Goal: Information Seeking & Learning: Learn about a topic

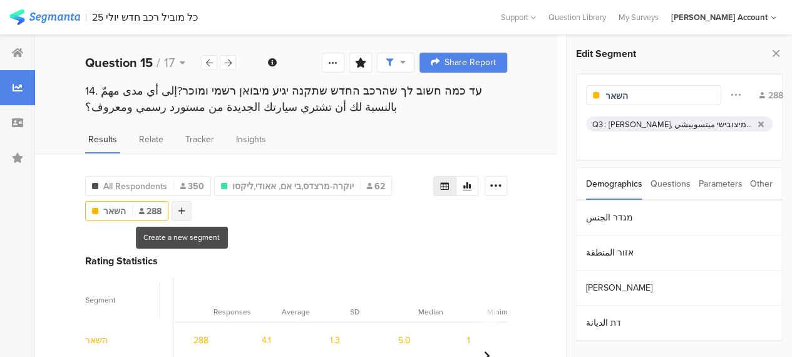
click at [187, 209] on div at bounding box center [182, 211] width 20 height 20
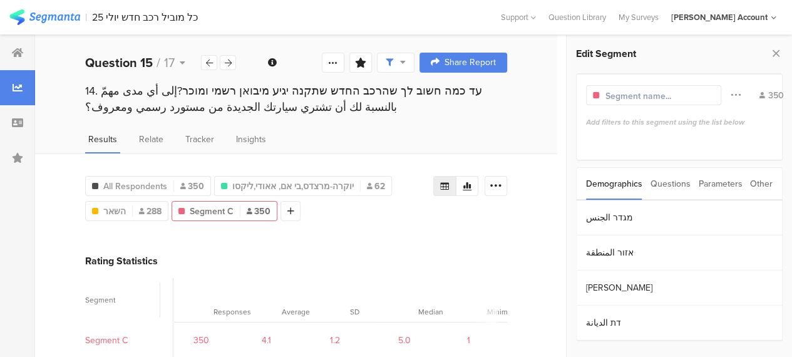
click at [662, 184] on div "Questions" at bounding box center [671, 184] width 40 height 32
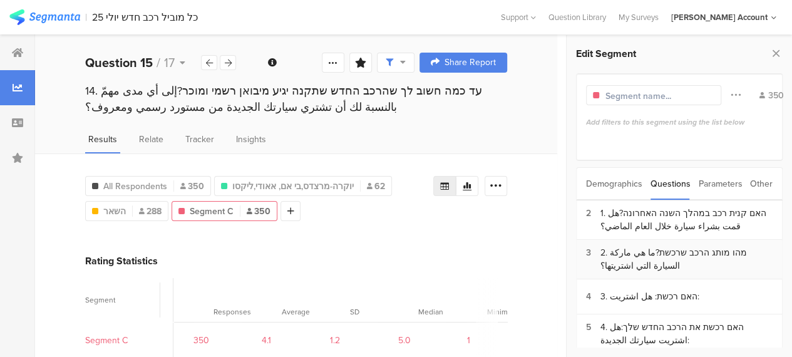
click at [645, 255] on div "2. מהו מותג הרכב שרכשת?ما هي ماركة السيارة التي اشتريتها؟" at bounding box center [687, 259] width 172 height 26
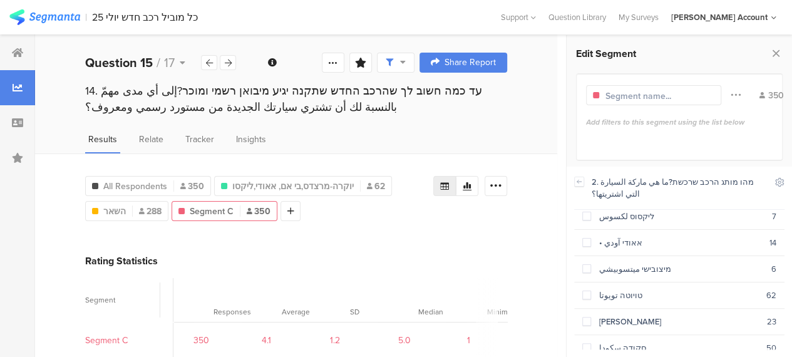
scroll to position [125, 0]
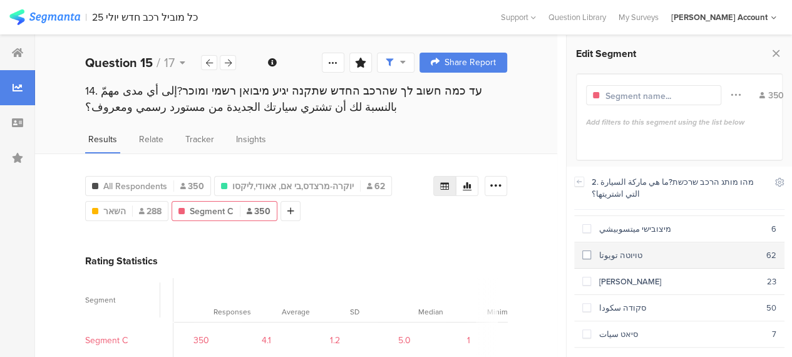
click at [585, 251] on span at bounding box center [587, 255] width 9 height 9
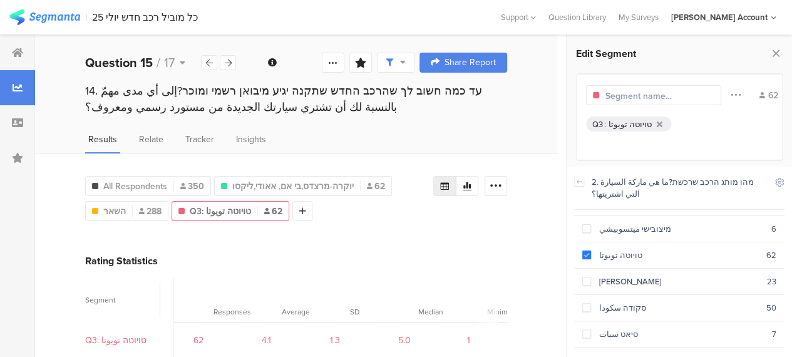
click at [13, 48] on icon at bounding box center [17, 53] width 11 height 10
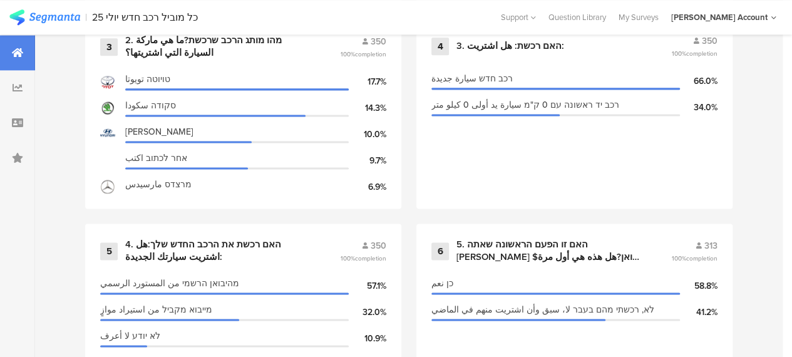
scroll to position [814, 0]
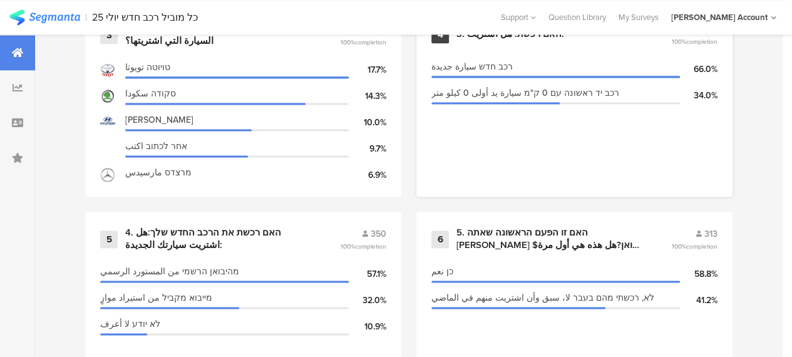
click at [517, 39] on div "3. האם רכשת: هل اشتريت:" at bounding box center [511, 34] width 108 height 13
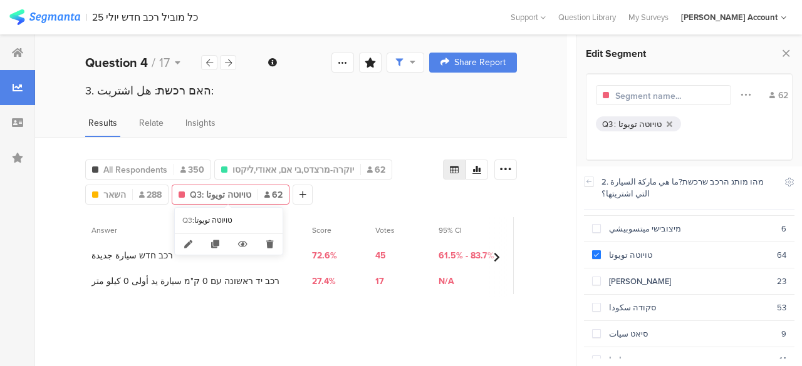
click at [201, 195] on span "Q3: טויוטה تويوتا" at bounding box center [220, 195] width 61 height 13
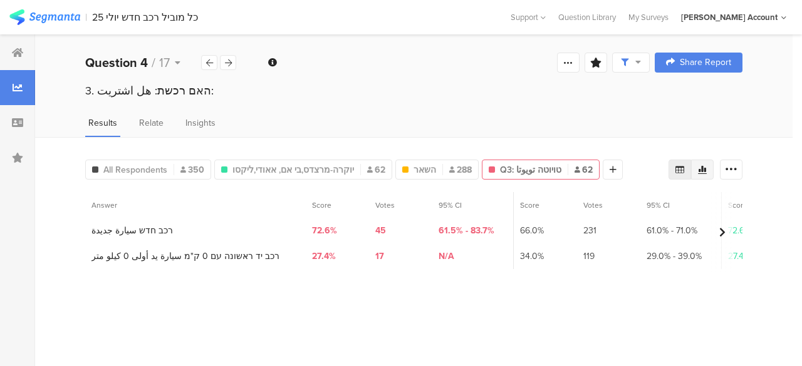
click at [701, 167] on icon at bounding box center [702, 170] width 10 height 10
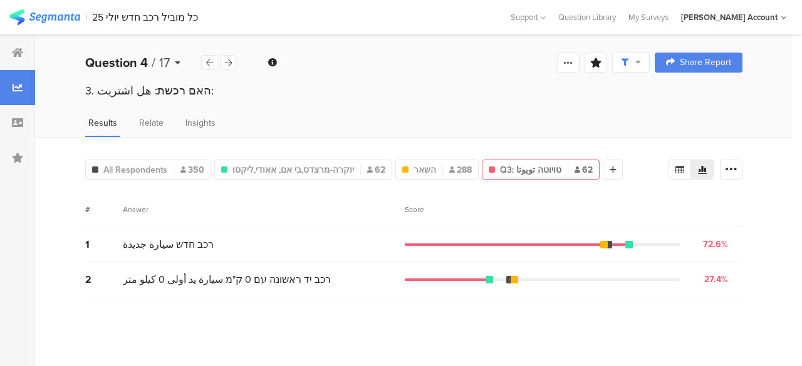
click at [178, 65] on icon at bounding box center [178, 62] width 6 height 9
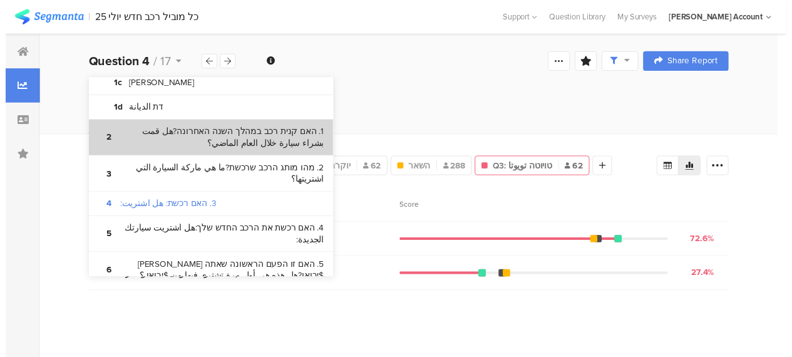
scroll to position [125, 0]
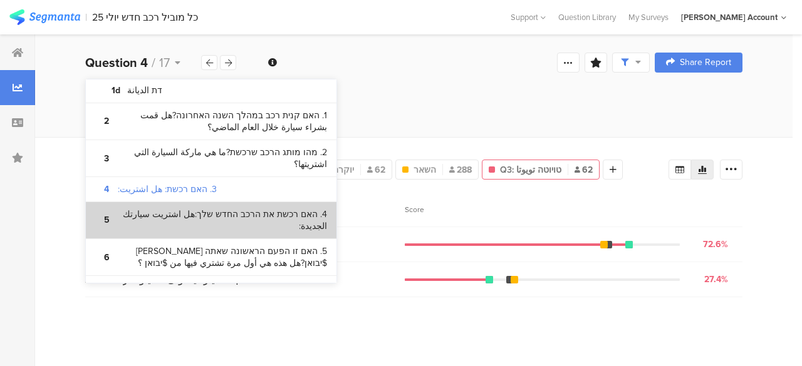
click at [261, 209] on bdi "4. האם רכשת את הרכב החדש שלך:هل اشتريت سيارتك الجديدة:" at bounding box center [222, 221] width 209 height 24
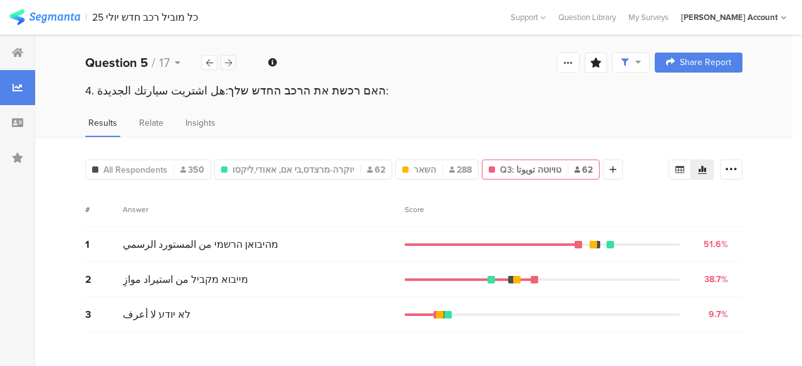
click at [227, 62] on icon at bounding box center [228, 63] width 7 height 8
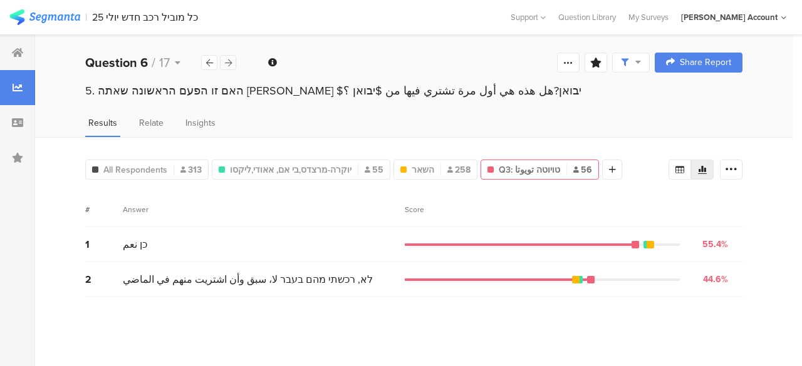
click at [227, 62] on icon at bounding box center [228, 63] width 7 height 8
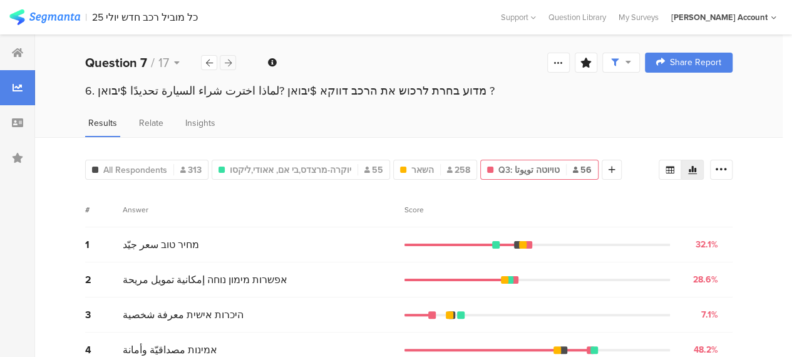
click at [227, 62] on icon at bounding box center [228, 63] width 7 height 8
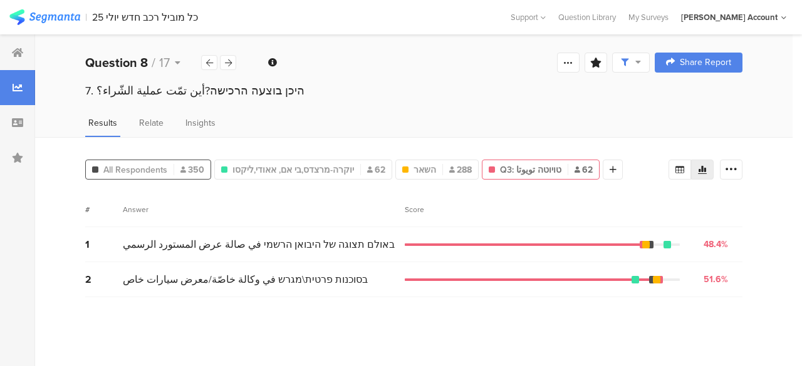
click at [151, 164] on span "All Respondents" at bounding box center [135, 170] width 64 height 13
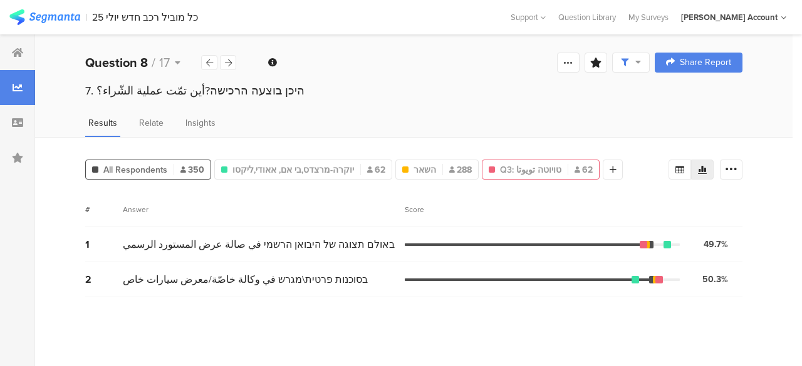
click at [512, 175] on div "Q3: טויוטה تويوتا 62" at bounding box center [541, 170] width 118 height 20
click at [231, 66] on icon at bounding box center [228, 63] width 7 height 8
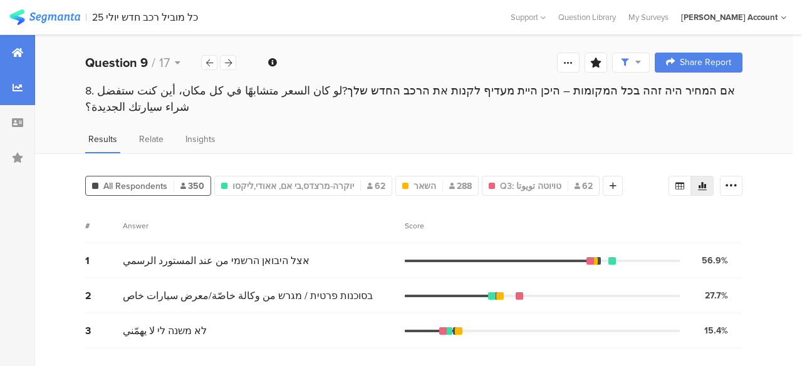
click at [20, 63] on div at bounding box center [17, 52] width 35 height 35
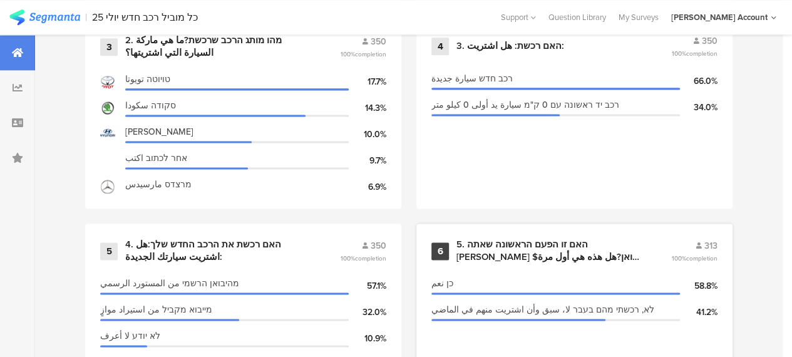
scroll to position [814, 0]
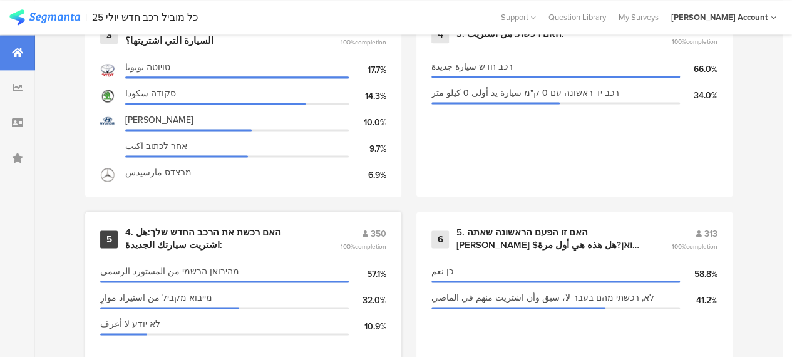
click at [203, 237] on div "4. האם רכשת את הרכב החדש שלך:هل اشتريت سيارتك الجديدة:" at bounding box center [217, 239] width 185 height 24
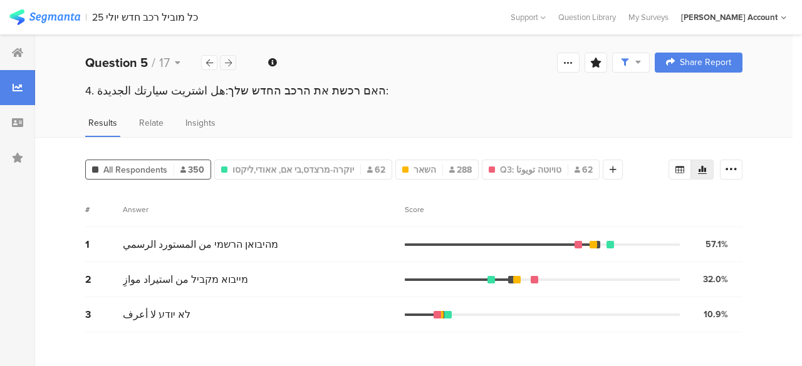
click at [232, 65] on div at bounding box center [228, 62] width 16 height 15
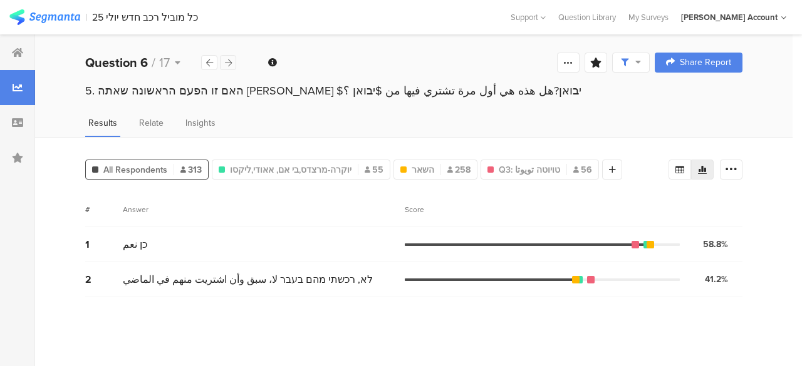
click at [232, 65] on div at bounding box center [228, 62] width 16 height 15
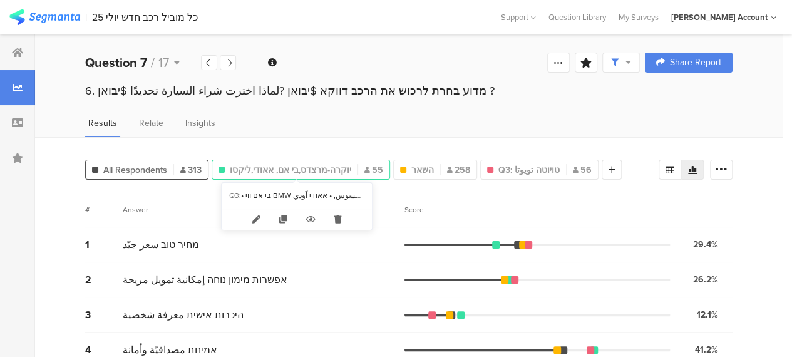
click at [298, 172] on span "יוקרה-מרצדס,בי אם, אאודי,ליקסו" at bounding box center [291, 170] width 122 height 13
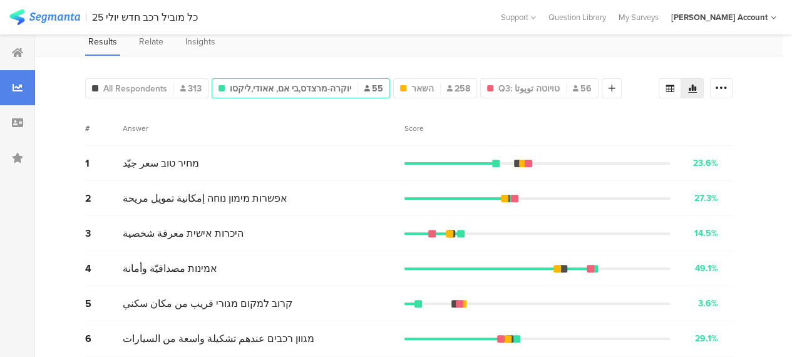
scroll to position [63, 0]
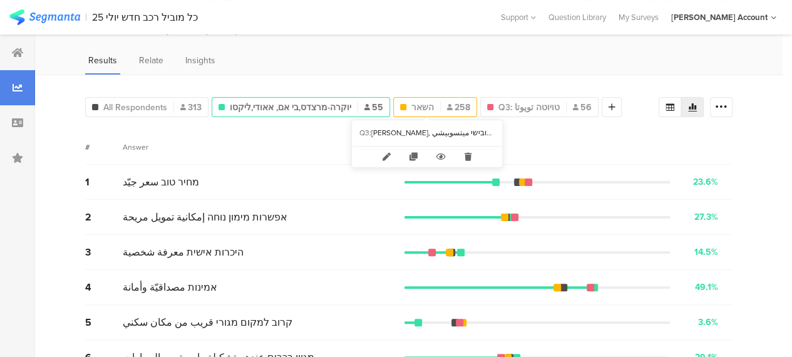
click at [420, 106] on span "השאר" at bounding box center [423, 107] width 23 height 13
type input "השאר"
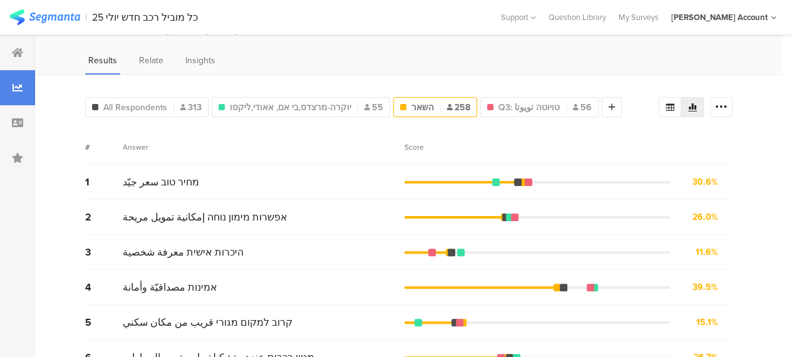
click at [333, 195] on div "1 מחיר טוב سعر جيّد 30.6% 79 votes" at bounding box center [409, 182] width 648 height 35
click at [153, 109] on span "All Respondents" at bounding box center [135, 107] width 64 height 13
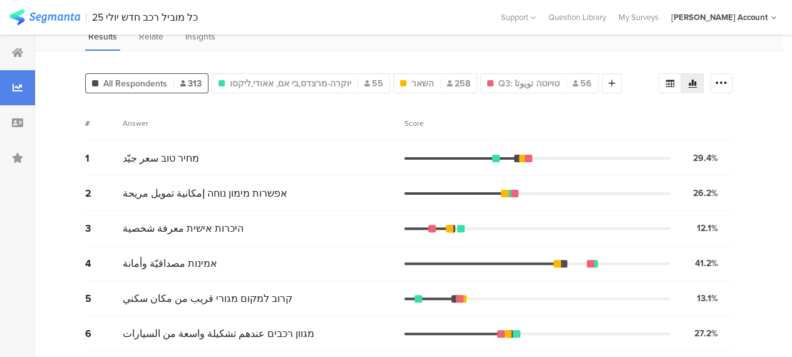
scroll to position [63, 0]
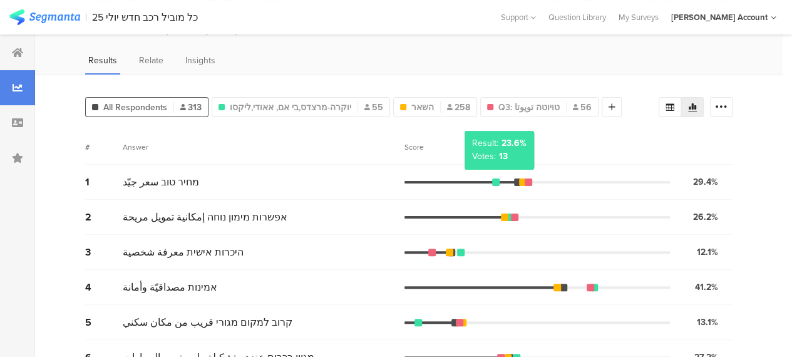
click at [498, 179] on div at bounding box center [496, 183] width 8 height 8
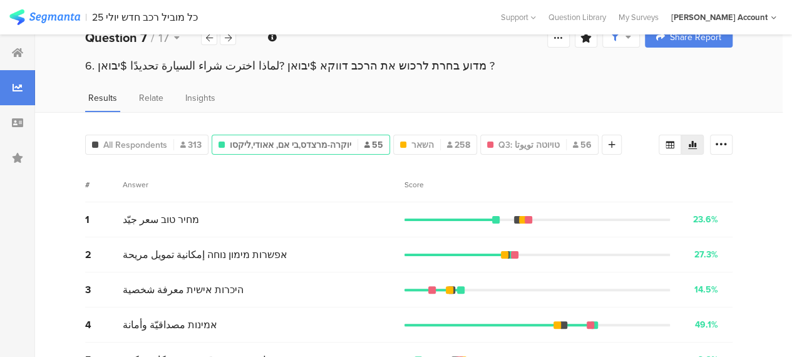
scroll to position [0, 0]
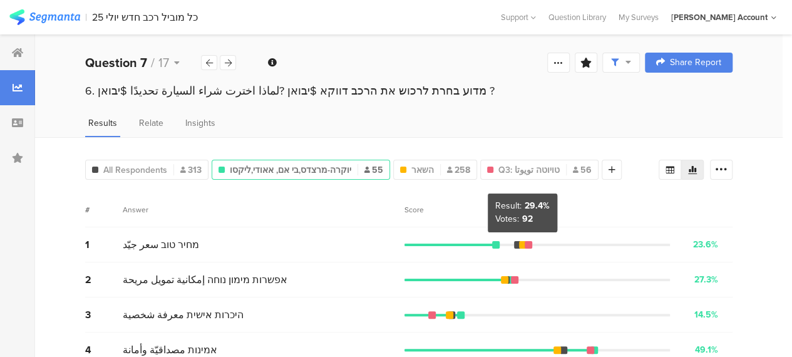
click at [187, 202] on div "# Answer Score" at bounding box center [409, 209] width 648 height 35
click at [642, 197] on div "# Answer Score" at bounding box center [409, 209] width 648 height 35
click at [209, 63] on icon at bounding box center [209, 63] width 7 height 8
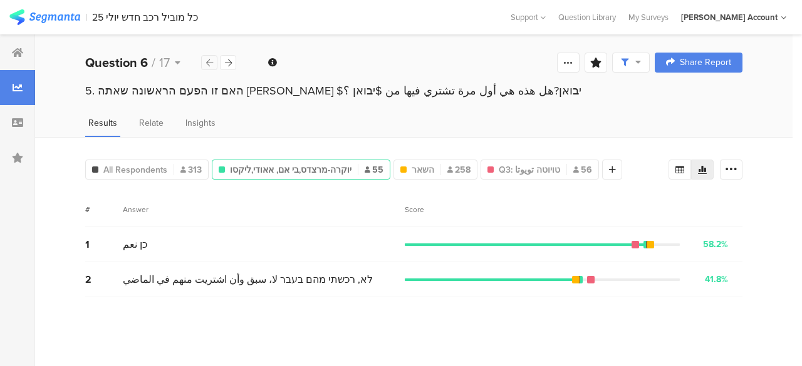
click at [210, 62] on icon at bounding box center [209, 63] width 7 height 8
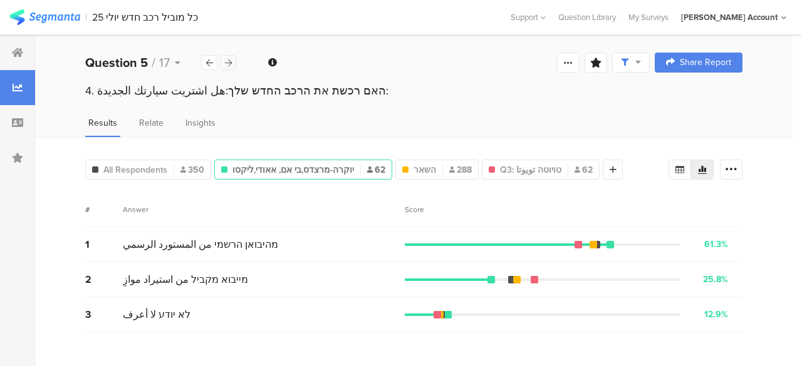
click at [228, 62] on icon at bounding box center [228, 63] width 7 height 8
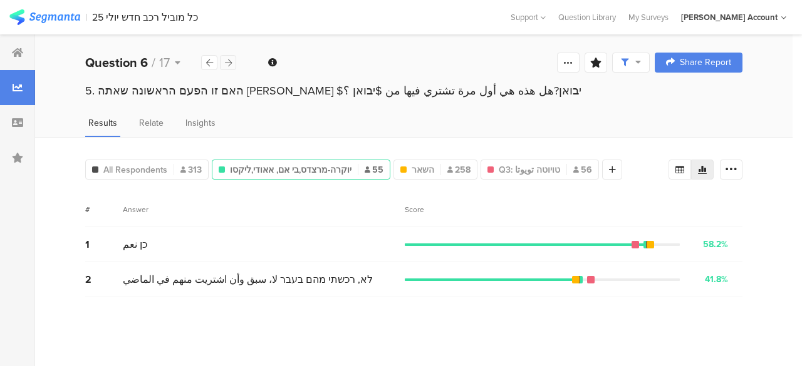
click at [229, 65] on icon at bounding box center [228, 63] width 7 height 8
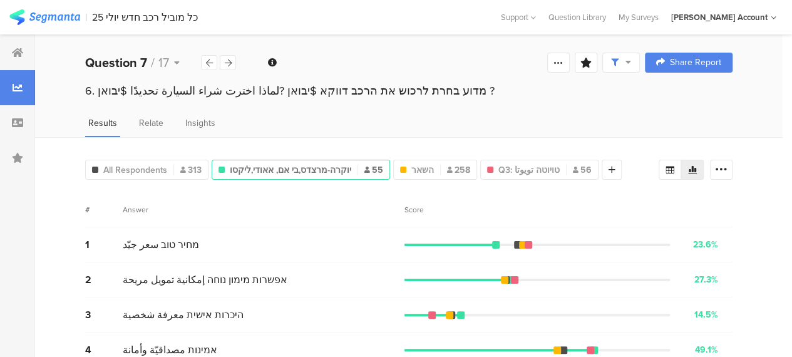
click at [555, 112] on div "6. מדוע בחרת לרכוש את הרכב דווקא $יבואן ?لماذا اخترت شراء السيارة تحديدًا $יבוא…" at bounding box center [409, 103] width 748 height 40
click at [158, 122] on span "Relate" at bounding box center [151, 123] width 24 height 13
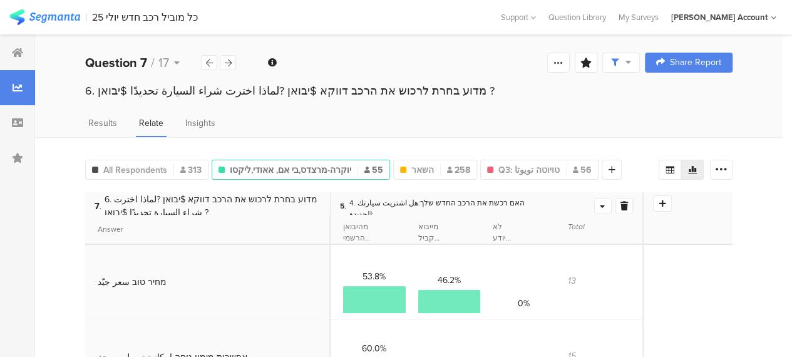
click at [621, 203] on icon at bounding box center [625, 206] width 8 height 9
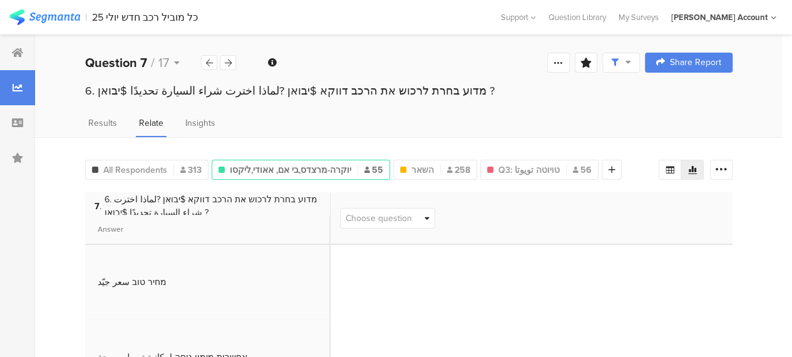
click at [430, 215] on icon at bounding box center [427, 218] width 5 height 8
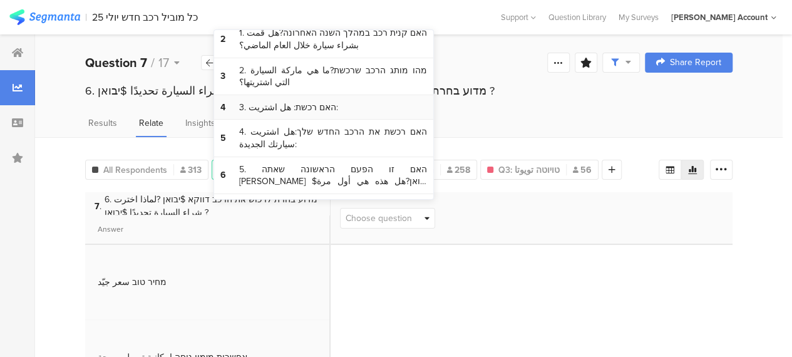
scroll to position [125, 0]
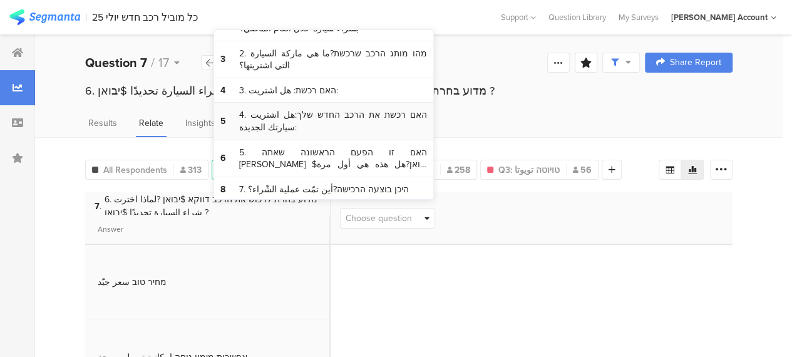
click at [345, 115] on span "4. האם רכשת את הרכב החדש שלך:هل اشتريت سيارتك الجديدة:" at bounding box center [333, 121] width 188 height 24
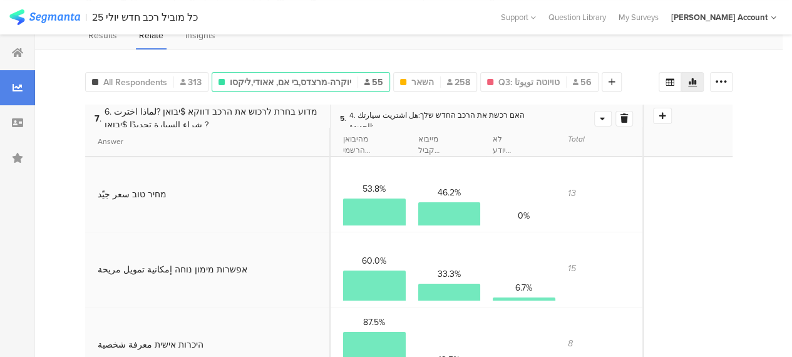
scroll to position [63, 0]
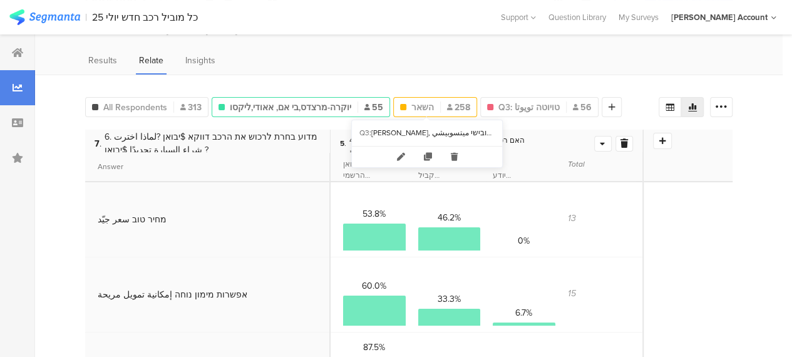
click at [428, 106] on div "השאר 258" at bounding box center [435, 107] width 83 height 13
type input "השאר"
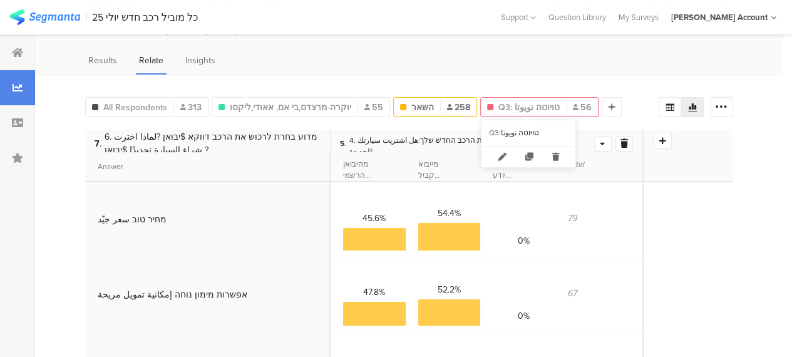
click at [537, 106] on span "Q3: טויוטה تويوتا" at bounding box center [529, 107] width 61 height 13
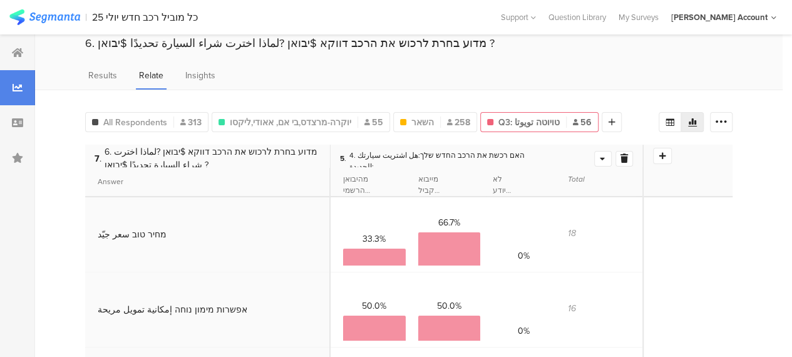
scroll to position [63, 0]
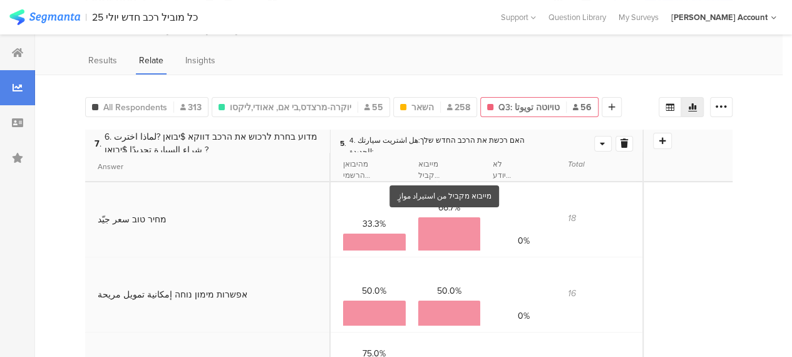
click at [437, 165] on section "מייבוא מקביל من استيراد موازٍ" at bounding box center [429, 169] width 23 height 23
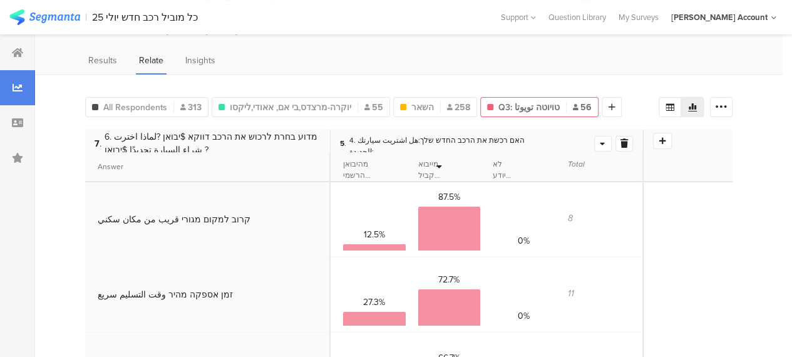
click at [643, 249] on div "12.5% 87.5% 0% 8" at bounding box center [487, 219] width 312 height 75
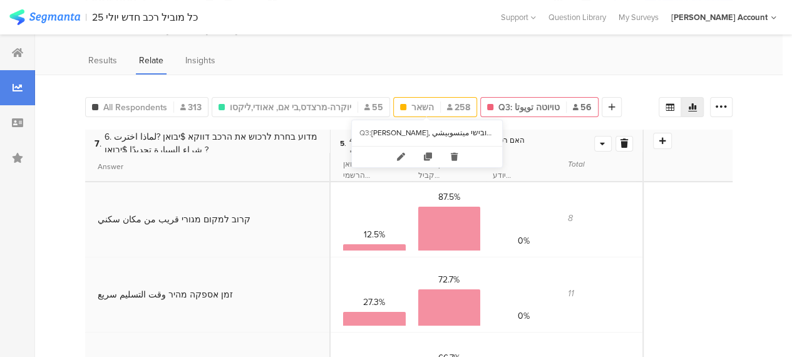
click at [440, 105] on div at bounding box center [440, 106] width 1 height 11
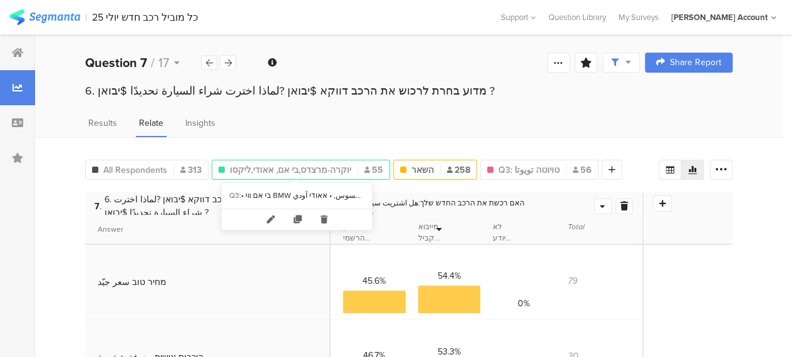
click at [322, 169] on span "יוקרה-מרצדס,בי אם, אאודי,ליקסו" at bounding box center [291, 170] width 122 height 13
type input "יוקרה-מרצדס,בי אם, אאודי,ליקסו"
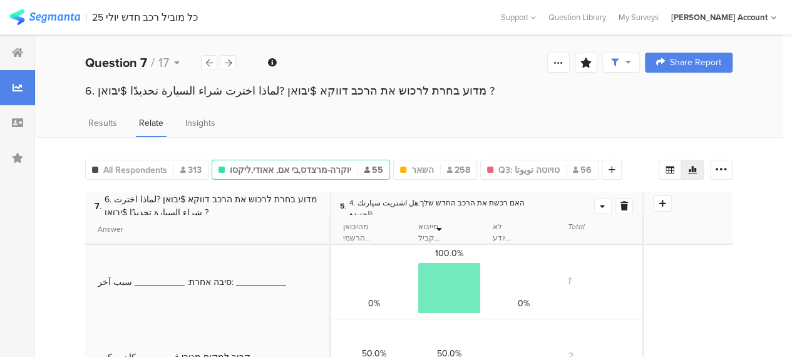
click at [621, 205] on icon at bounding box center [625, 206] width 8 height 9
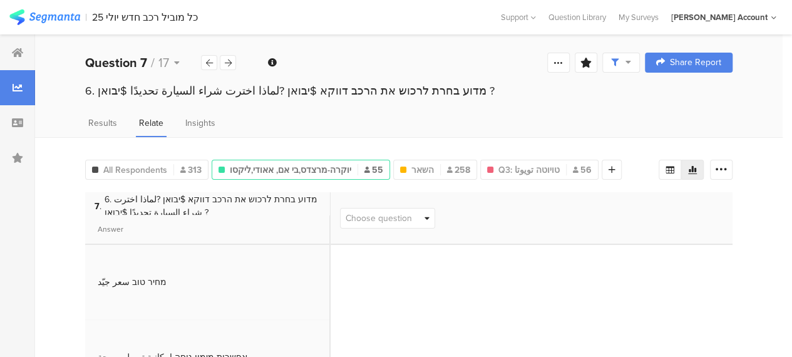
click at [621, 212] on div "Choose question" at bounding box center [532, 218] width 402 height 53
click at [430, 216] on icon at bounding box center [427, 218] width 5 height 8
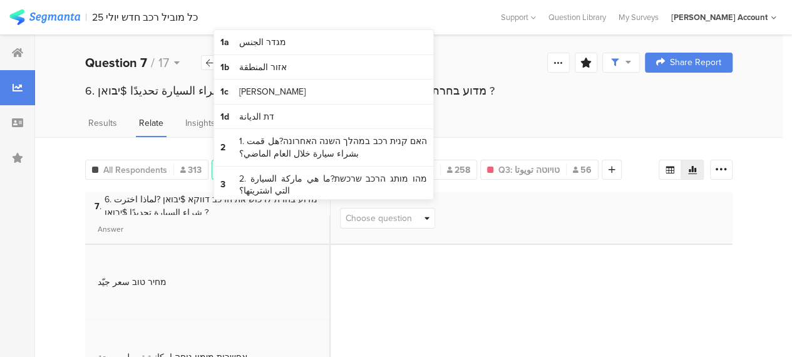
click at [507, 215] on div "Choose question" at bounding box center [532, 218] width 402 height 53
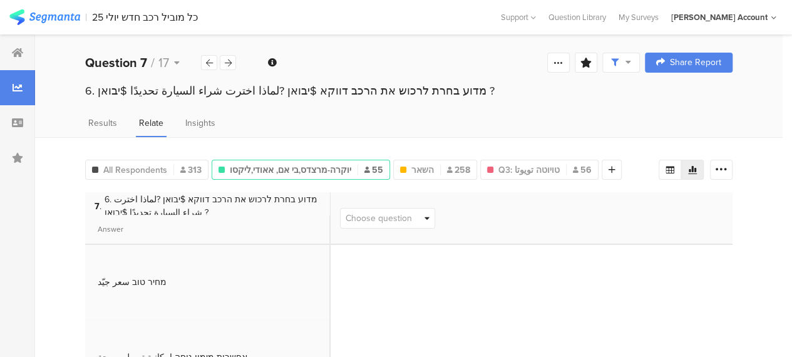
scroll to position [63, 0]
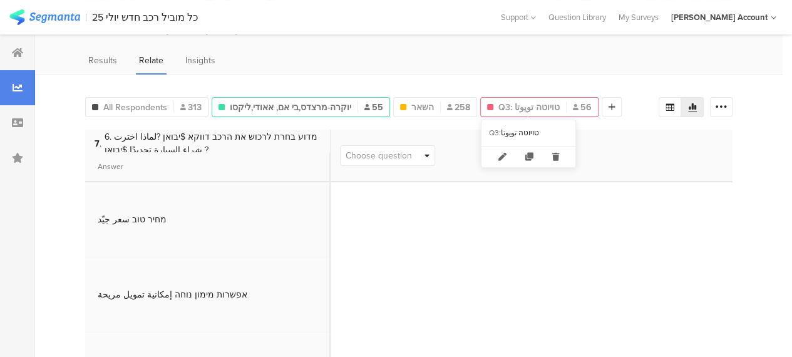
click at [526, 108] on span "Q3: טויוטה تويوتا" at bounding box center [529, 107] width 61 height 13
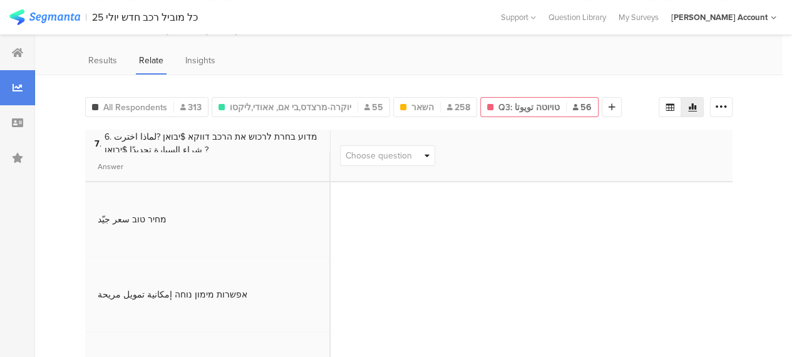
click at [432, 156] on span "Choose question" at bounding box center [388, 155] width 94 height 19
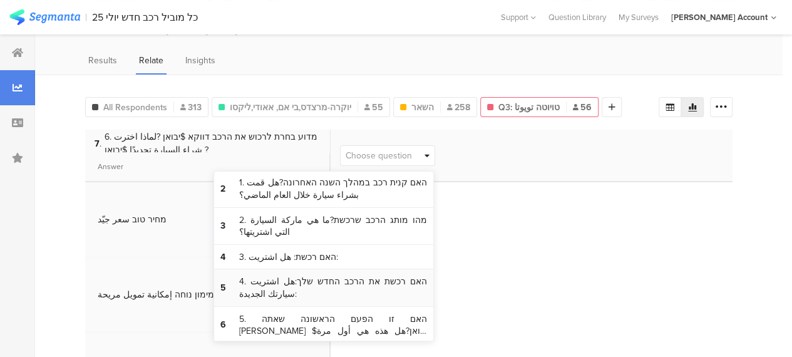
scroll to position [125, 0]
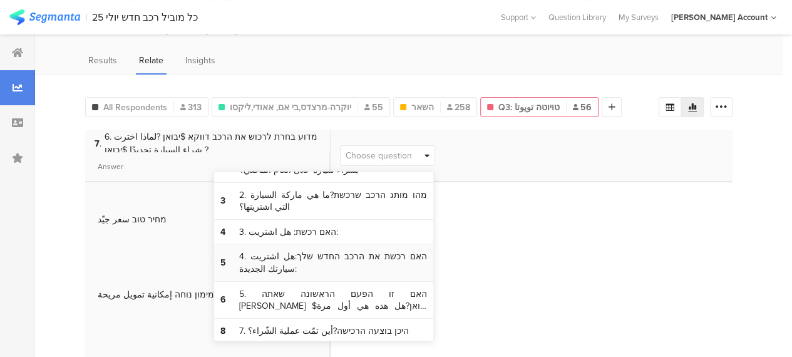
click at [331, 254] on span "4. האם רכשת את הרכב החדש שלך:هل اشتريت سيارتك الجديدة:" at bounding box center [333, 263] width 188 height 24
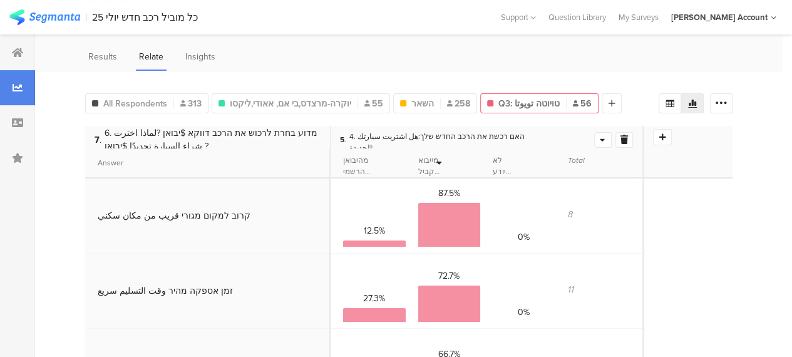
scroll to position [0, 0]
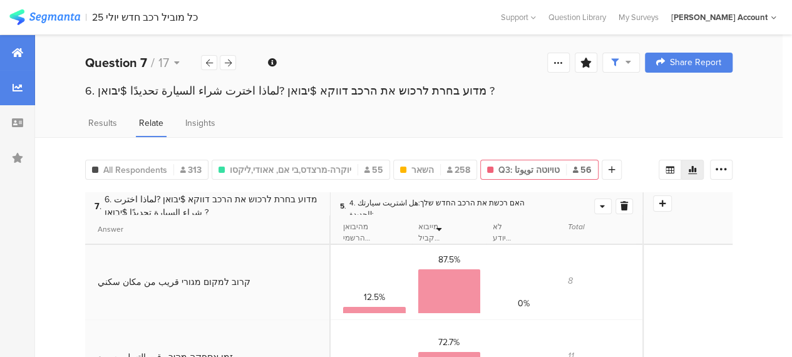
click at [23, 53] on icon at bounding box center [17, 53] width 11 height 10
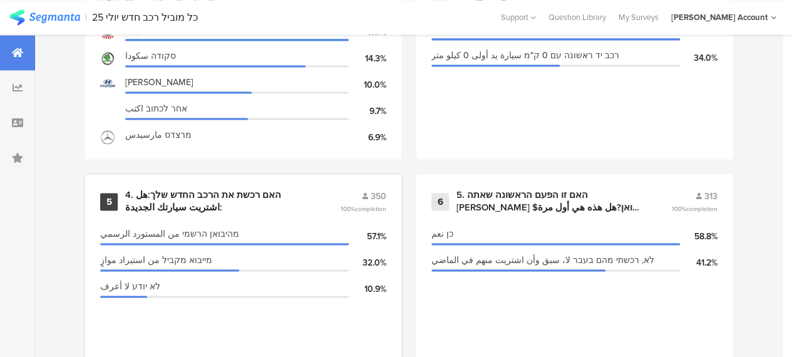
scroll to position [877, 0]
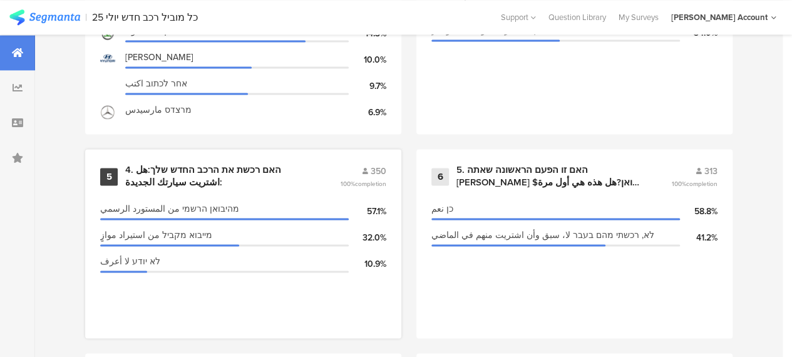
click at [217, 177] on div "4. האם רכשת את הרכב החדש שלך:هل اشتريت سيارتك الجديدة:" at bounding box center [217, 176] width 185 height 24
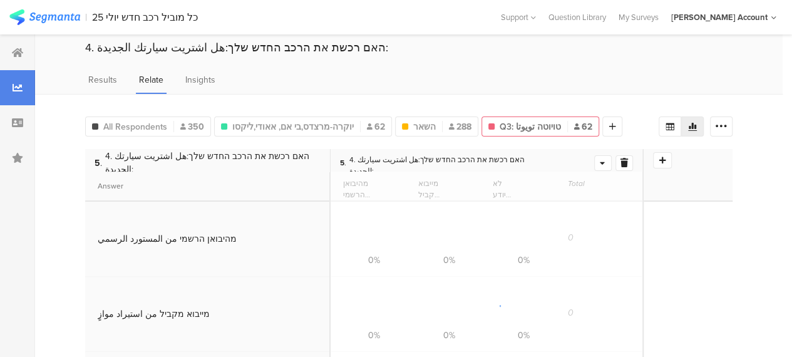
scroll to position [63, 0]
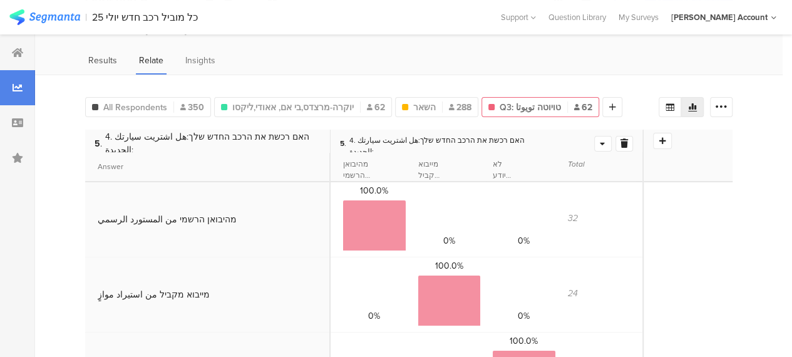
click at [101, 56] on span "Results" at bounding box center [102, 60] width 29 height 13
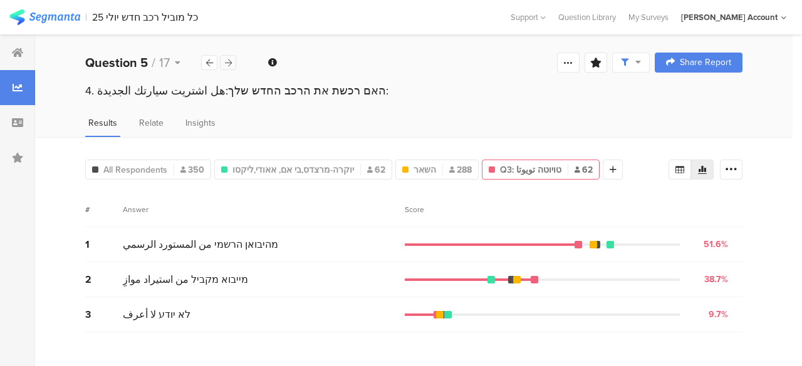
click at [228, 63] on icon at bounding box center [228, 63] width 7 height 8
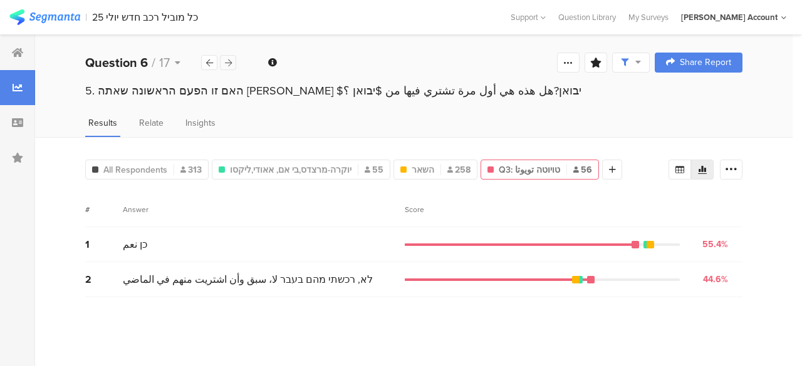
click at [228, 63] on icon at bounding box center [228, 63] width 7 height 8
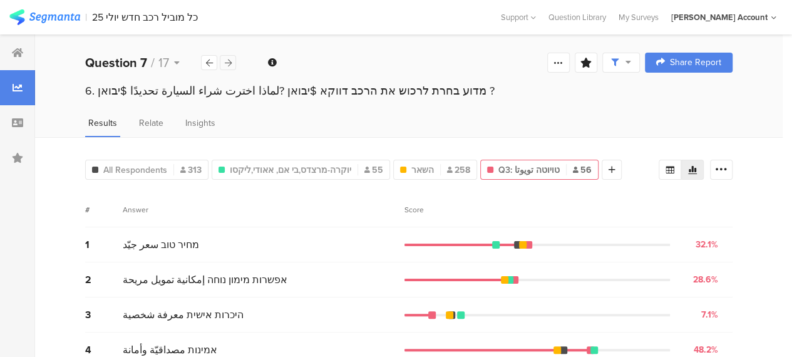
click at [228, 63] on icon at bounding box center [228, 63] width 7 height 8
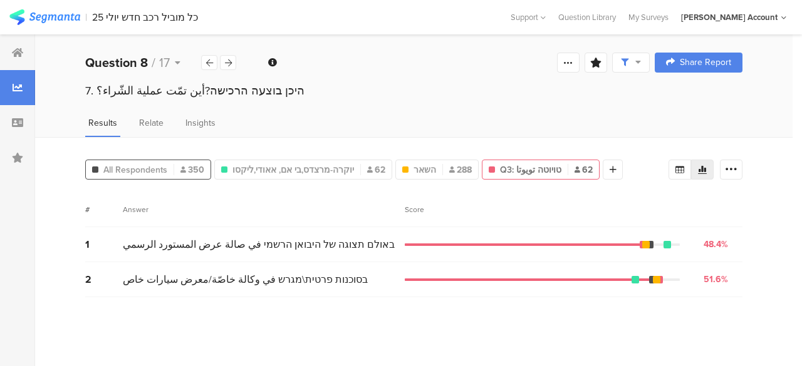
click at [145, 170] on span "All Respondents" at bounding box center [135, 170] width 64 height 13
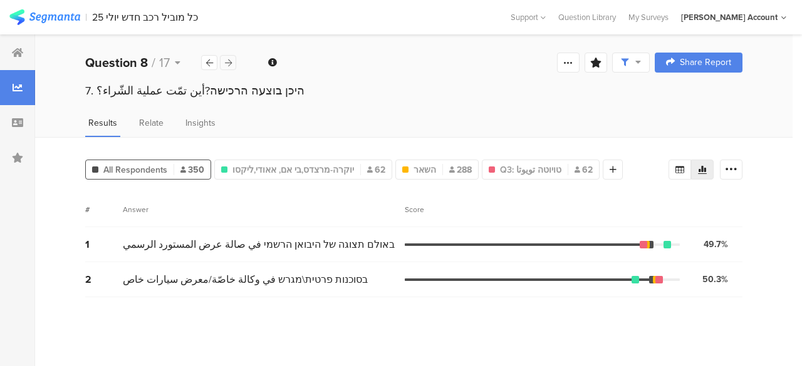
click at [230, 65] on icon at bounding box center [228, 63] width 7 height 8
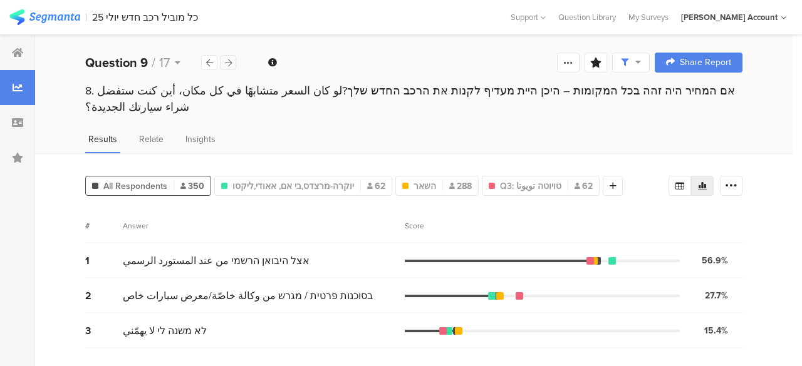
click at [230, 65] on icon at bounding box center [228, 63] width 7 height 8
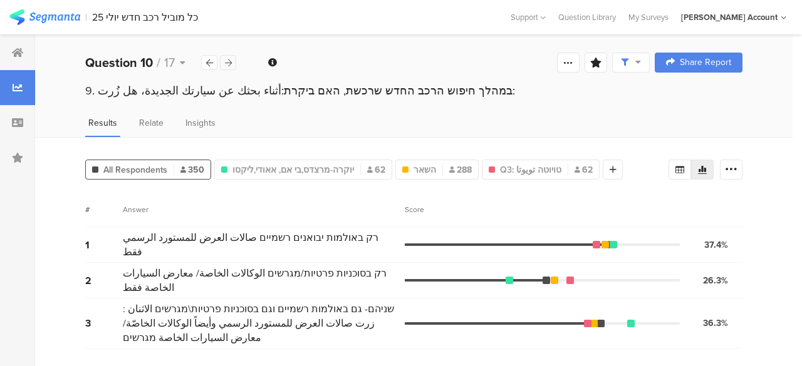
click at [231, 62] on icon at bounding box center [228, 63] width 7 height 8
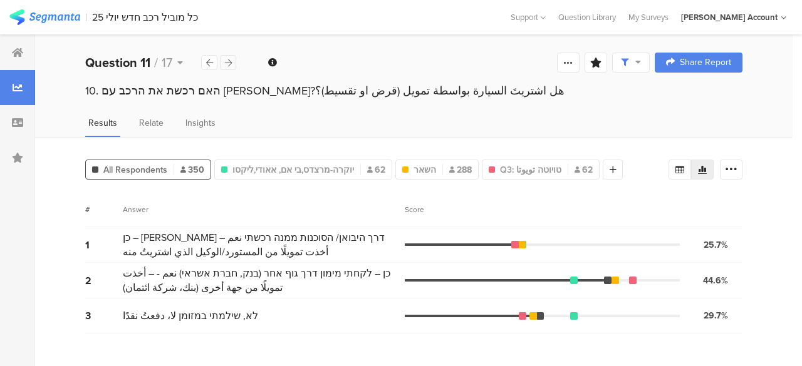
click at [231, 62] on icon at bounding box center [228, 63] width 7 height 8
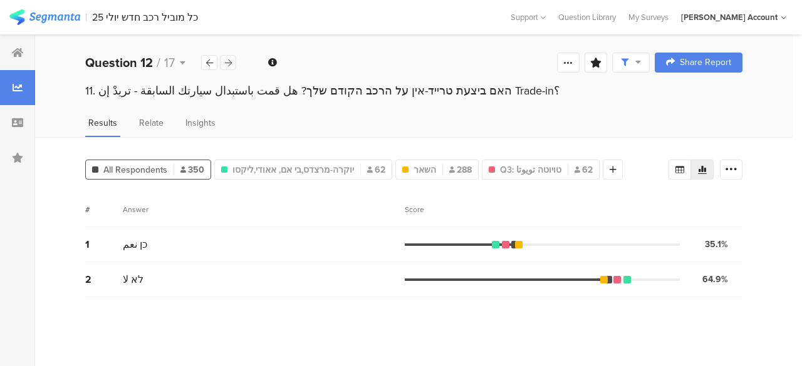
click at [231, 62] on icon at bounding box center [228, 63] width 7 height 8
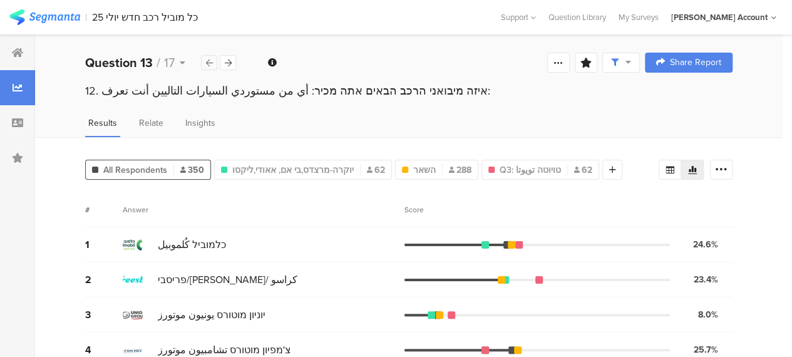
click at [214, 60] on div at bounding box center [209, 62] width 16 height 15
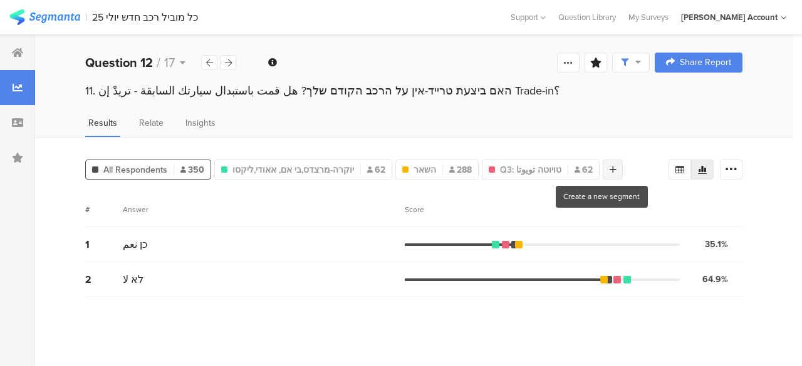
click at [610, 167] on icon at bounding box center [613, 169] width 7 height 9
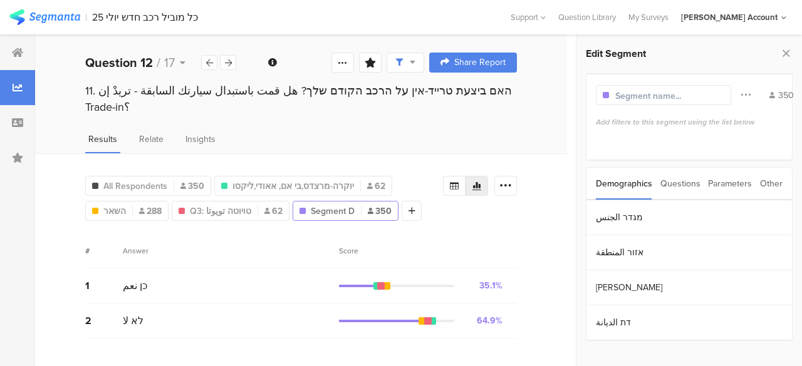
click at [686, 184] on div "Questions" at bounding box center [680, 184] width 40 height 32
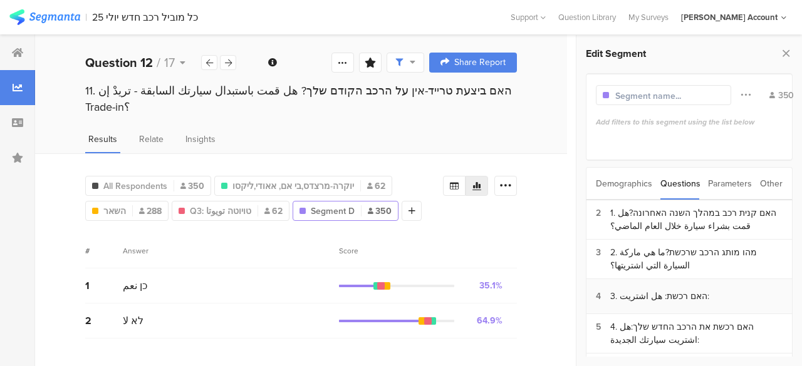
click at [648, 290] on div "3. האם רכשת: هل اشتريت:" at bounding box center [659, 296] width 99 height 13
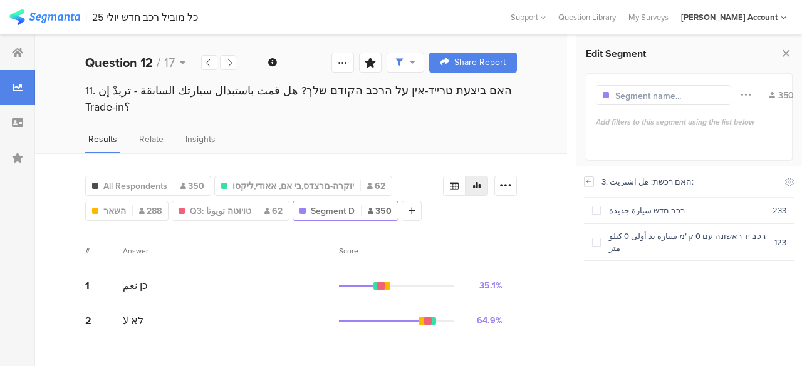
click at [591, 179] on icon at bounding box center [588, 182] width 9 height 10
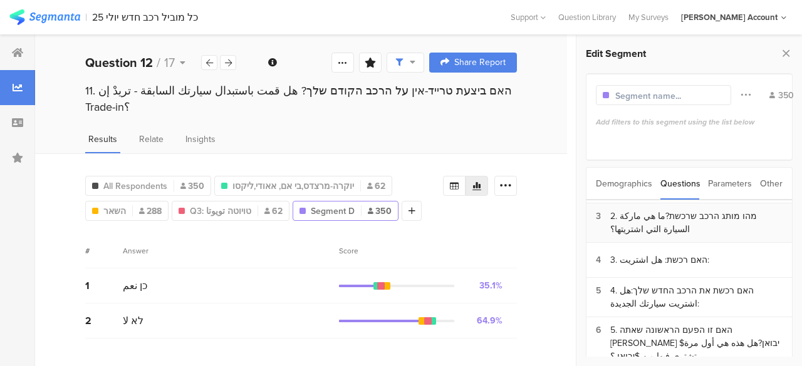
scroll to position [63, 0]
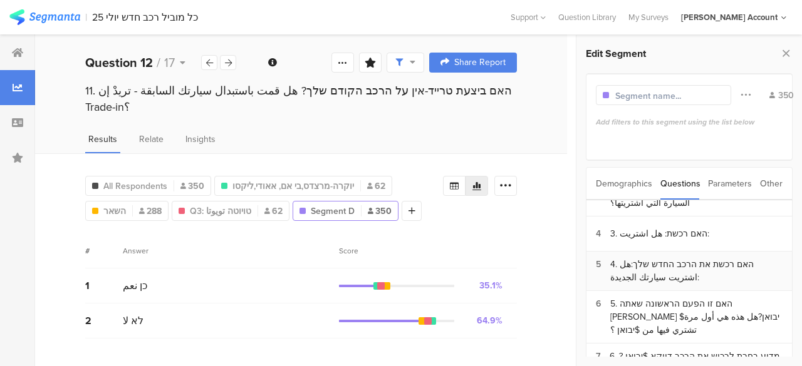
click at [648, 266] on div "4. האם רכשת את הרכב החדש שלך:هل اشتريت سيارتك الجديدة:" at bounding box center [696, 271] width 172 height 26
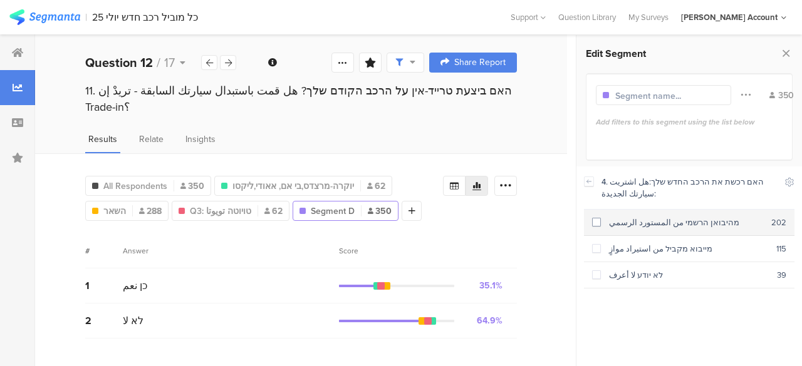
click at [598, 222] on span at bounding box center [596, 222] width 9 height 9
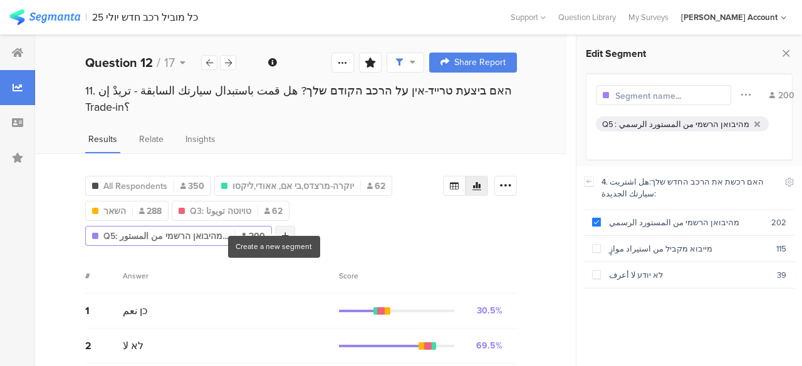
click at [282, 232] on icon at bounding box center [285, 236] width 7 height 9
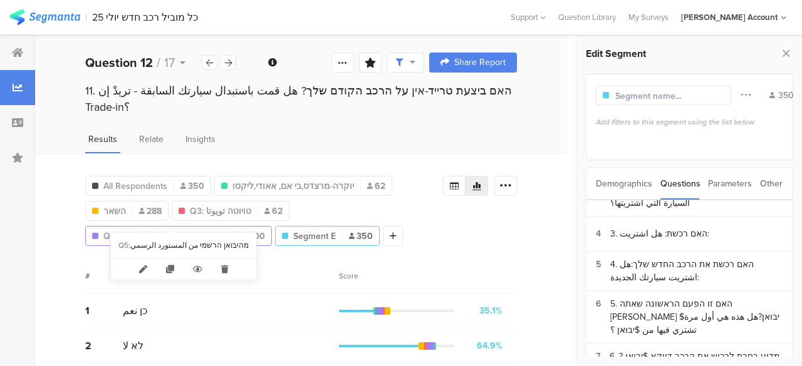
click at [168, 230] on span "Q5: מהיבואן הרשמי من المستور..." at bounding box center [165, 236] width 125 height 13
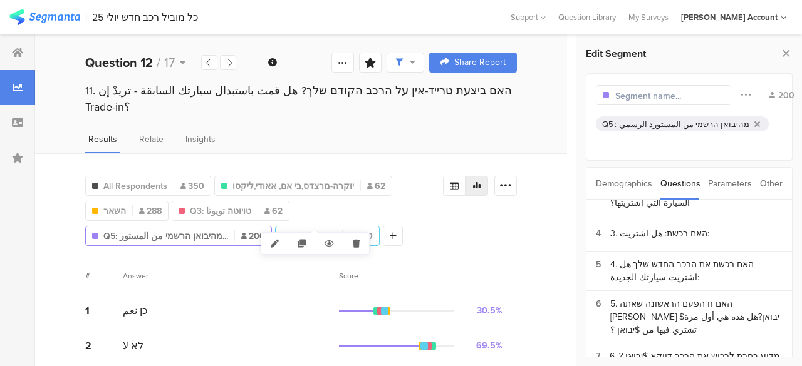
click at [311, 230] on span "Segment E" at bounding box center [314, 236] width 43 height 13
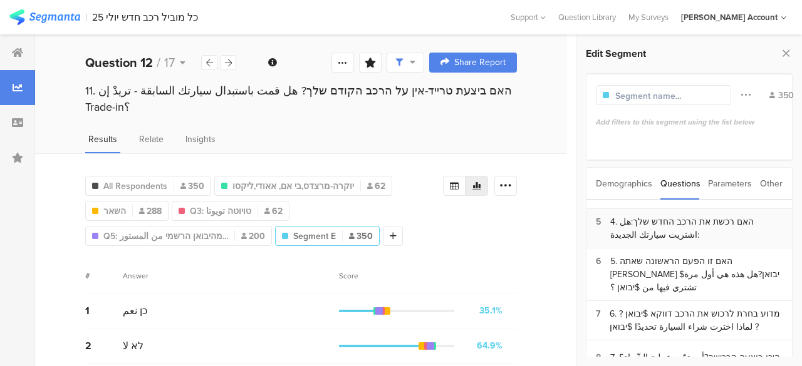
scroll to position [125, 0]
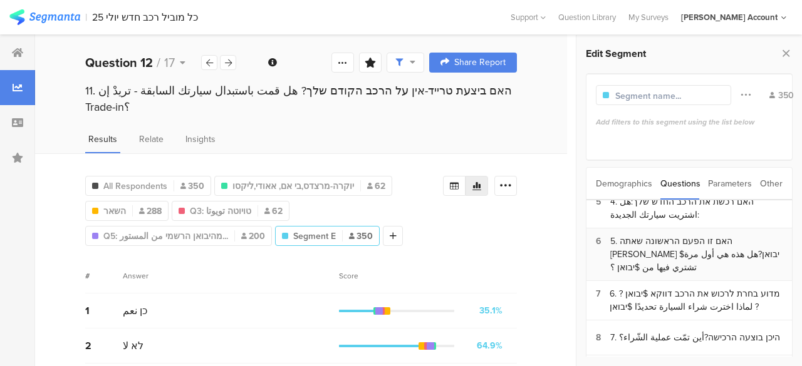
click at [649, 245] on div "5. האם זו הפעם הראשונה שאתה [PERSON_NAME] $יבואן?هل هذه هي أول مرة تشتري فيها م…" at bounding box center [696, 254] width 172 height 39
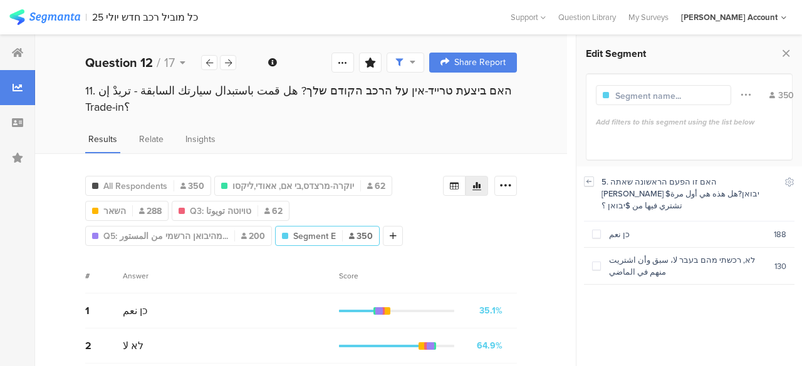
click at [586, 177] on icon at bounding box center [588, 182] width 9 height 10
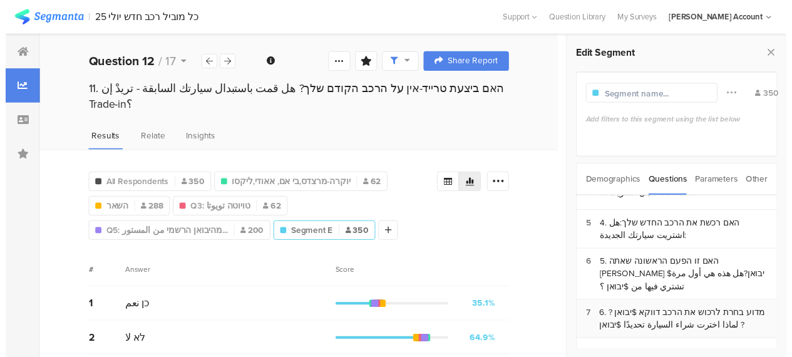
scroll to position [63, 0]
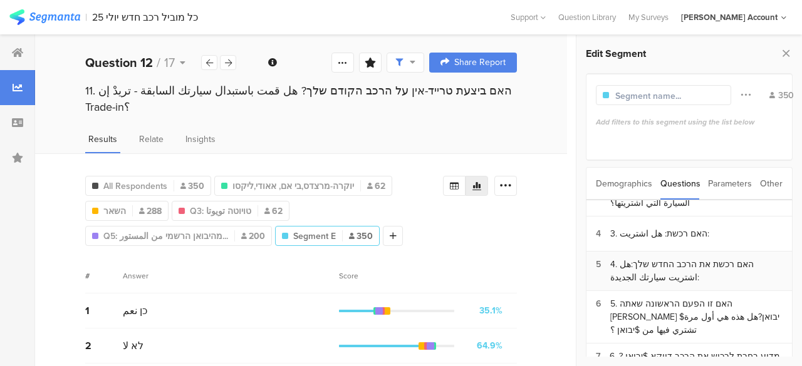
click at [649, 270] on div "4. האם רכשת את הרכב החדש שלך:هل اشتريت سيارتك الجديدة:" at bounding box center [696, 271] width 172 height 26
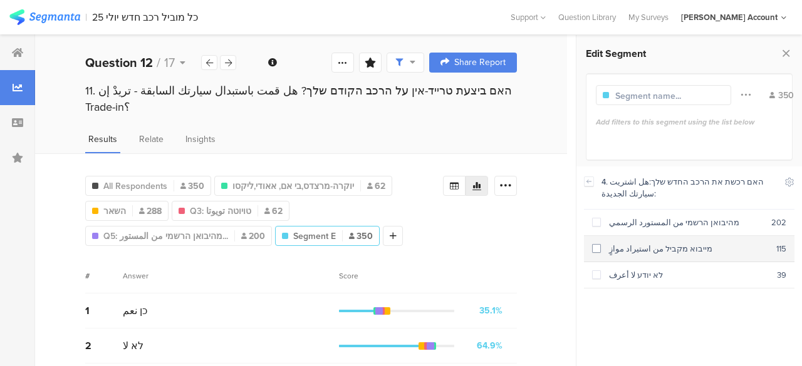
click at [595, 249] on span at bounding box center [596, 248] width 9 height 9
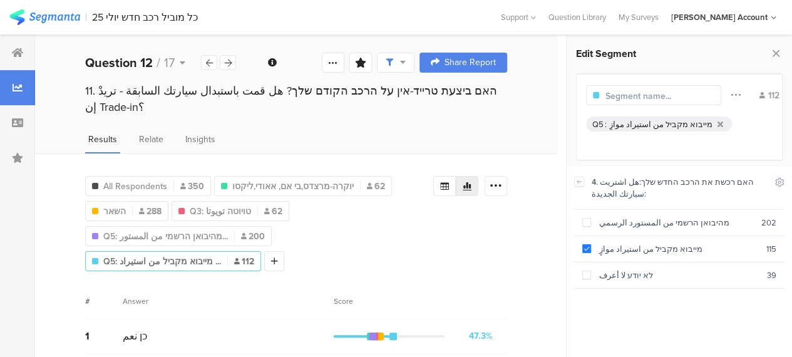
click at [221, 244] on div "All Respondents 350 יוקרה-מרצדס,בי אם, אאודי,ליקסו 62 השאר 288 Q3: טויוטה تويوت…" at bounding box center [259, 221] width 348 height 100
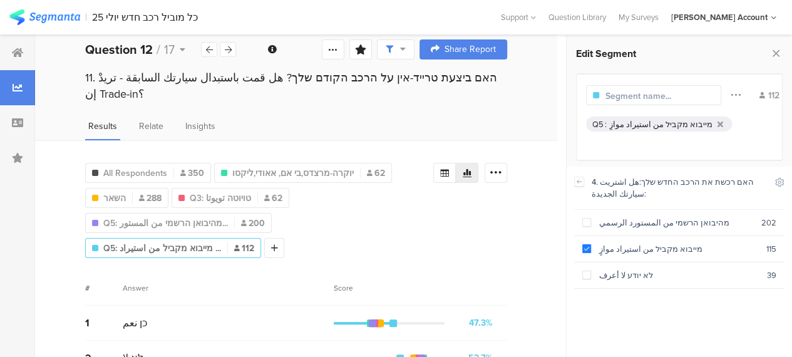
scroll to position [24, 0]
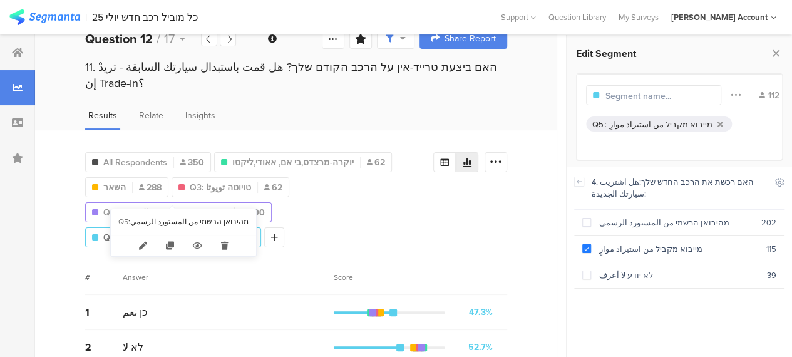
click at [182, 206] on span "Q5: מהיבואן הרשמי من المستور..." at bounding box center [165, 212] width 125 height 13
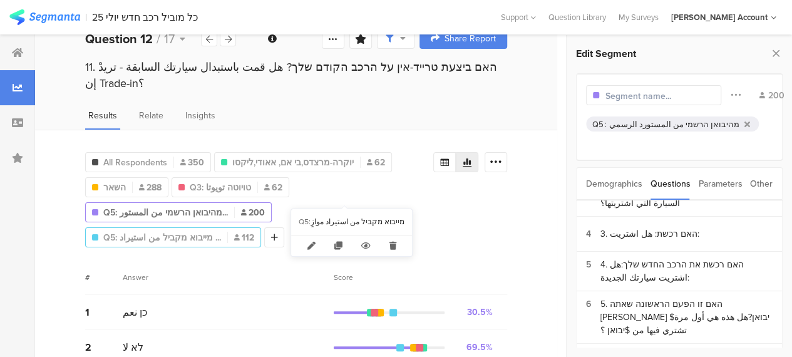
click at [221, 231] on span "Q5: מייבוא מקביל من استيراد ..." at bounding box center [162, 237] width 118 height 13
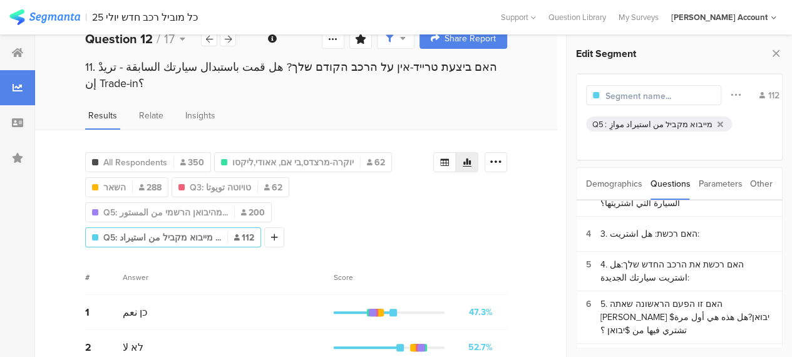
click at [264, 260] on div "# Answer Score" at bounding box center [296, 277] width 422 height 35
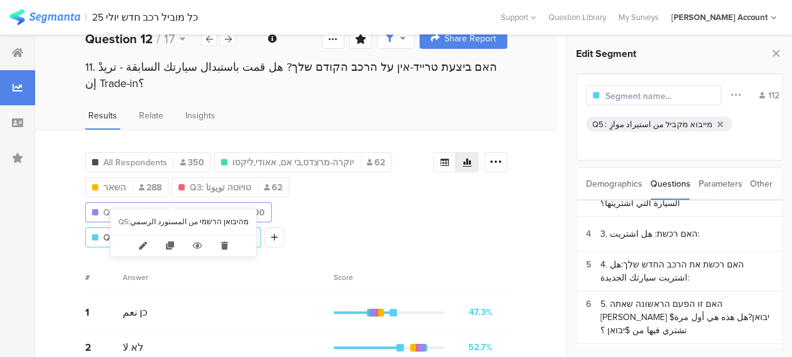
click at [172, 206] on span "Q5: מהיבואן הרשמי من المستور..." at bounding box center [165, 212] width 125 height 13
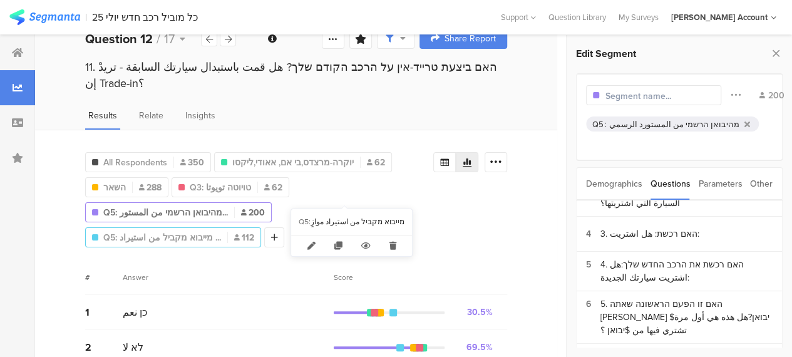
click at [221, 231] on span "Q5: מייבוא מקביל من استيراد ..." at bounding box center [162, 237] width 118 height 13
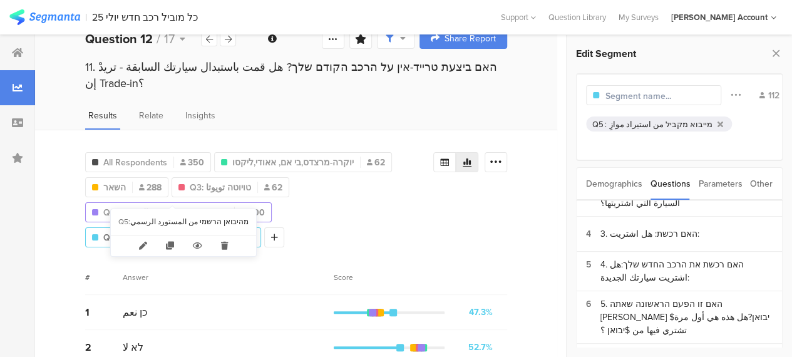
click at [204, 206] on span "Q5: מהיבואן הרשמי من المستور..." at bounding box center [165, 212] width 125 height 13
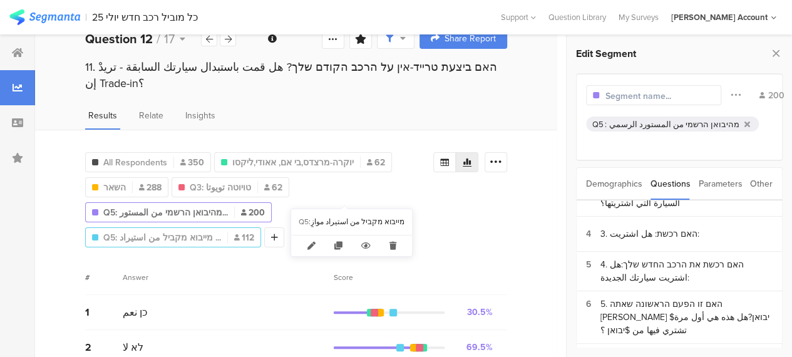
click at [221, 231] on span "Q5: מייבוא מקביל من استيراد ..." at bounding box center [162, 237] width 118 height 13
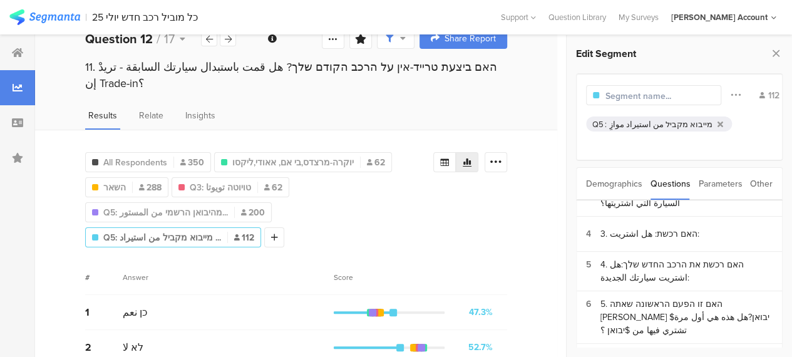
click at [445, 222] on div "All Respondents 350 יוקרה-מרצדס,בי אם, אאודי,ליקסו 62 השאר 288 Q3: טויוטה تويوت…" at bounding box center [296, 197] width 422 height 100
click at [232, 181] on span "Q3: טויוטה تويوتا" at bounding box center [220, 187] width 61 height 13
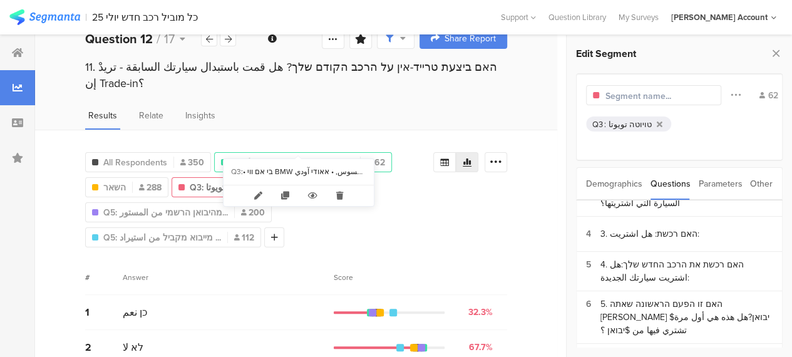
click at [328, 156] on span "יוקרה-מרצדס,בי אם, אאודי,ליקסו" at bounding box center [293, 162] width 122 height 13
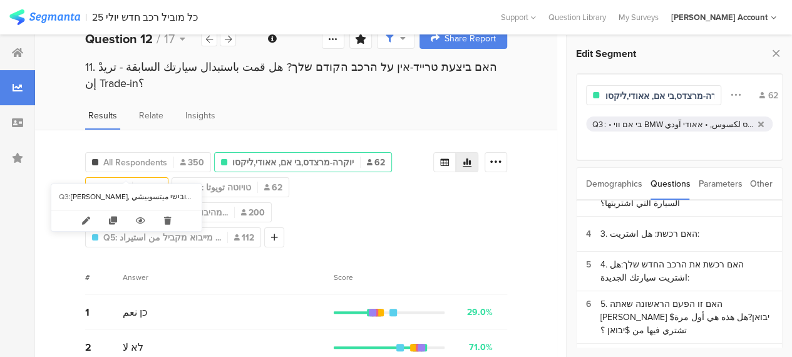
click at [118, 181] on span "השאר" at bounding box center [114, 187] width 23 height 13
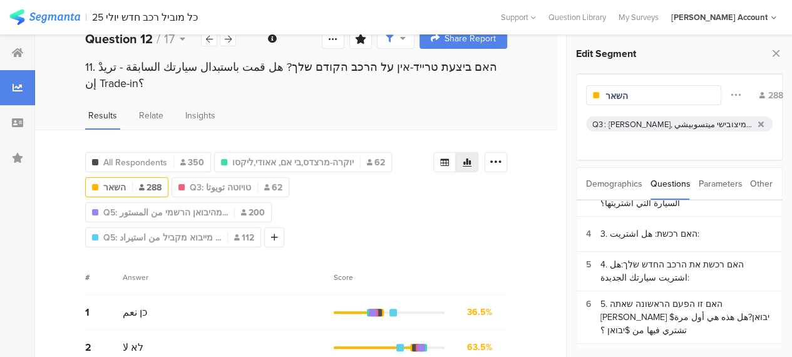
click at [497, 234] on div "All Respondents 350 יוקרה-מרצדס,בי אם, אאודי,ליקסו 62 השאר 288 Q3: טויוטה تويوت…" at bounding box center [296, 252] width 522 height 245
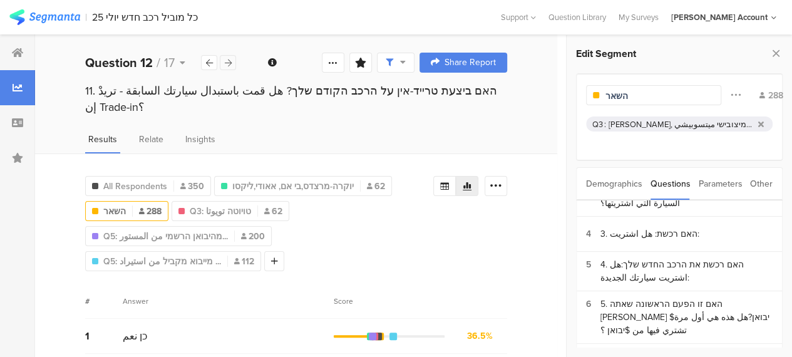
click at [232, 63] on div at bounding box center [228, 62] width 16 height 15
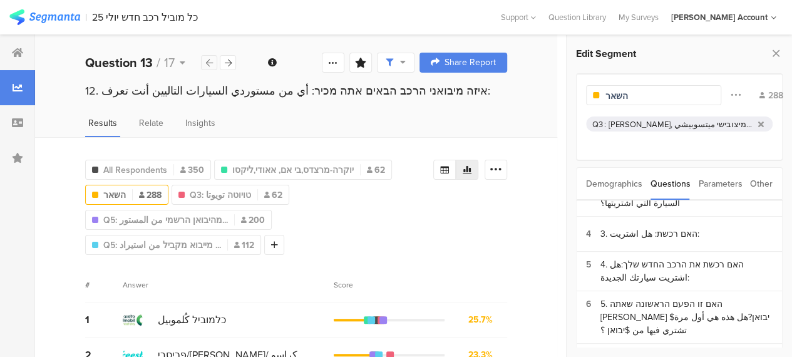
click at [212, 65] on icon at bounding box center [209, 63] width 7 height 8
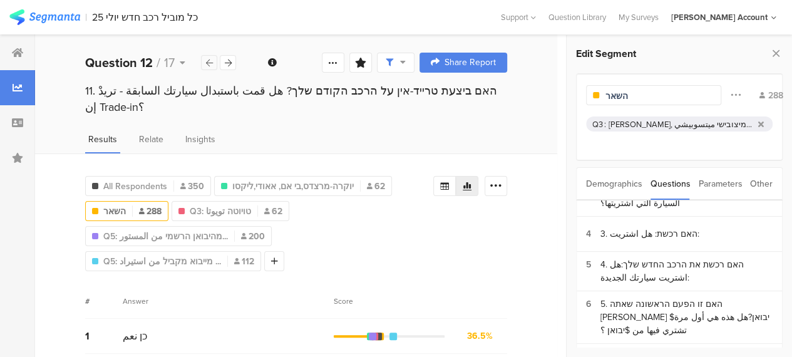
click at [212, 65] on icon at bounding box center [209, 63] width 7 height 8
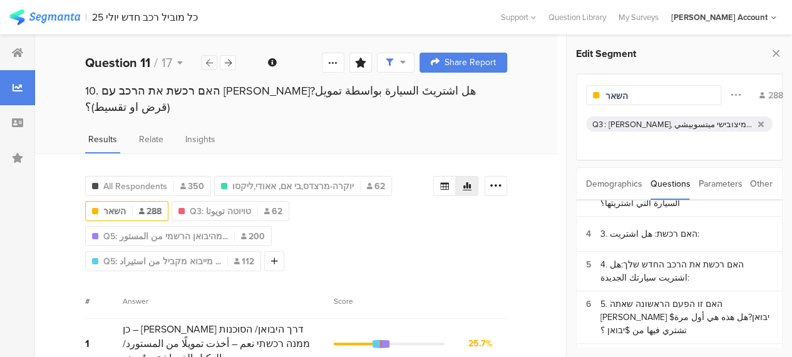
click at [212, 65] on icon at bounding box center [209, 63] width 7 height 8
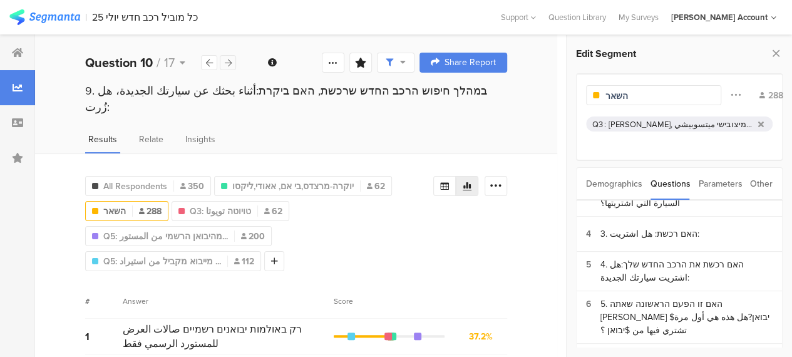
click at [231, 66] on icon at bounding box center [228, 63] width 7 height 8
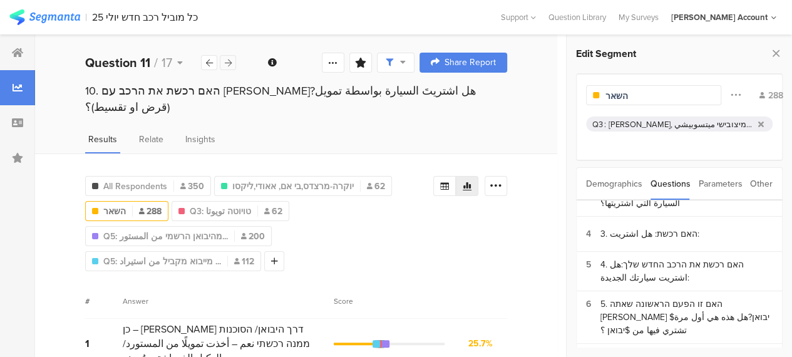
click at [231, 66] on icon at bounding box center [228, 63] width 7 height 8
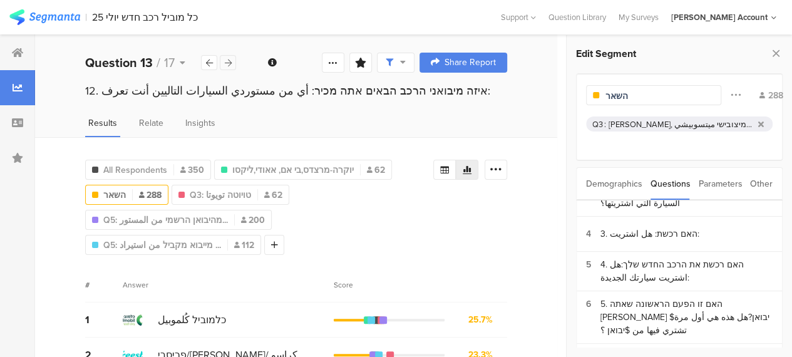
click at [231, 66] on icon at bounding box center [228, 63] width 7 height 8
click at [205, 65] on div at bounding box center [209, 62] width 16 height 15
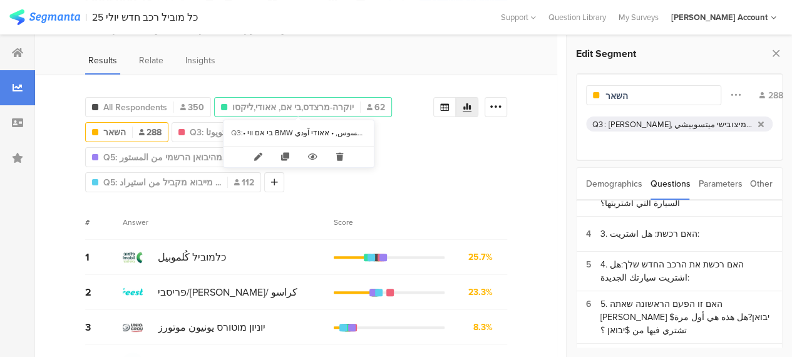
click at [254, 105] on span "יוקרה-מרצדס,בי אם, אאודי,ליקסו" at bounding box center [293, 107] width 122 height 13
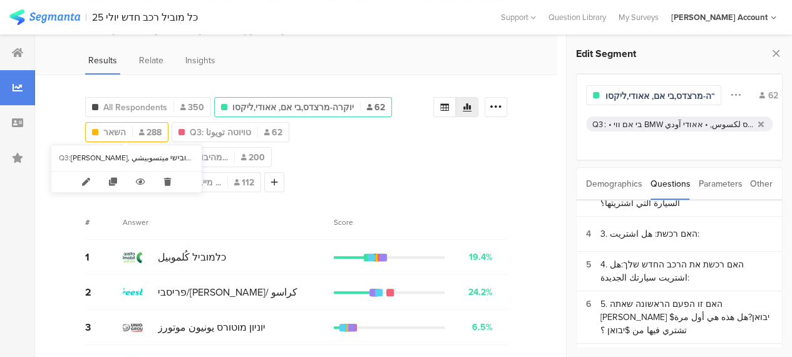
click at [123, 133] on span "השאר" at bounding box center [114, 132] width 23 height 13
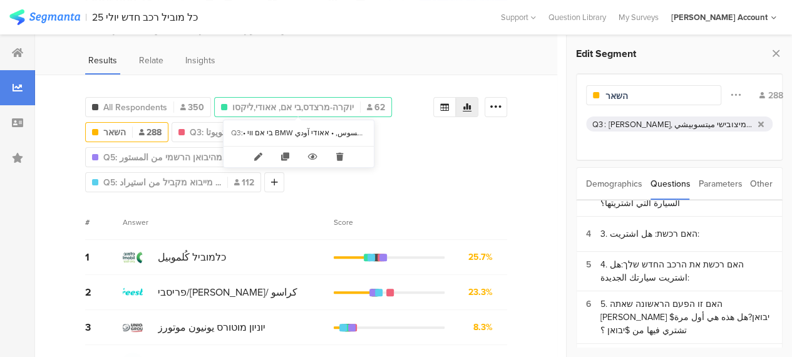
click at [236, 105] on span "יוקרה-מרצדס,בי אם, אאודי,ליקסו" at bounding box center [293, 107] width 122 height 13
type input "יוקרה-מרצדס,בי אם, אאודי,ליקסו"
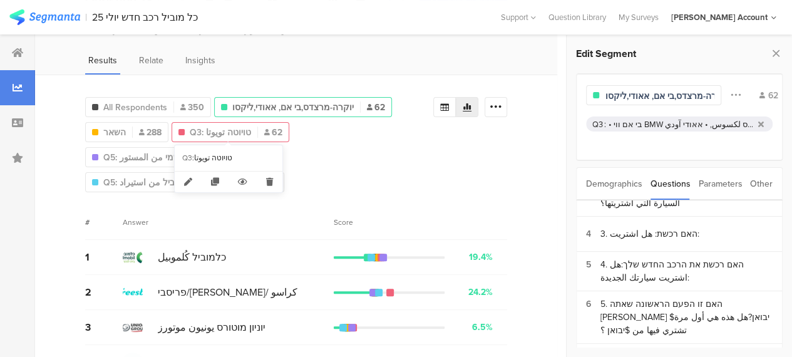
click at [252, 133] on div "Q3: טויוטה تويوتا 62" at bounding box center [230, 132] width 117 height 13
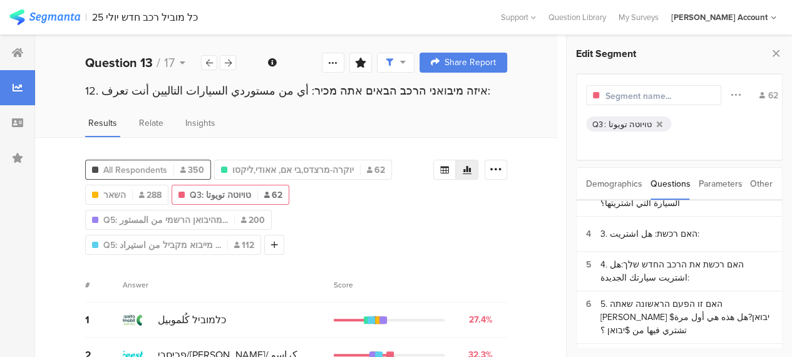
click at [150, 169] on span "All Respondents" at bounding box center [135, 170] width 64 height 13
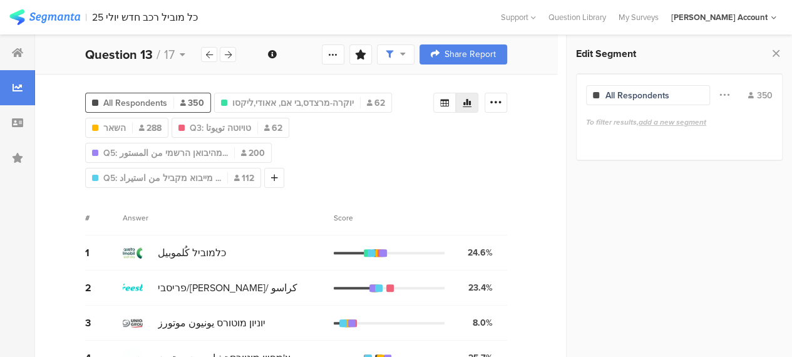
scroll to position [63, 0]
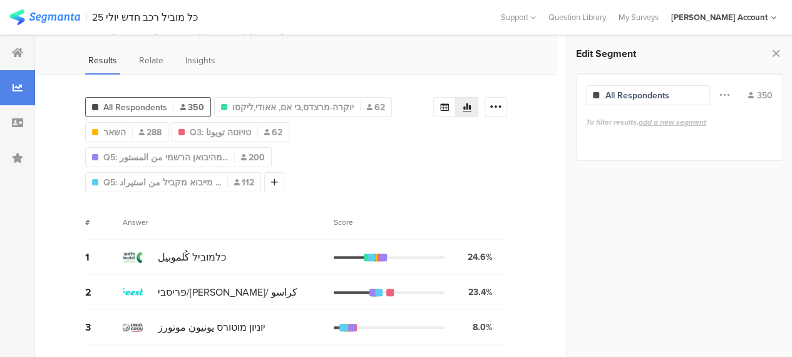
click at [507, 176] on div "All Respondents 350 יוקרה-מרצדס,בי אם, אאודי,ליקסו 62 השאר 288 Q3: טויוטה تويوت…" at bounding box center [296, 142] width 422 height 100
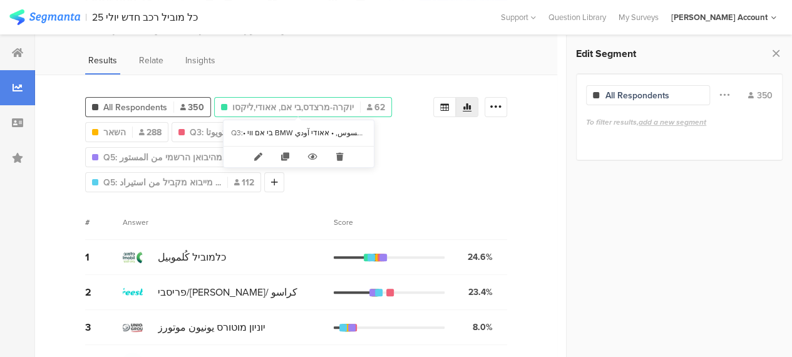
click at [298, 107] on span "יוקרה-מרצדס,בי אם, אאודי,ליקסו" at bounding box center [293, 107] width 122 height 13
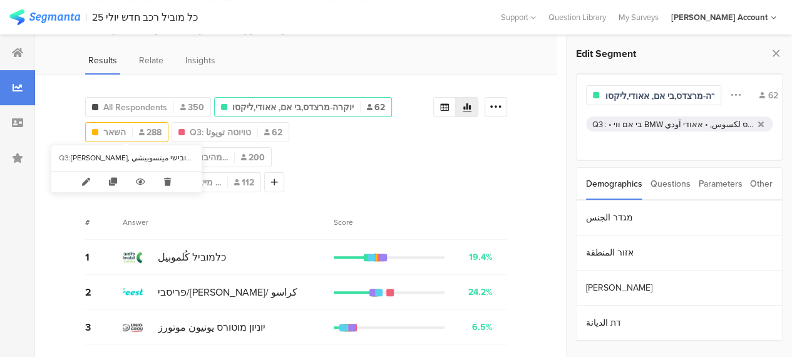
click at [115, 135] on span "השאר" at bounding box center [114, 132] width 23 height 13
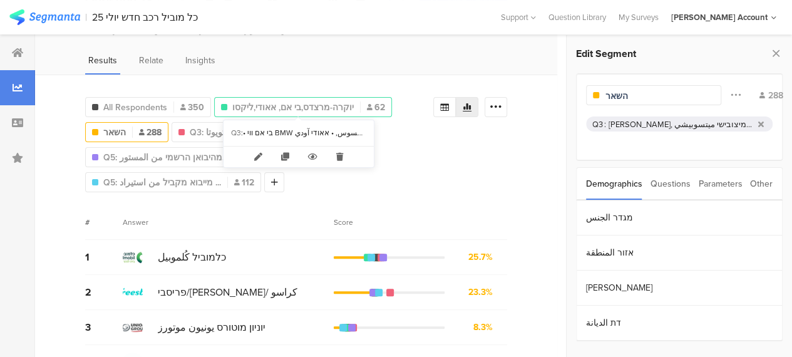
click at [282, 110] on span "יוקרה-מרצדס,בי אם, אאודי,ליקסו" at bounding box center [293, 107] width 122 height 13
type input "יוקרה-מרצדס,בי אם, אאודי,ליקסו"
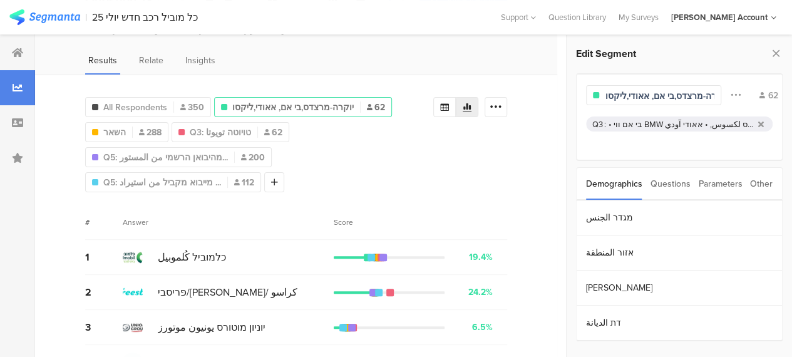
click at [264, 200] on div "All Respondents 350 יוקרה-מרצדס,בי אם, אאודי,ליקסו 62 השאר 288 Q3: טויוטה تويوت…" at bounding box center [296, 338] width 522 height 526
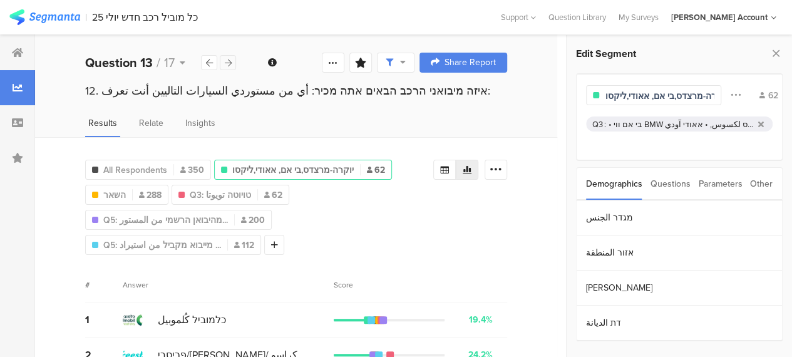
click at [232, 62] on div at bounding box center [228, 62] width 16 height 15
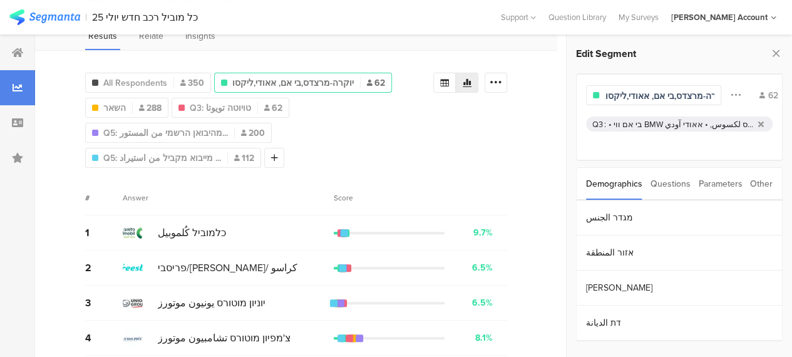
scroll to position [63, 0]
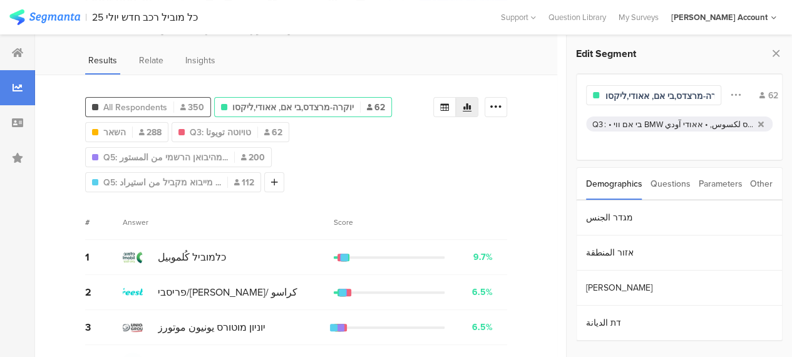
click at [149, 108] on span "All Respondents" at bounding box center [135, 107] width 64 height 13
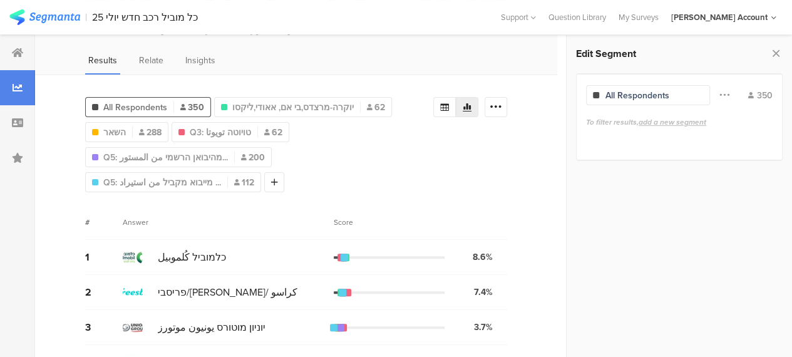
click at [522, 199] on div "All Respondents 350 יוקרה-מרצדס,בי אם, אאודי,ליקסו 62 השאר 288 Q3: טויוטה تويوت…" at bounding box center [296, 338] width 522 height 526
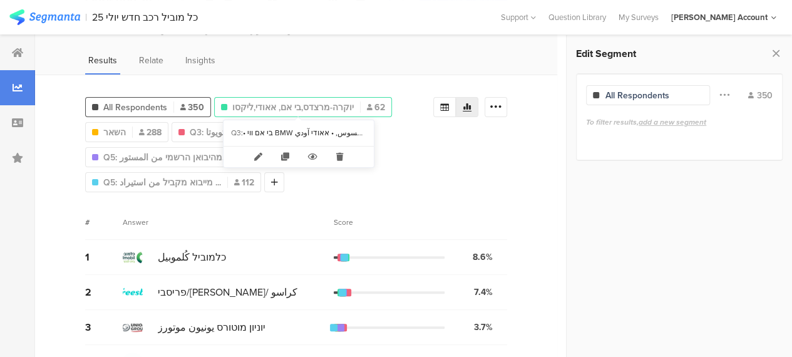
click at [289, 108] on span "יוקרה-מרצדס,בי אם, אאודי,ליקסו" at bounding box center [293, 107] width 122 height 13
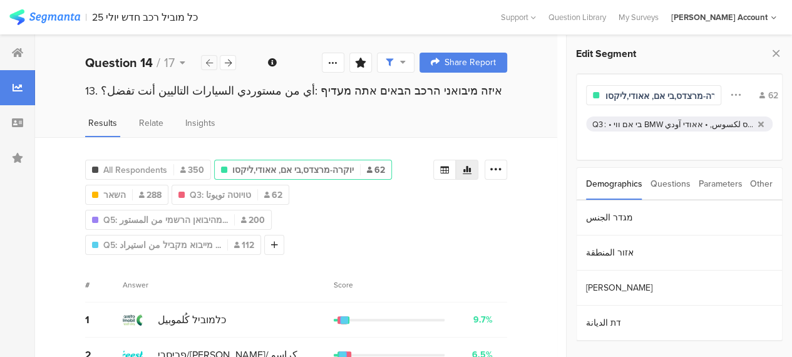
click at [207, 63] on icon at bounding box center [209, 63] width 7 height 8
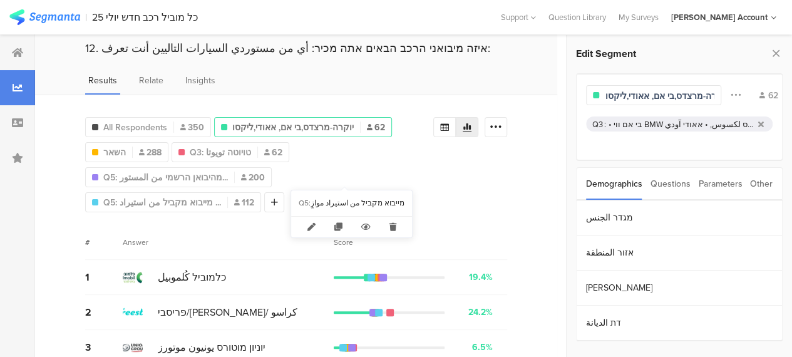
scroll to position [63, 0]
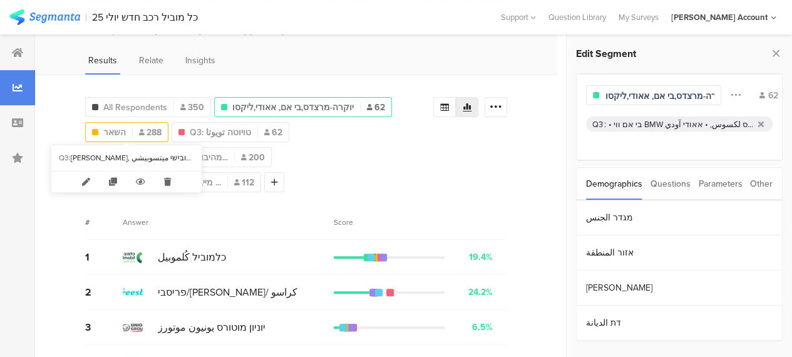
click at [123, 128] on span "השאר" at bounding box center [114, 132] width 23 height 13
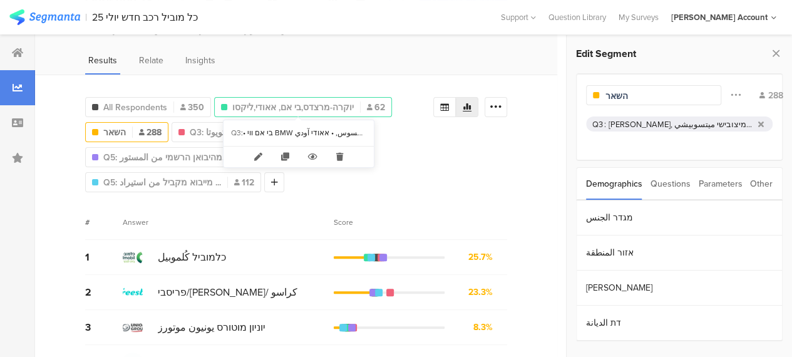
click at [251, 105] on span "יוקרה-מרצדס,בי אם, אאודי,ליקסו" at bounding box center [293, 107] width 122 height 13
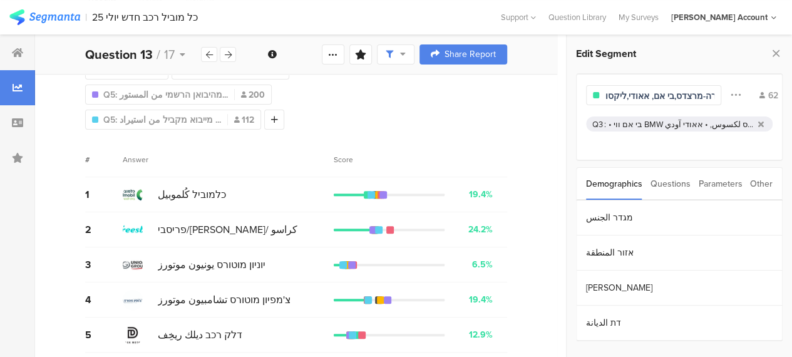
scroll to position [63, 0]
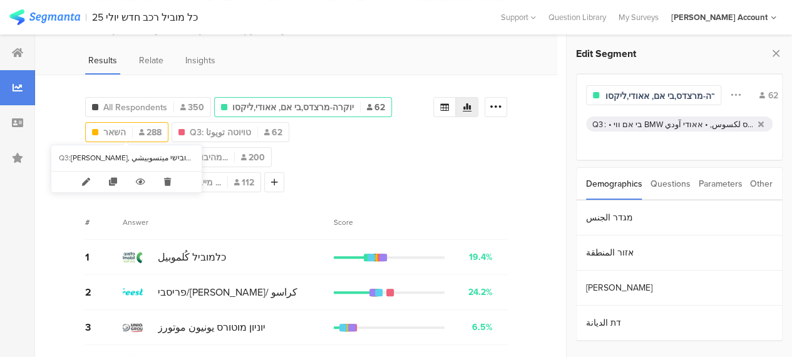
click at [115, 129] on span "השאר" at bounding box center [114, 132] width 23 height 13
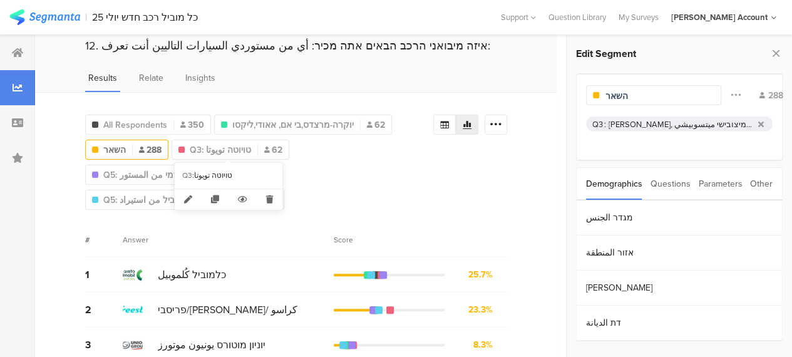
scroll to position [63, 0]
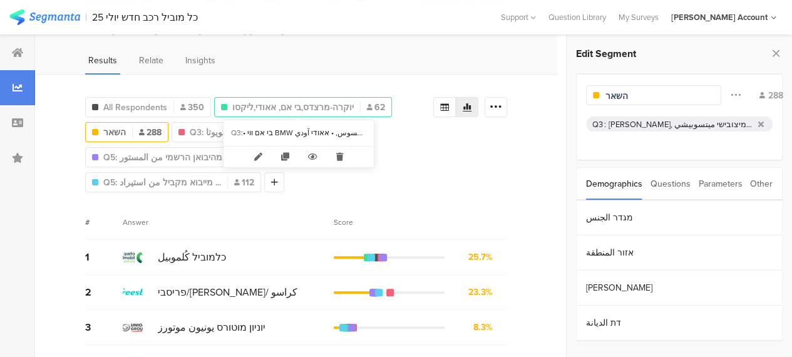
click at [302, 102] on span "יוקרה-מרצדס,בי אם, אאודי,ליקסו" at bounding box center [293, 107] width 122 height 13
type input "יוקרה-מרצדס,בי אם, אאודי,ליקסו"
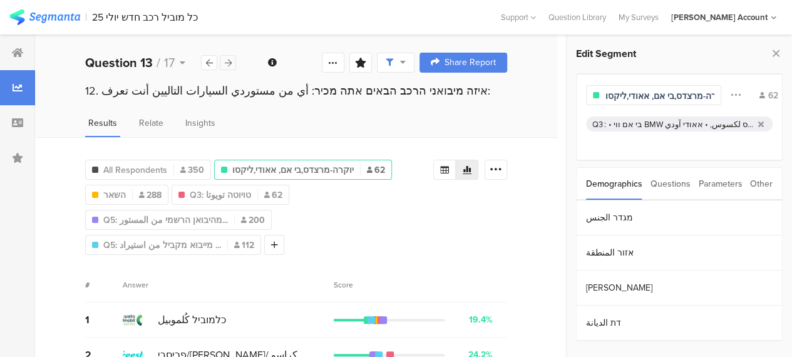
click at [231, 65] on icon at bounding box center [228, 63] width 7 height 8
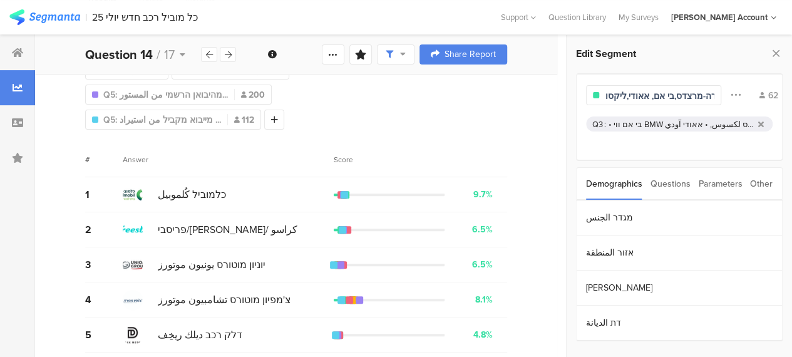
scroll to position [63, 0]
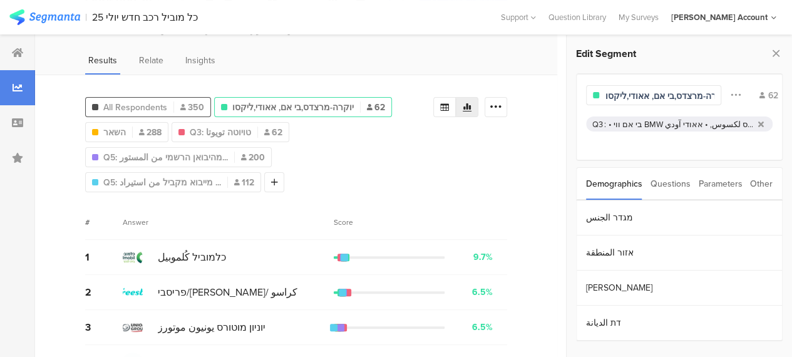
click at [155, 105] on span "All Respondents" at bounding box center [135, 107] width 64 height 13
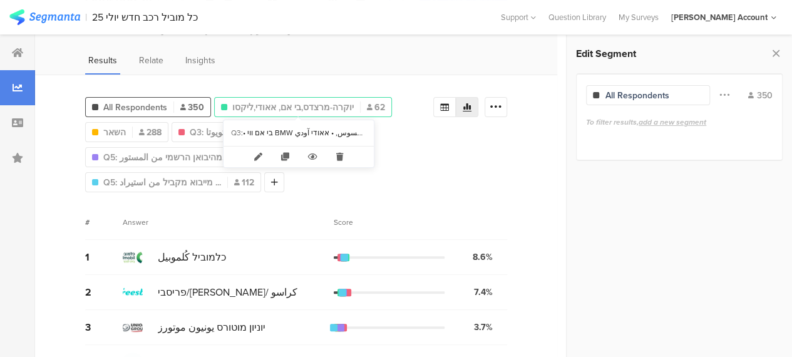
click at [258, 101] on span "יוקרה-מרצדס,בי אם, אאודי,ליקסו" at bounding box center [293, 107] width 122 height 13
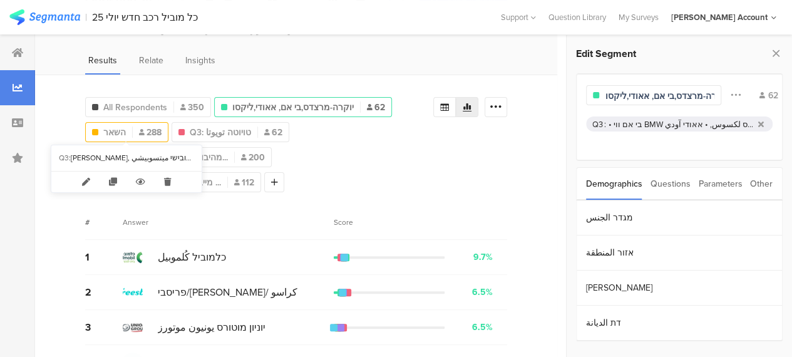
click at [123, 132] on span "השאר" at bounding box center [114, 132] width 23 height 13
type input "השאר"
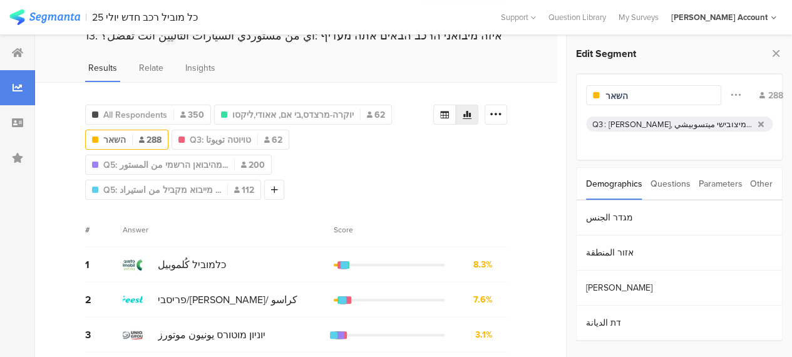
scroll to position [63, 0]
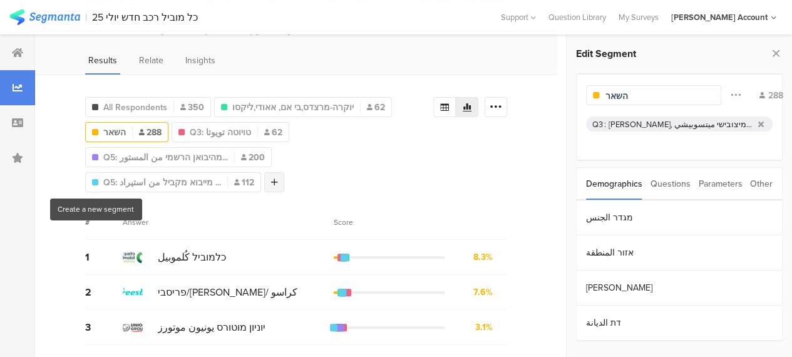
click at [271, 180] on icon at bounding box center [274, 182] width 7 height 9
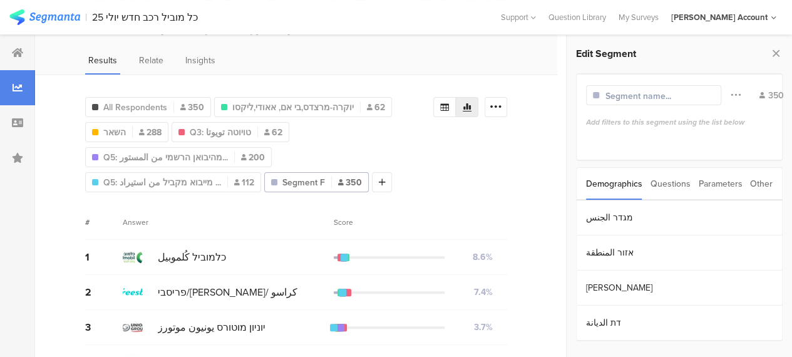
click at [242, 192] on div "All Respondents 350 יוקרה-מרצדס,בי אם, אאודי,ליקסו 62 השאר 288 Q3: טויוטה تويوت…" at bounding box center [296, 338] width 522 height 526
click at [177, 206] on icon at bounding box center [178, 206] width 26 height 21
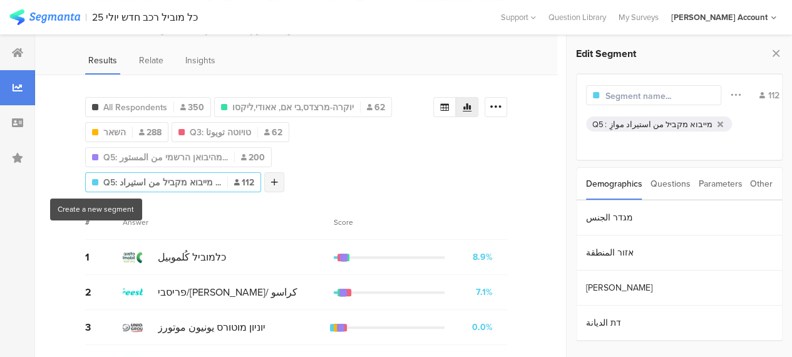
click at [271, 180] on icon at bounding box center [274, 182] width 7 height 9
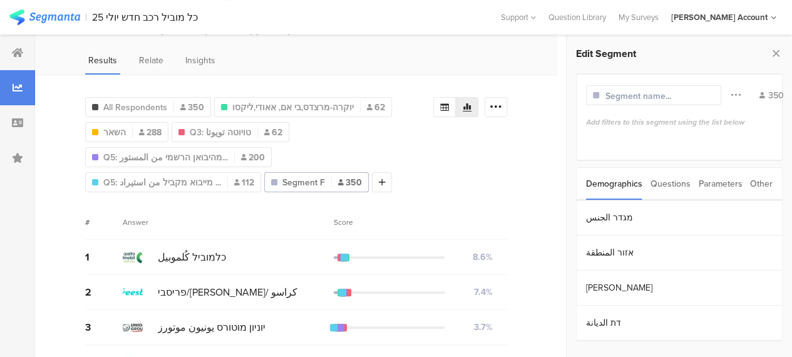
click at [675, 185] on div "Questions" at bounding box center [671, 184] width 40 height 32
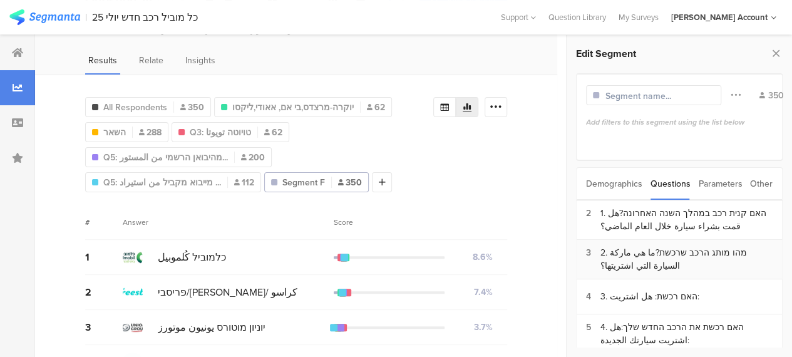
click at [638, 254] on div "2. מהו מותג הרכב שרכשת?ما هي ماركة السيارة التي اشتريتها؟" at bounding box center [687, 259] width 172 height 26
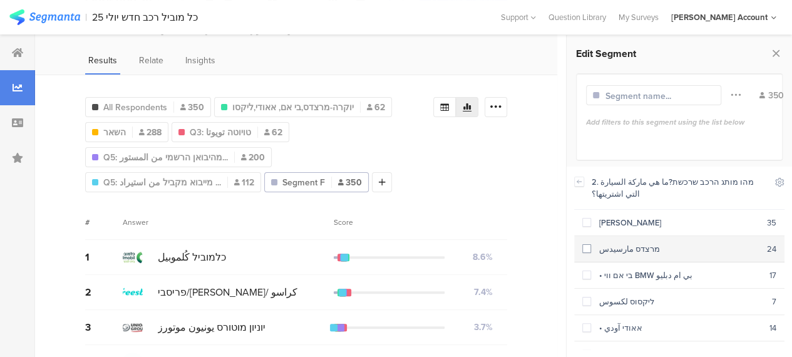
click at [589, 247] on span at bounding box center [587, 248] width 9 height 9
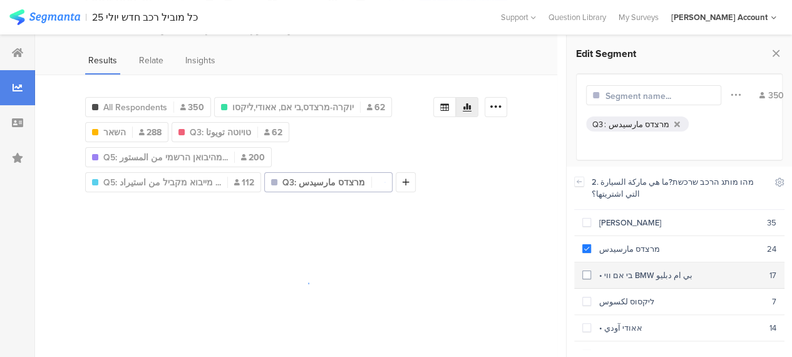
click at [589, 269] on label at bounding box center [587, 275] width 9 height 13
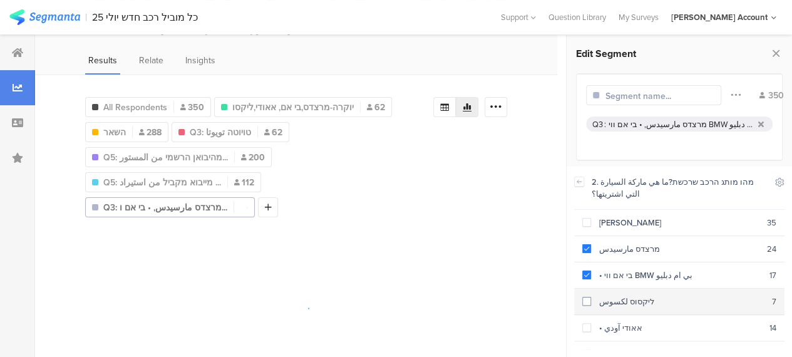
click at [591, 300] on div "ליקסוס لكسوس" at bounding box center [681, 302] width 181 height 12
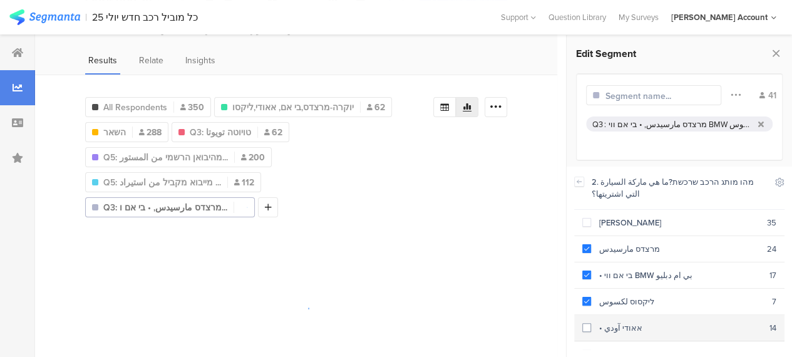
click at [589, 326] on span at bounding box center [587, 327] width 9 height 9
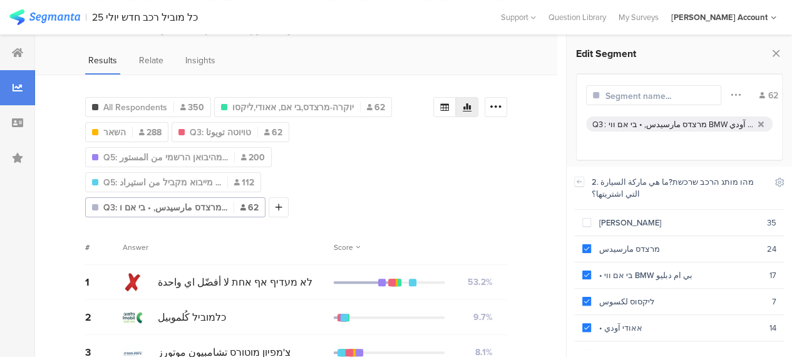
click at [658, 95] on input "text" at bounding box center [660, 96] width 109 height 13
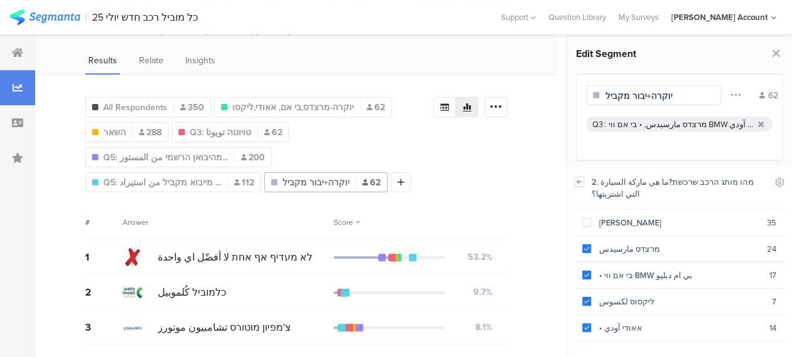
click at [579, 181] on icon at bounding box center [580, 181] width 4 height 3
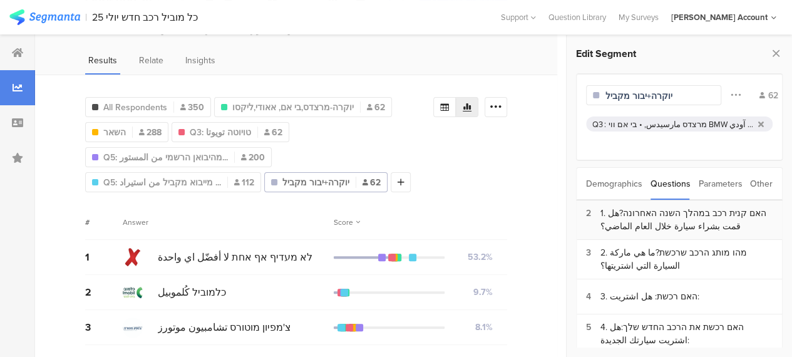
click at [667, 222] on div "1. האם קנית רכב במהלך השנה האחרונה?هل قمت بشراء سيارة خلال العام الماضي؟" at bounding box center [687, 220] width 172 height 26
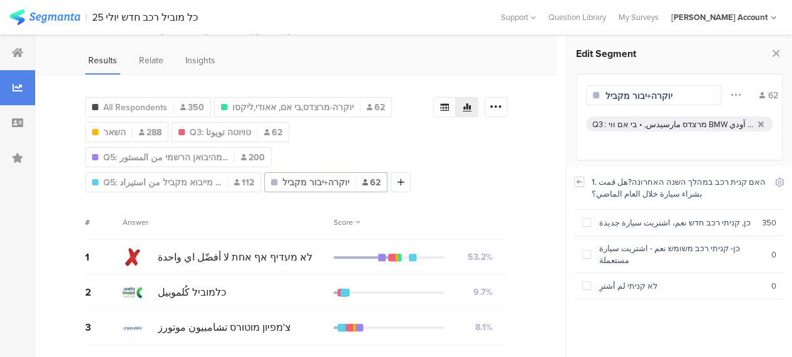
click at [579, 181] on icon at bounding box center [580, 181] width 4 height 3
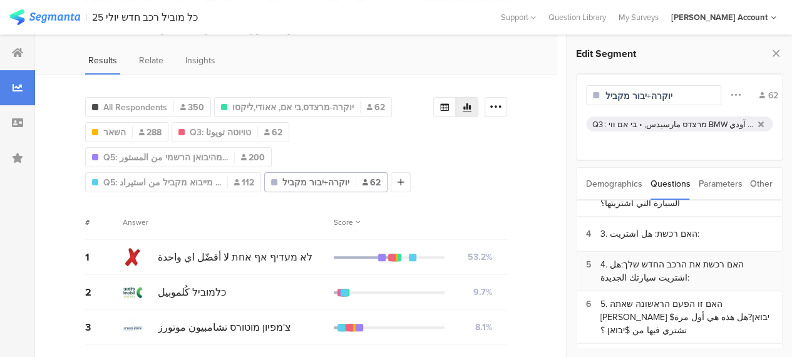
scroll to position [125, 0]
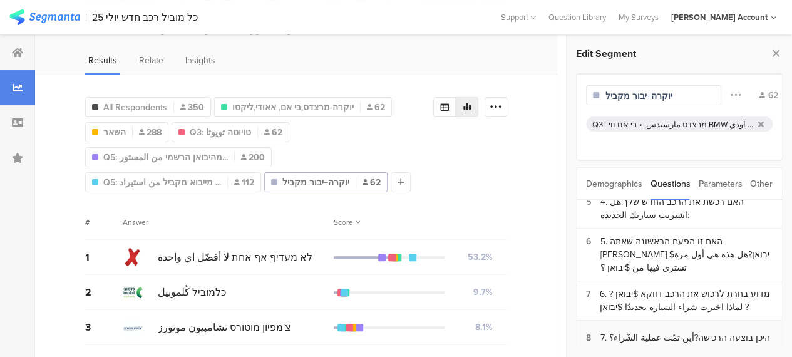
click at [675, 331] on div "7. היכן בוצעה הרכישה?أين تمّت عملية الشّراء؟" at bounding box center [686, 337] width 170 height 13
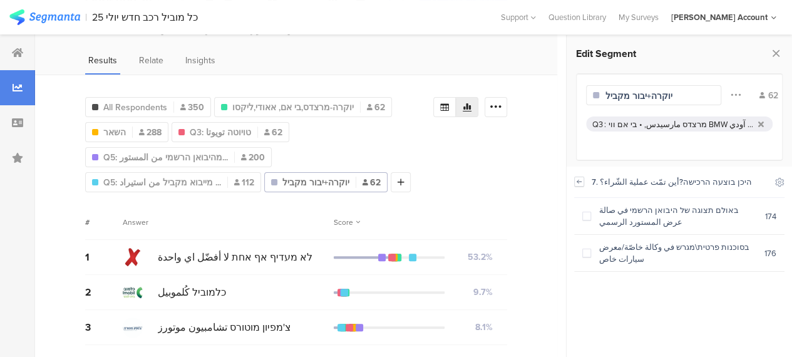
click at [579, 185] on icon at bounding box center [579, 182] width 9 height 10
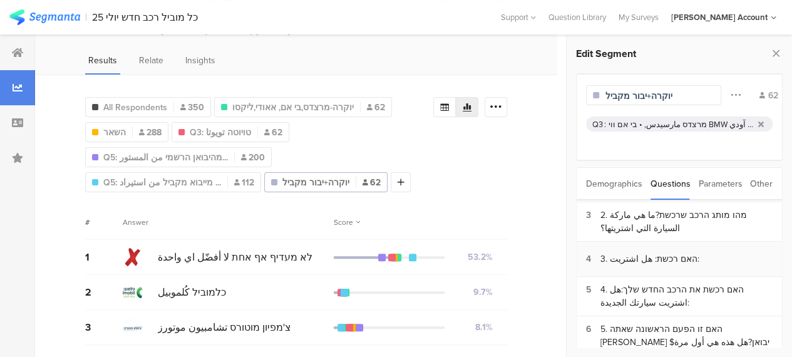
scroll to position [63, 0]
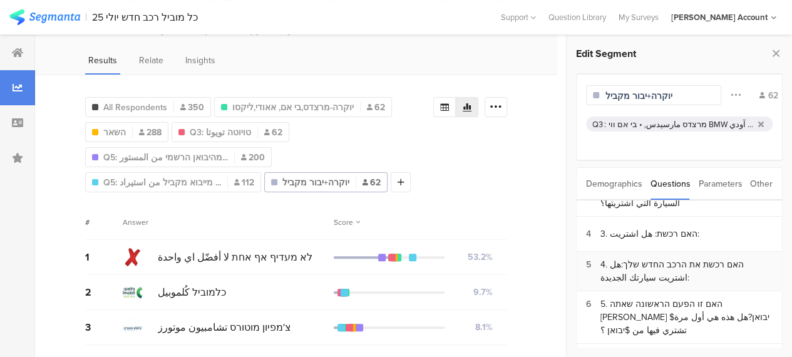
click at [662, 262] on div "4. האם רכשת את הרכב החדש שלך:هل اشتريت سيارتك الجديدة:" at bounding box center [687, 271] width 172 height 26
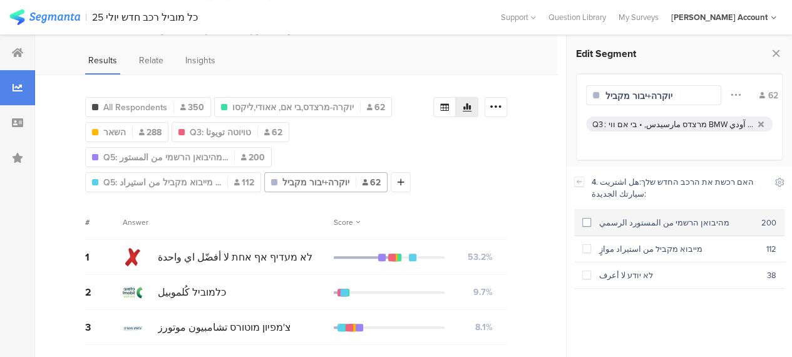
click at [590, 224] on span at bounding box center [587, 222] width 9 height 9
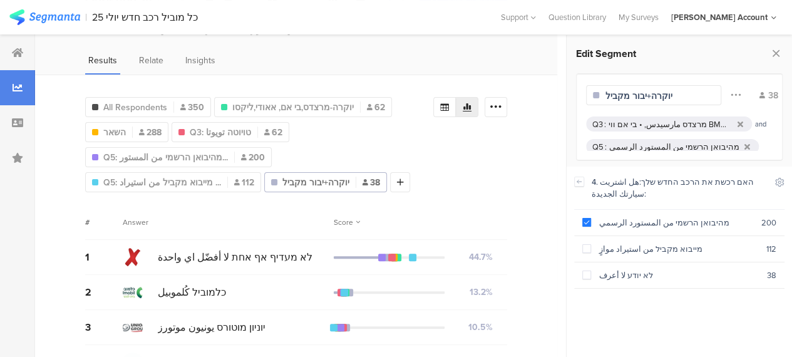
click at [633, 95] on input "יוקרה+יבור מקביל" at bounding box center [660, 96] width 109 height 13
type input "יוקרה+יבואן רשמי"
click at [227, 203] on div "All Respondents 350 יוקרה-מרצדס,בי אם, אאודי,ליקסו 62 השאר 288 Q3: טויוטה تويوت…" at bounding box center [296, 338] width 522 height 526
click at [261, 197] on div "All Respondents 350 יוקרה-מרצדס,בי אם, אאודי,ליקסו 62 השאר 288 Q3: טויוטה تويوت…" at bounding box center [296, 338] width 522 height 526
click at [395, 180] on icon at bounding box center [398, 182] width 7 height 9
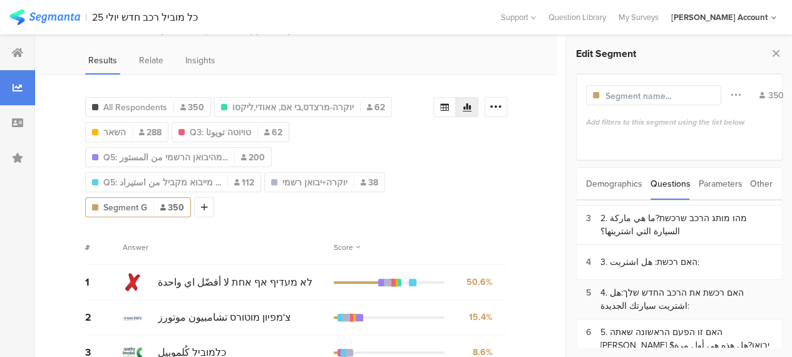
scroll to position [63, 0]
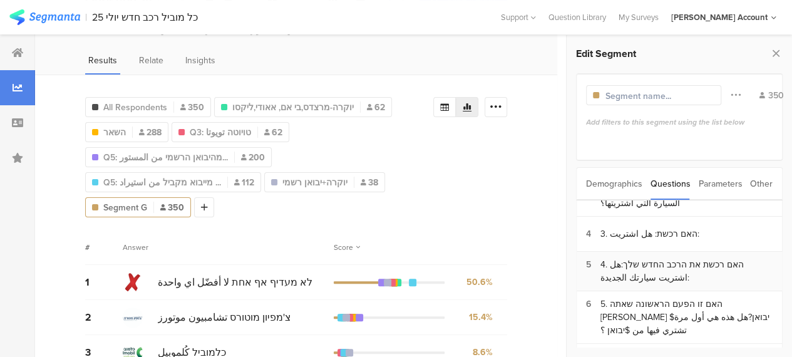
click at [688, 258] on div "4. האם רכשת את הרכב החדש שלך:هل اشتريت سيارتك الجديدة:" at bounding box center [687, 271] width 172 height 26
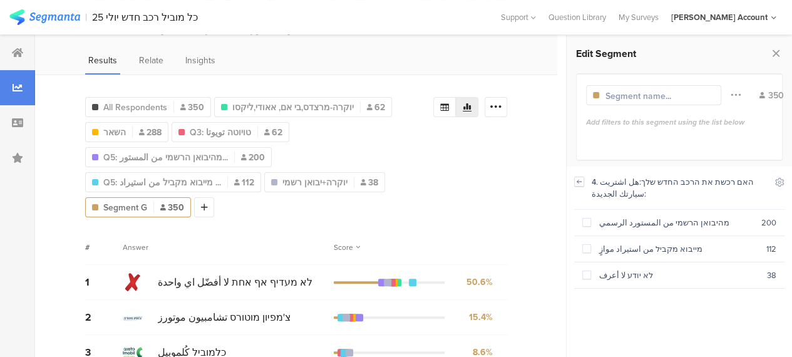
click at [579, 181] on icon at bounding box center [580, 181] width 4 height 3
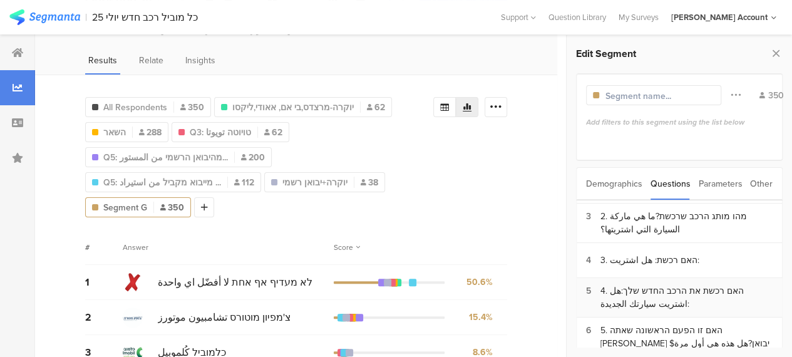
scroll to position [0, 0]
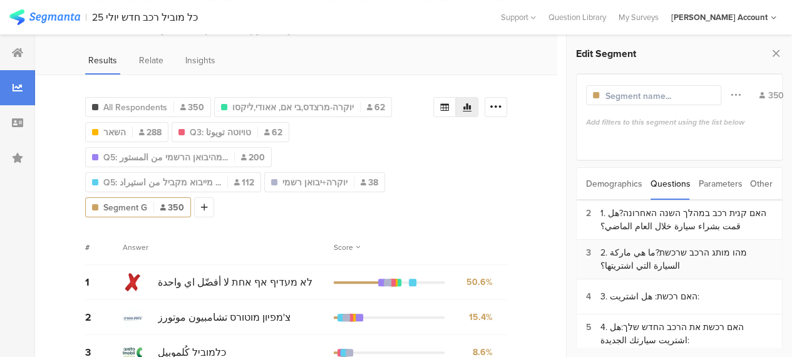
click at [673, 252] on div "2. מהו מותג הרכב שרכשת?ما هي ماركة السيارة التي اشتريتها؟" at bounding box center [687, 259] width 172 height 26
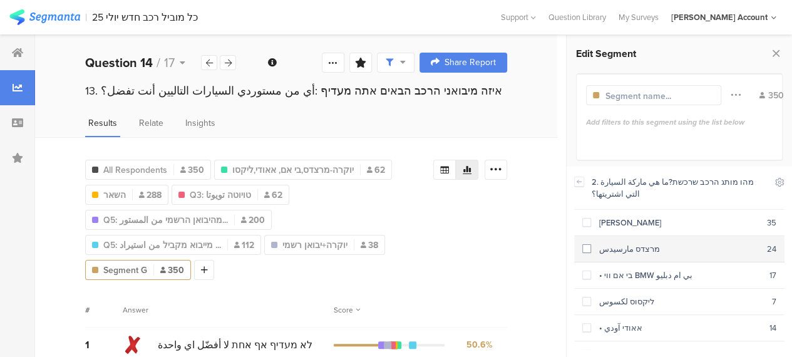
click at [586, 246] on span at bounding box center [587, 248] width 9 height 9
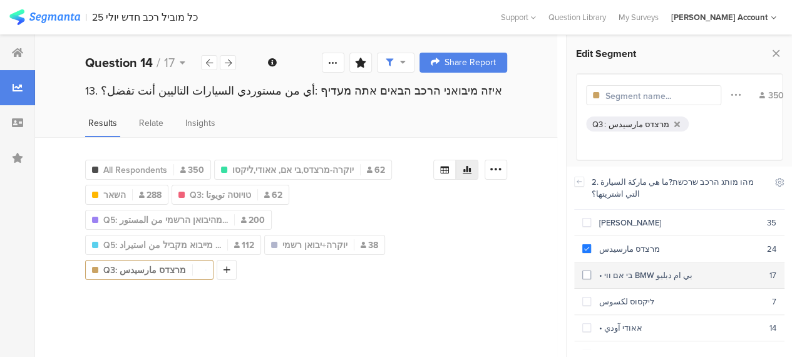
click at [587, 274] on span at bounding box center [587, 275] width 9 height 9
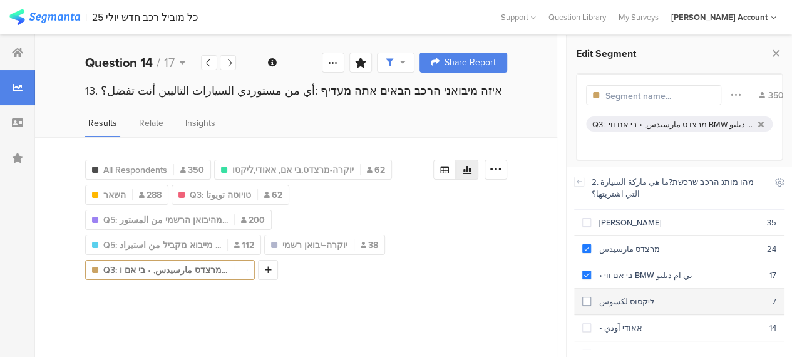
click at [590, 297] on span at bounding box center [587, 301] width 9 height 9
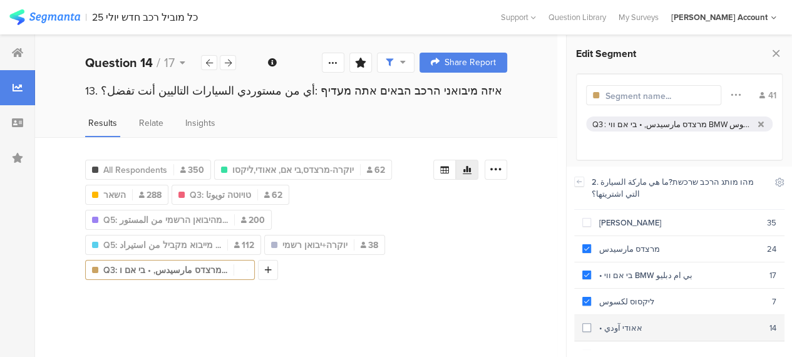
click at [590, 323] on span at bounding box center [587, 327] width 9 height 9
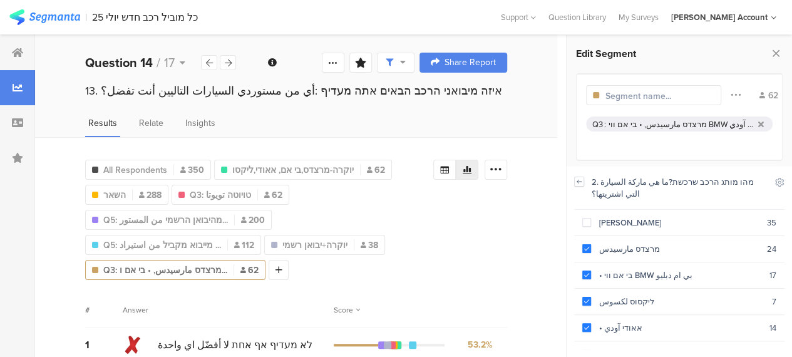
click at [579, 182] on icon at bounding box center [579, 182] width 9 height 10
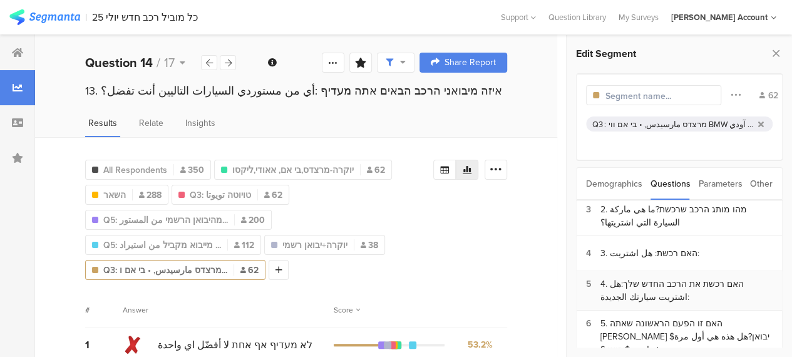
scroll to position [63, 0]
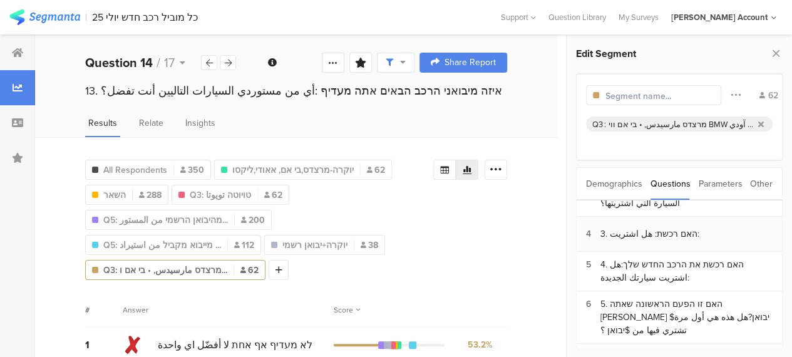
click at [655, 232] on div "3. האם רכשת: هل اشتريت:" at bounding box center [650, 233] width 99 height 13
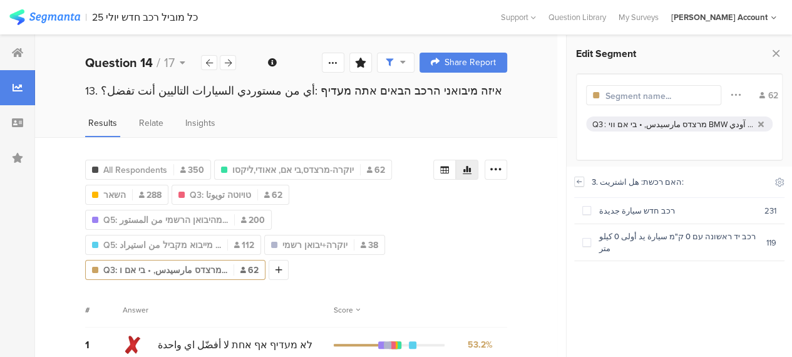
click at [580, 182] on icon at bounding box center [580, 181] width 4 height 3
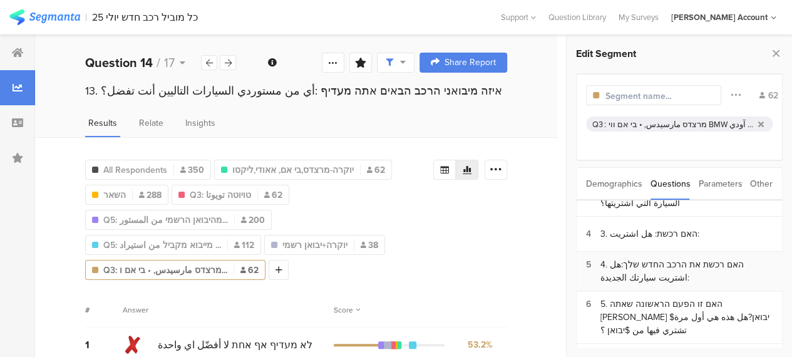
click at [683, 261] on div "4. האם רכשת את הרכב החדש שלך:هل اشتريت سيارتك الجديدة:" at bounding box center [687, 271] width 172 height 26
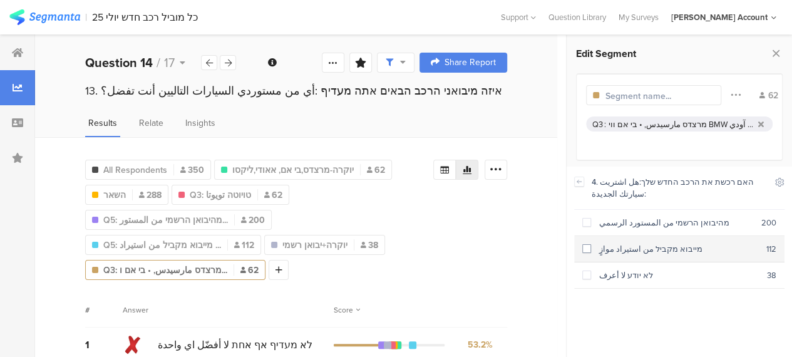
click at [588, 247] on span at bounding box center [587, 248] width 9 height 9
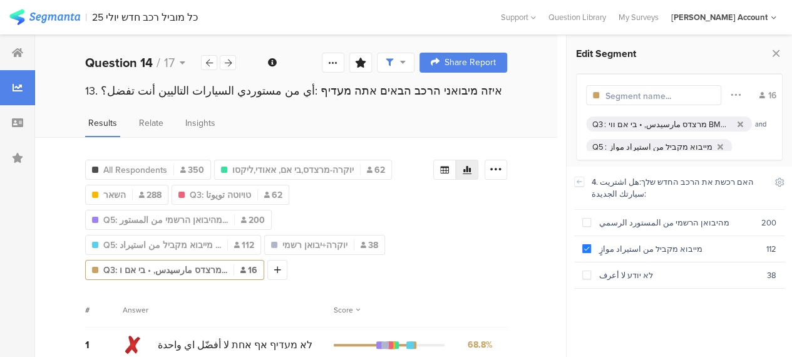
click at [633, 93] on input "text" at bounding box center [660, 96] width 109 height 13
type input "יוקרה +יבוא מקביל"
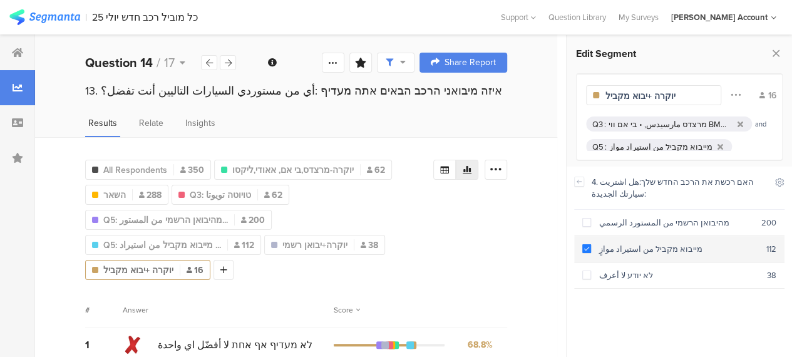
click at [588, 248] on span at bounding box center [587, 248] width 9 height 9
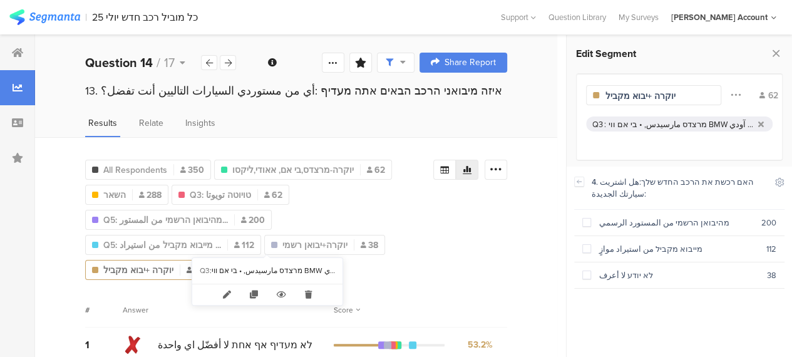
click at [180, 264] on div at bounding box center [180, 269] width 1 height 11
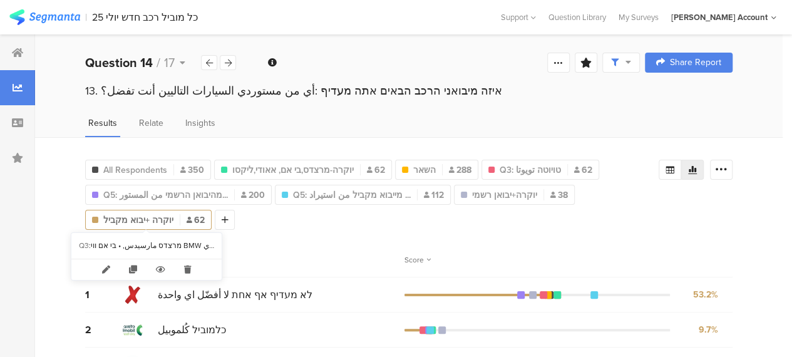
click at [165, 216] on span "יוקרה +יבוא מקביל" at bounding box center [138, 220] width 70 height 13
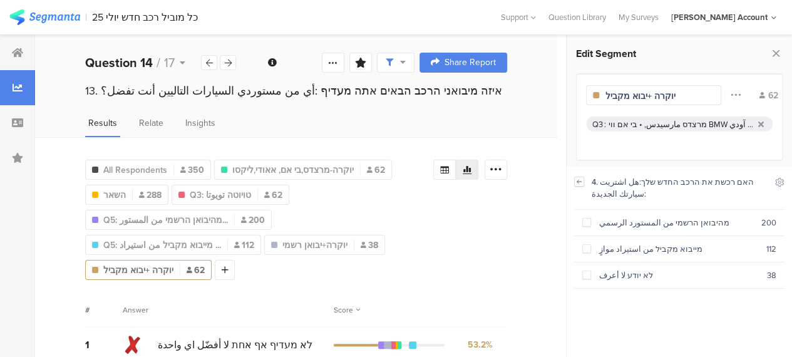
click at [581, 182] on icon at bounding box center [580, 181] width 4 height 3
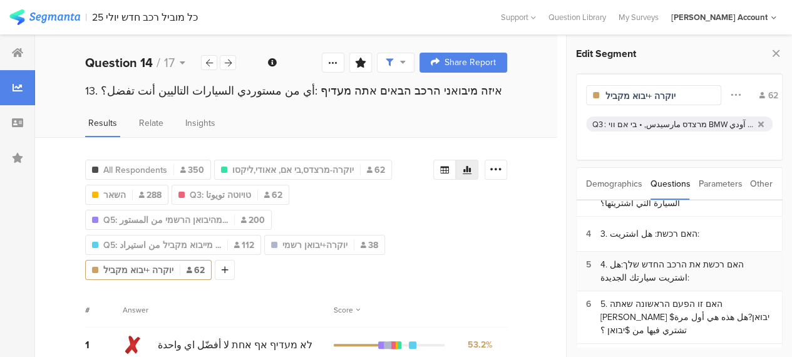
click at [697, 265] on div "4. האם רכשת את הרכב החדש שלך:هل اشتريت سيارتك الجديدة:" at bounding box center [687, 271] width 172 height 26
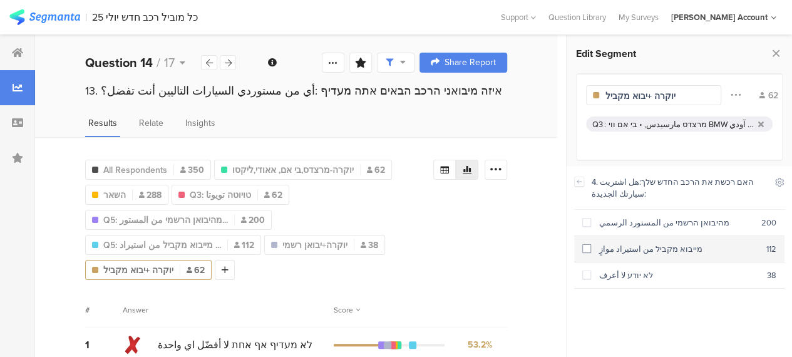
click at [588, 248] on span at bounding box center [587, 248] width 9 height 9
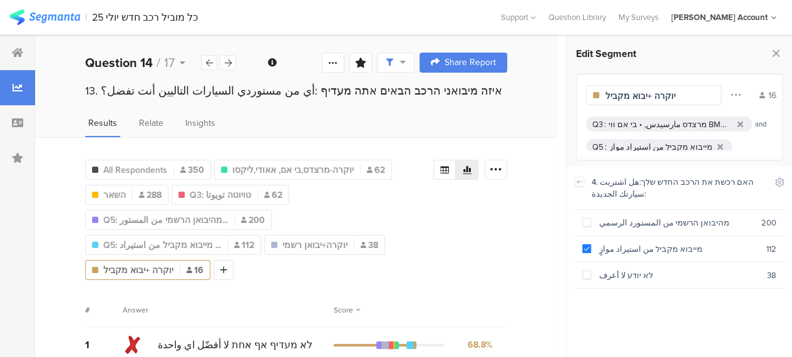
click at [433, 236] on div "All Respondents 350 יוקרה-מרצדס,בי אם, אאודי,ליקסו 62 השאר 288 Q3: טויוטה تويوت…" at bounding box center [259, 217] width 348 height 125
click at [502, 206] on div "All Respondents 350 יוקרה-מרצדס,בי אם, אאודי,ליקסו 62 השאר 288 Q3: טויוטה تويوت…" at bounding box center [296, 217] width 422 height 125
click at [579, 180] on icon at bounding box center [579, 182] width 9 height 10
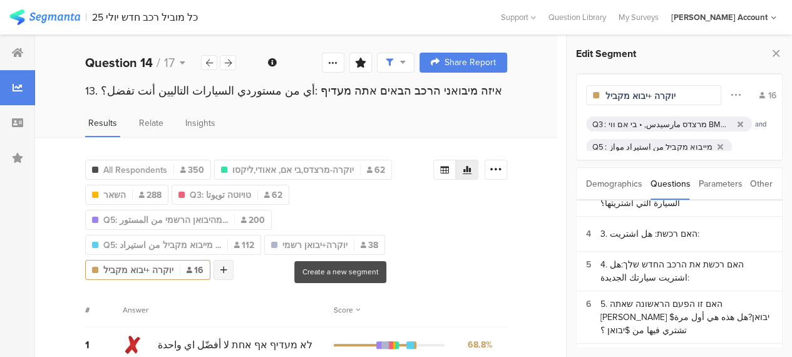
click at [227, 266] on icon at bounding box center [224, 270] width 7 height 9
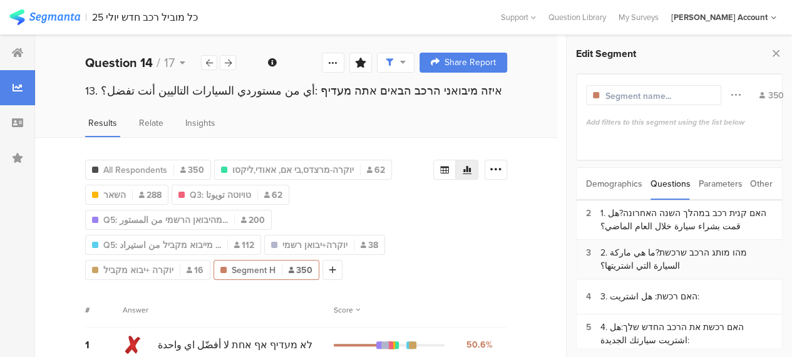
click at [623, 252] on div "2. מהו מותג הרכב שרכשת?ما هي ماركة السيارة التي اشتريتها؟" at bounding box center [687, 259] width 172 height 26
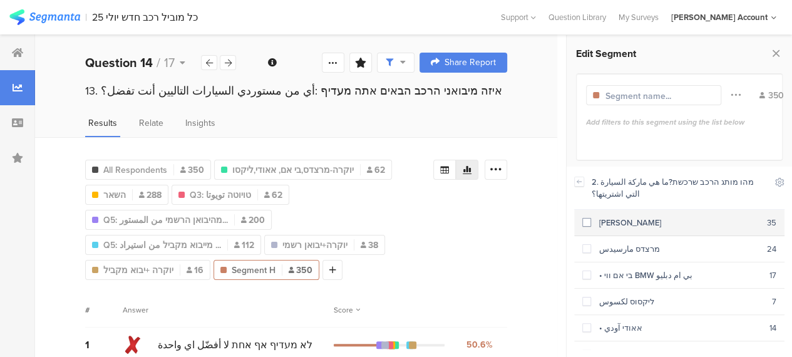
click at [587, 222] on span at bounding box center [587, 222] width 9 height 9
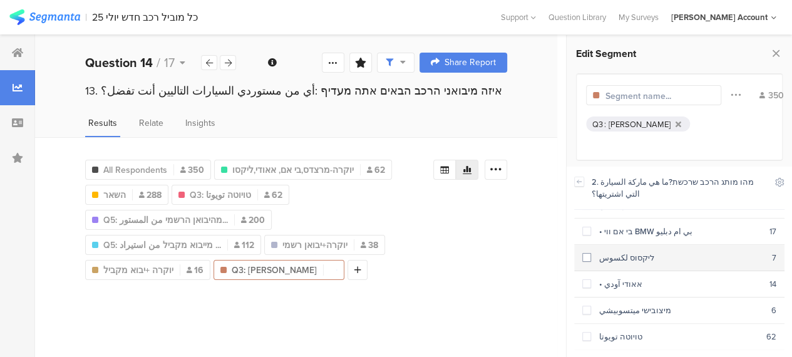
scroll to position [63, 0]
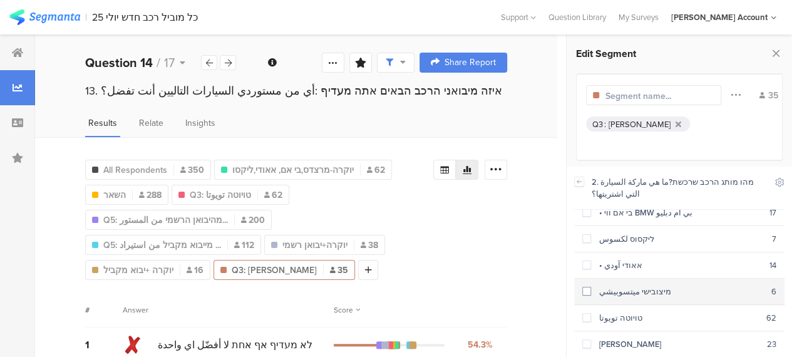
click at [588, 287] on span at bounding box center [587, 291] width 9 height 9
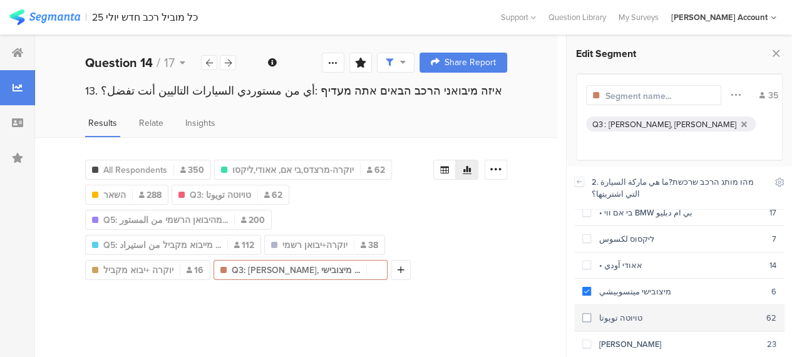
click at [588, 314] on span at bounding box center [587, 317] width 9 height 9
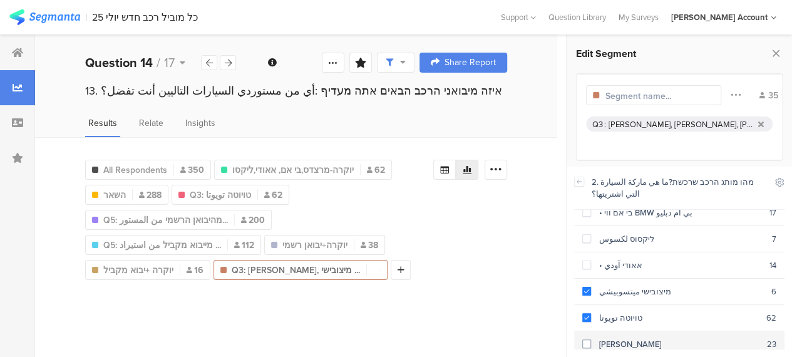
click at [586, 340] on span at bounding box center [587, 344] width 9 height 9
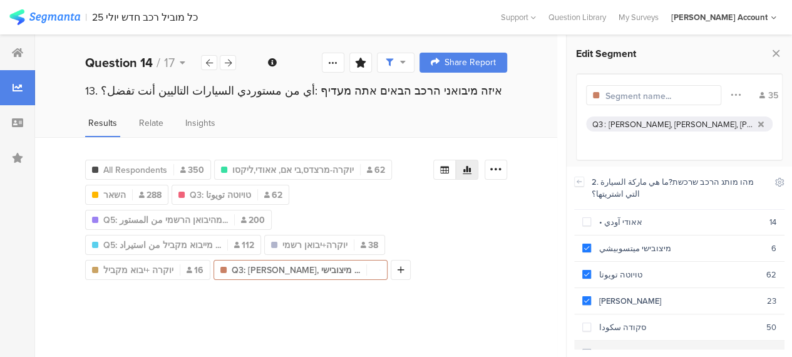
scroll to position [125, 0]
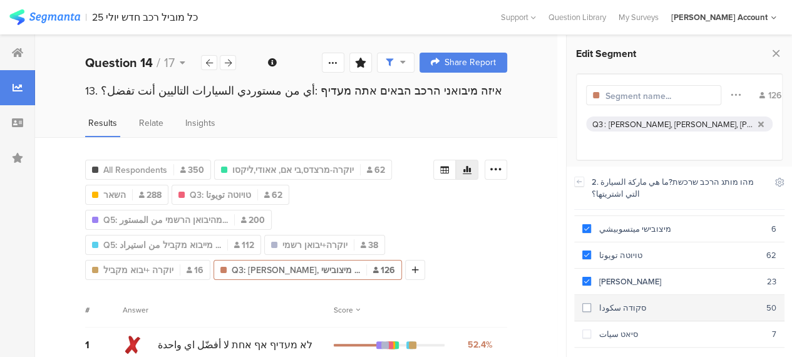
click at [590, 303] on span at bounding box center [587, 307] width 9 height 9
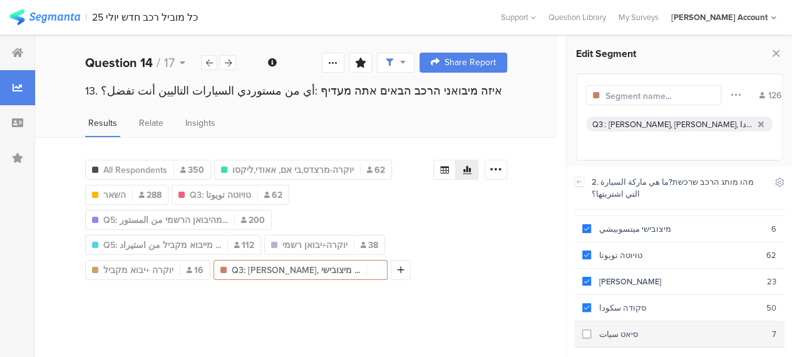
click at [590, 330] on span at bounding box center [587, 334] width 9 height 9
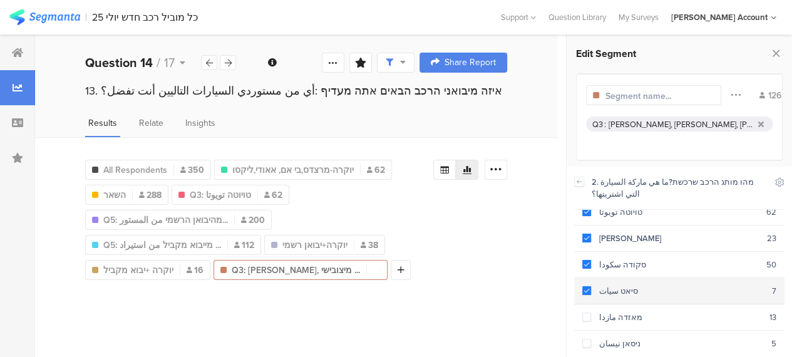
scroll to position [188, 0]
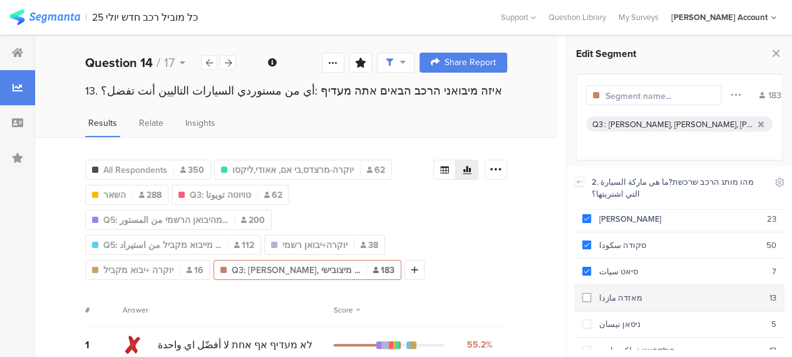
click at [586, 293] on span at bounding box center [587, 297] width 9 height 9
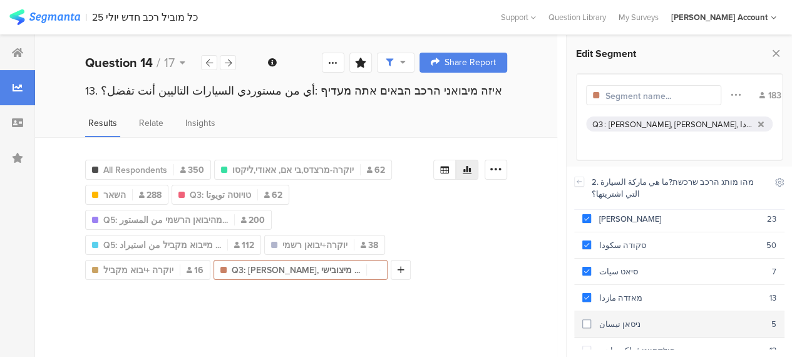
click at [586, 319] on span at bounding box center [587, 323] width 9 height 9
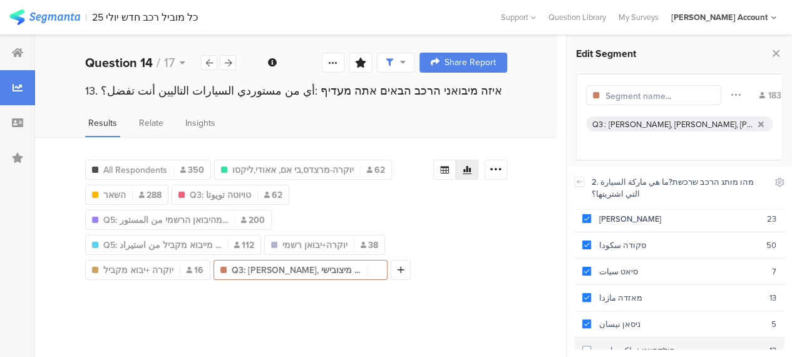
click at [588, 346] on span at bounding box center [587, 350] width 9 height 9
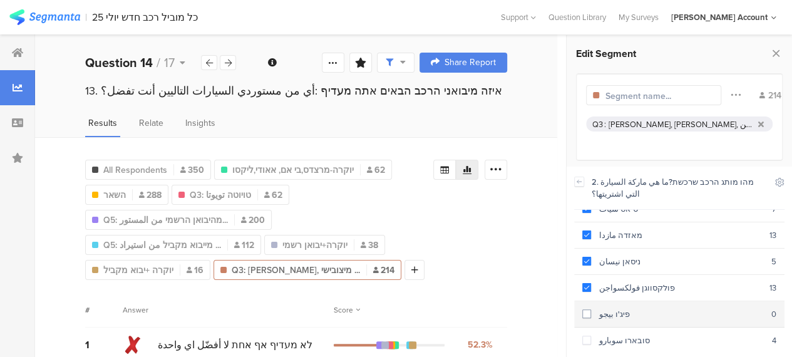
click at [584, 309] on span at bounding box center [587, 313] width 9 height 9
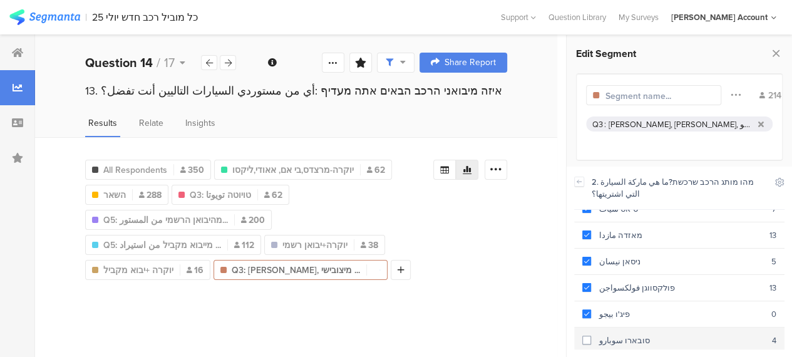
click at [590, 336] on span at bounding box center [587, 340] width 9 height 9
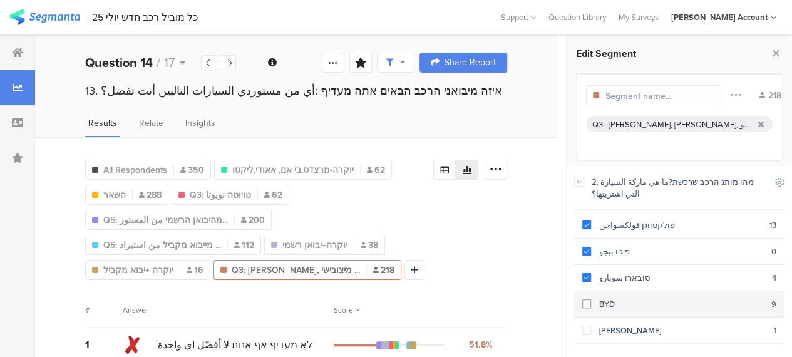
click at [587, 299] on span at bounding box center [587, 303] width 9 height 9
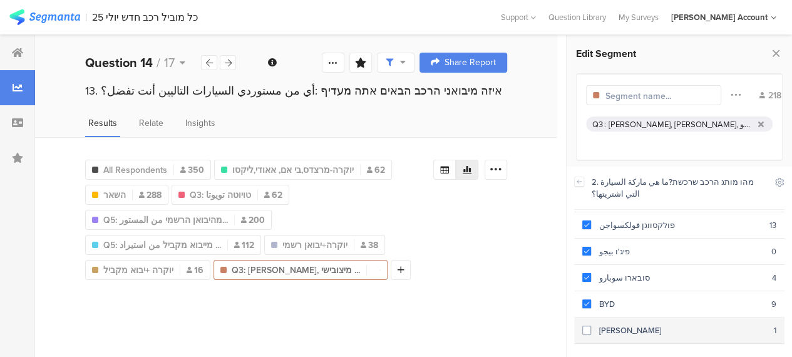
click at [588, 326] on span at bounding box center [587, 330] width 9 height 9
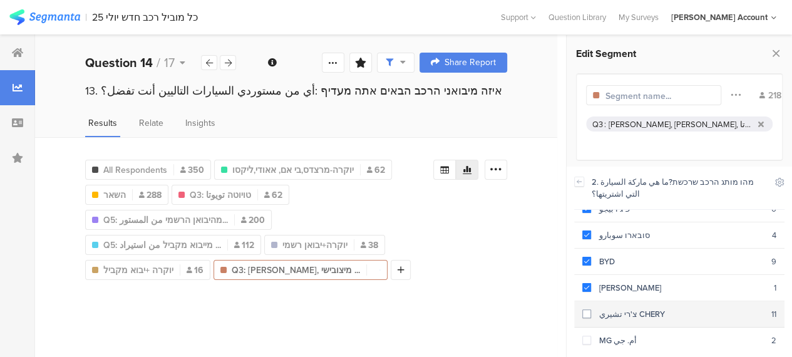
scroll to position [439, 0]
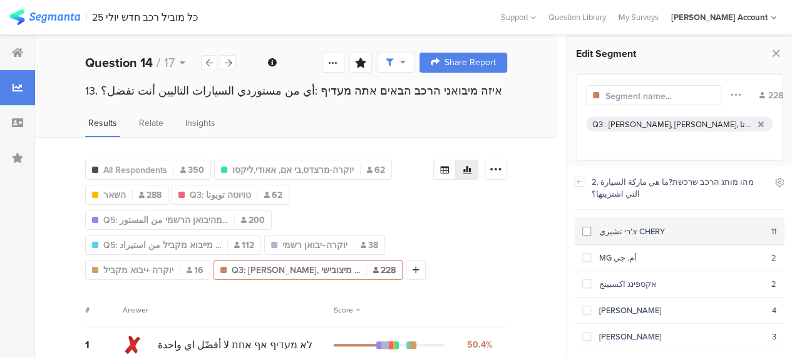
click at [589, 227] on span at bounding box center [587, 231] width 9 height 9
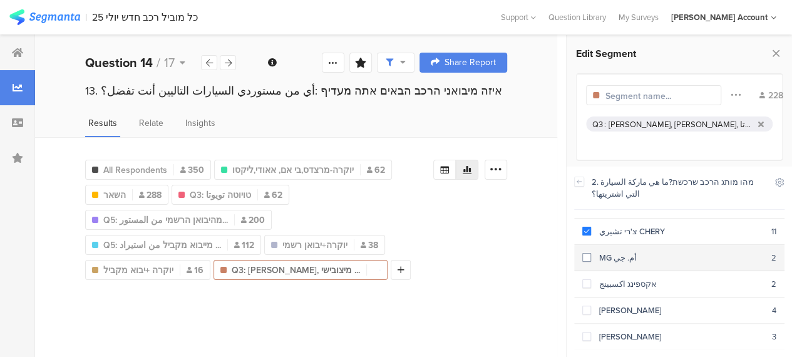
click at [588, 253] on span at bounding box center [587, 257] width 9 height 9
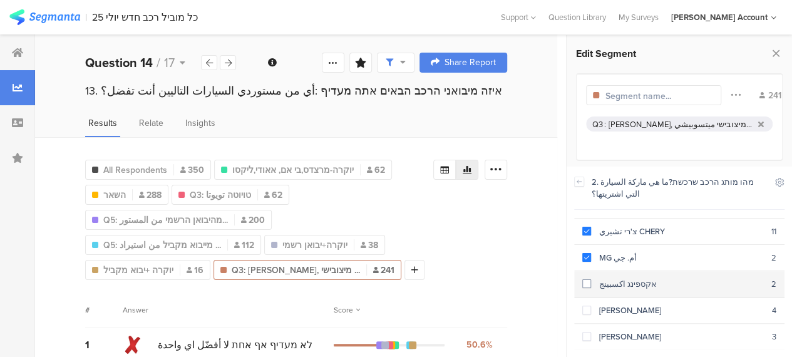
click at [588, 279] on span at bounding box center [587, 283] width 9 height 9
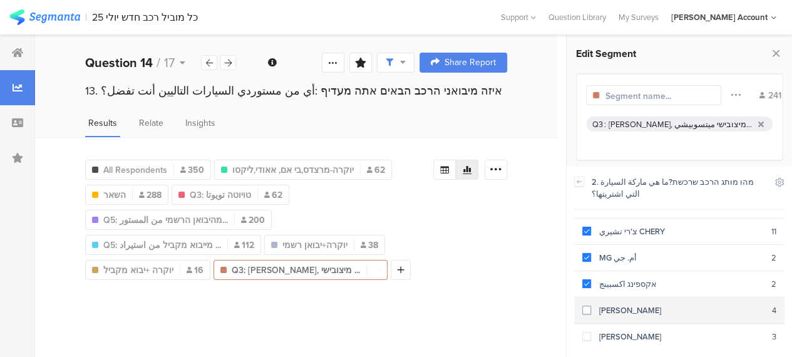
click at [588, 306] on span at bounding box center [587, 310] width 9 height 9
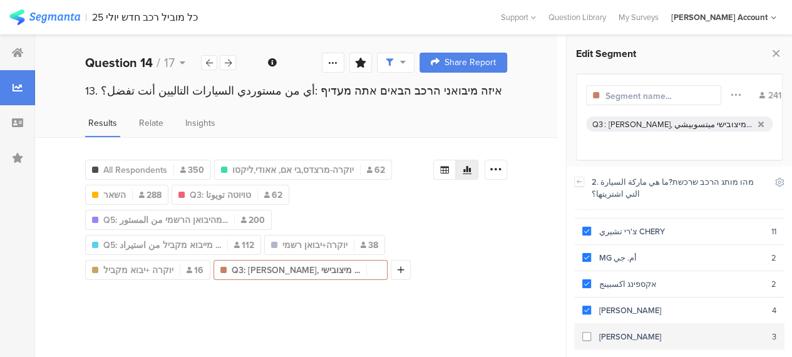
click at [589, 332] on span at bounding box center [587, 336] width 9 height 9
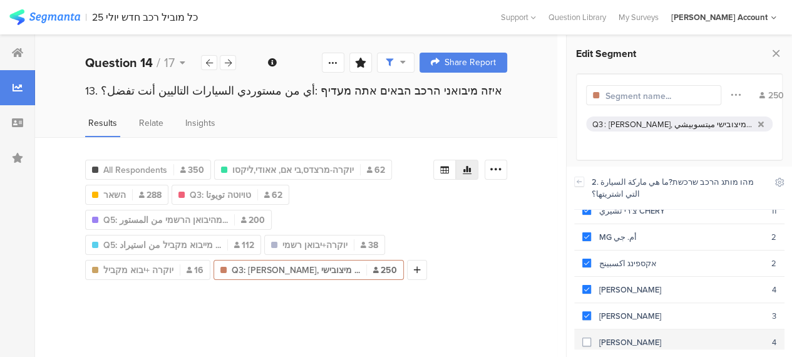
scroll to position [471, 0]
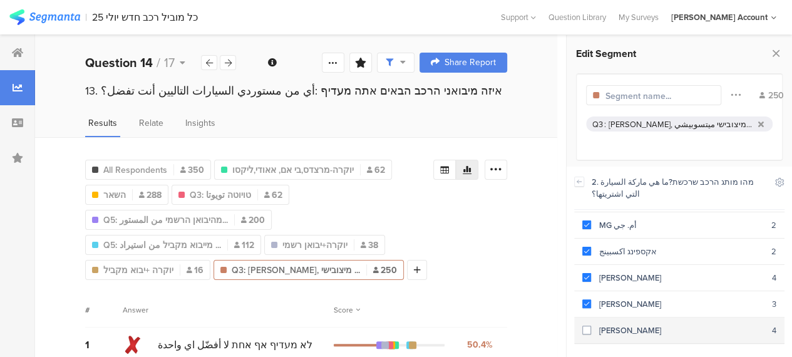
click at [589, 326] on span at bounding box center [587, 330] width 9 height 9
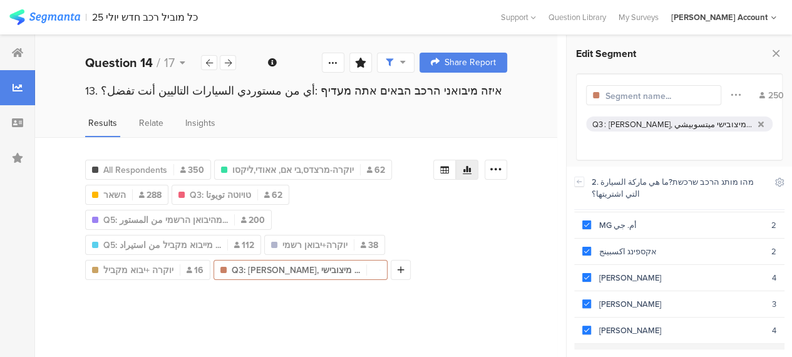
click at [591, 351] on div "אחר לכתוב اكتب" at bounding box center [679, 357] width 177 height 12
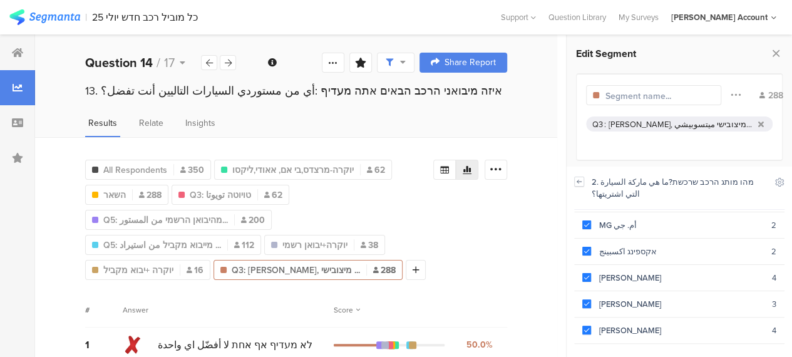
click at [579, 181] on icon at bounding box center [580, 181] width 4 height 3
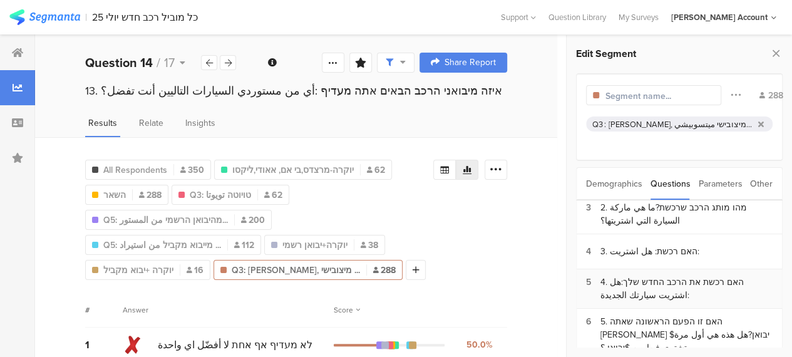
scroll to position [63, 0]
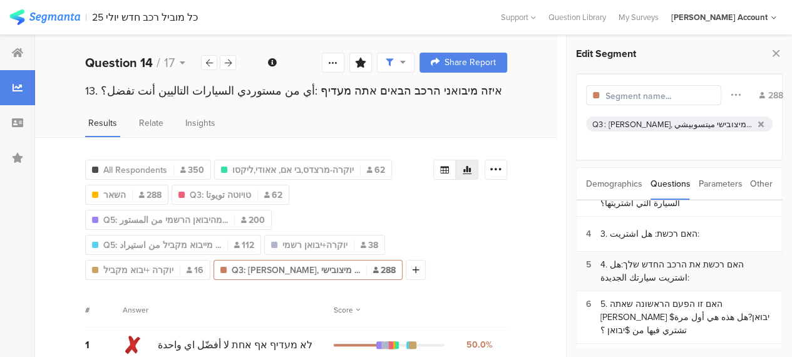
click at [683, 262] on div "4. האם רכשת את הרכב החדש שלך:هل اشتريت سيارتك الجديدة:" at bounding box center [687, 271] width 172 height 26
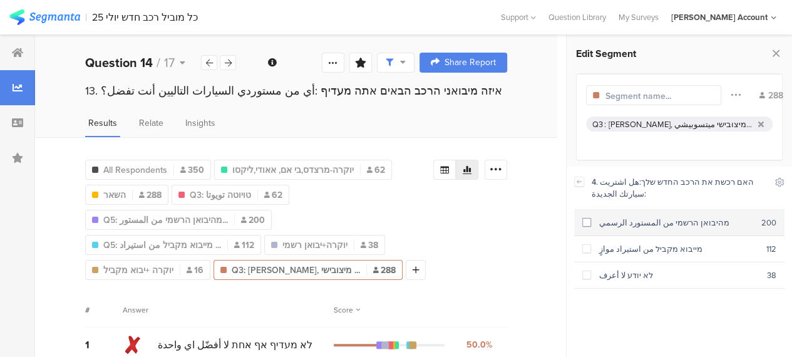
click at [589, 221] on span at bounding box center [587, 222] width 9 height 9
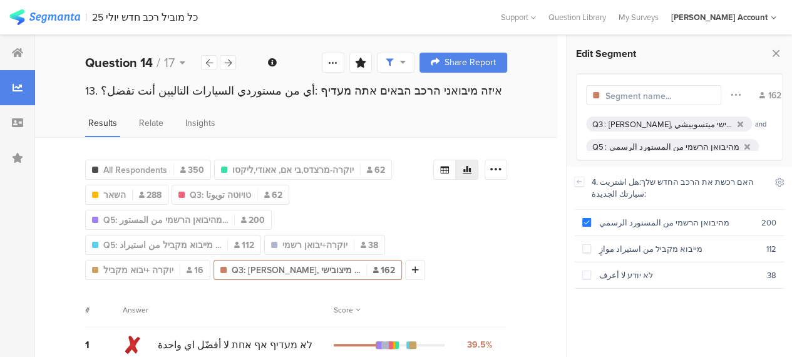
click at [660, 96] on input "text" at bounding box center [660, 96] width 109 height 13
type input "מאס +יבואן רשמי"
click at [640, 125] on div "[PERSON_NAME], מיצובישי ميتسوبيشي, [PERSON_NAME], קיה كايا, סקודה سكودا, סיאט س…" at bounding box center [671, 124] width 124 height 12
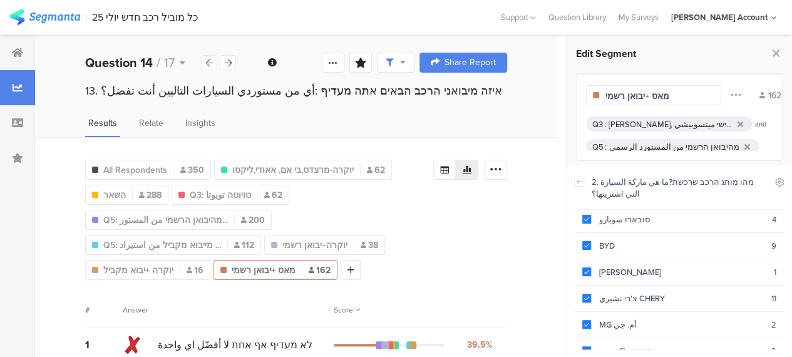
scroll to position [346, 0]
click at [185, 61] on div "Question 14 / 17" at bounding box center [143, 62] width 116 height 19
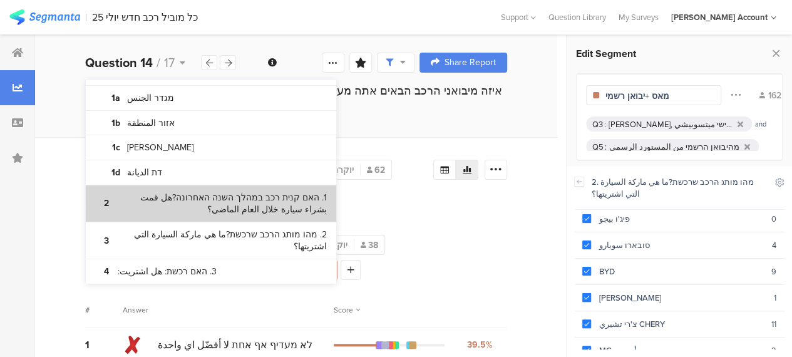
scroll to position [63, 0]
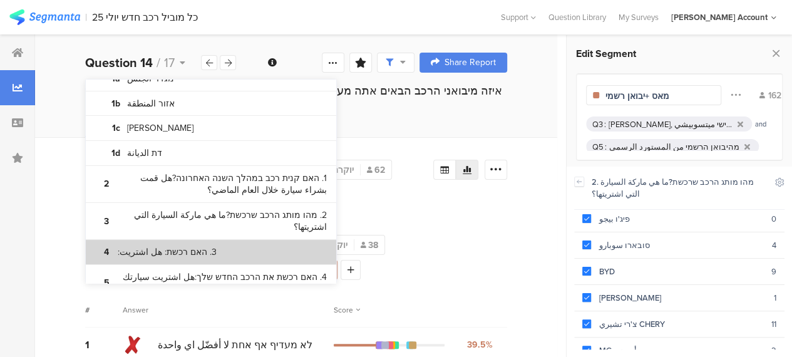
click at [183, 246] on bdi "3. האם רכשת: هل اشتريت:" at bounding box center [167, 252] width 99 height 13
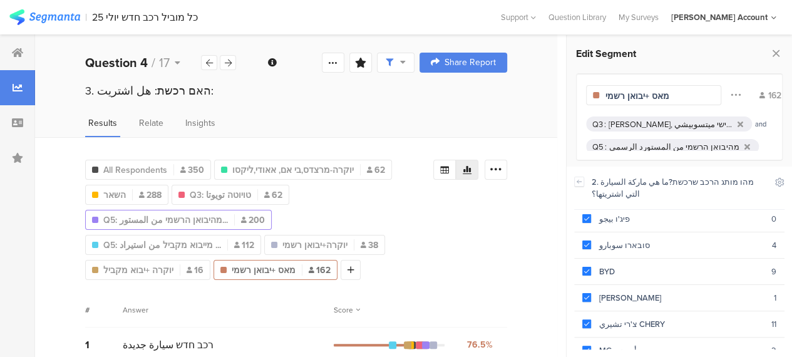
scroll to position [49, 0]
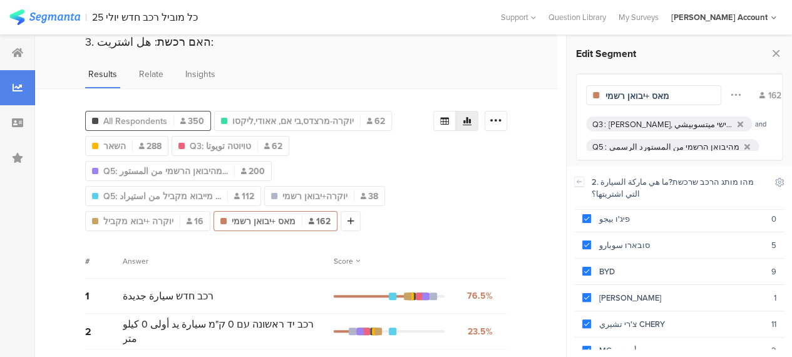
click at [130, 117] on span "All Respondents" at bounding box center [135, 121] width 64 height 13
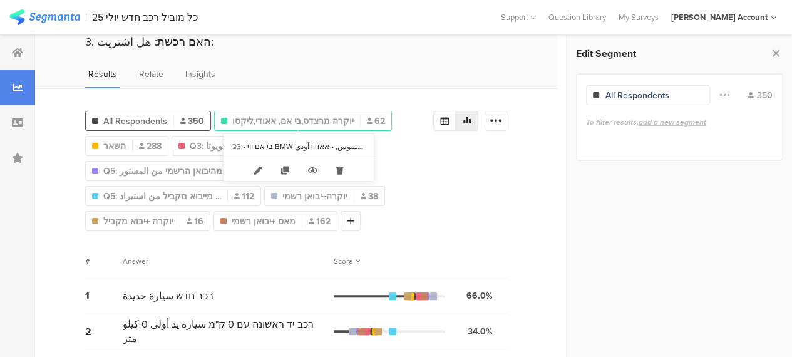
click at [263, 118] on span "יוקרה-מרצדס,בי אם, אאודי,ליקסו" at bounding box center [293, 121] width 122 height 13
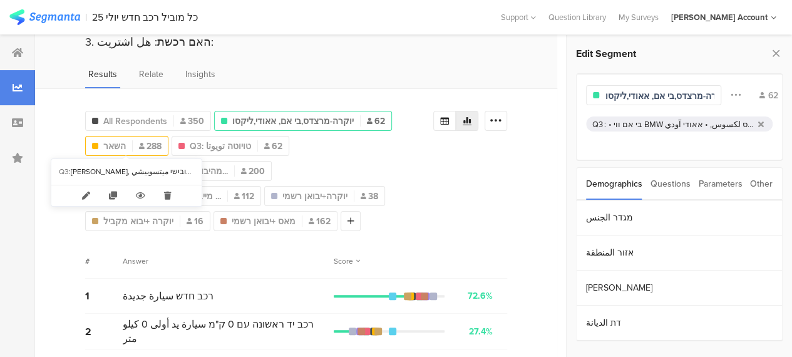
click at [102, 141] on div "השאר 288" at bounding box center [127, 146] width 82 height 13
type input "השאר"
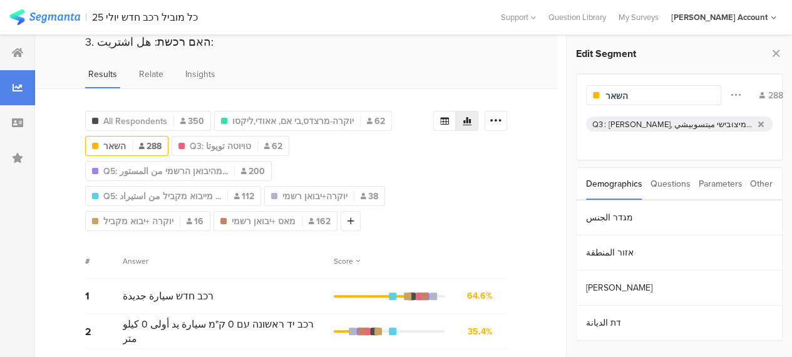
click at [507, 212] on div "All Respondents 350 יוקרה-מרצדס,בי אם, אאודי,ליקסו 62 השאר 288 Q3: טויוטה تويوت…" at bounding box center [296, 168] width 422 height 125
click at [218, 145] on span "Q3: טויוטה تويوتا" at bounding box center [220, 146] width 61 height 13
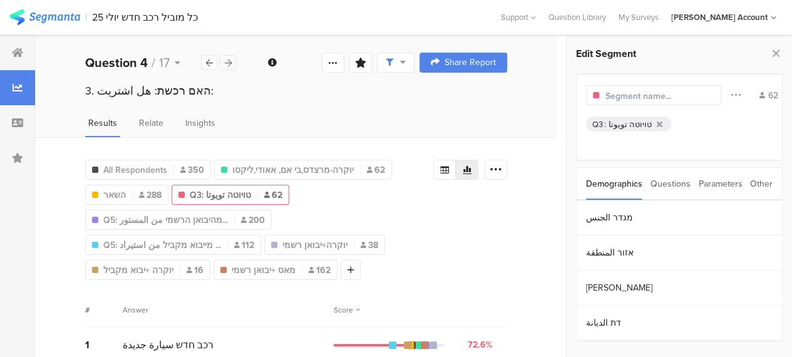
click at [232, 61] on div at bounding box center [228, 62] width 16 height 15
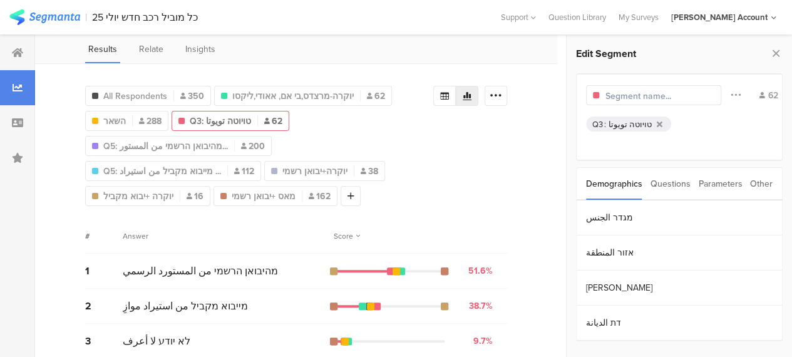
scroll to position [84, 0]
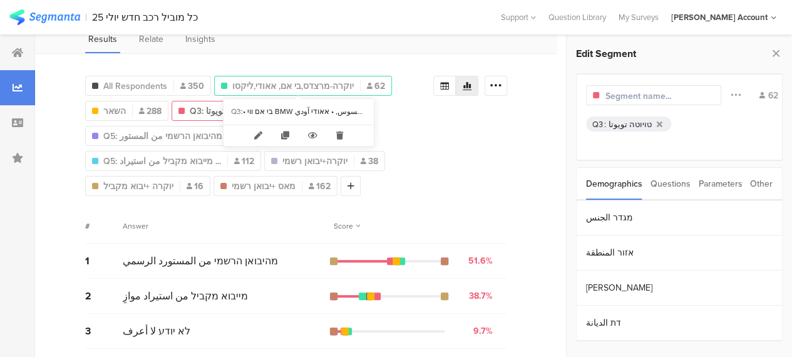
click at [284, 83] on span "יוקרה-מרצדס,בי אם, אאודי,ליקסו" at bounding box center [293, 86] width 122 height 13
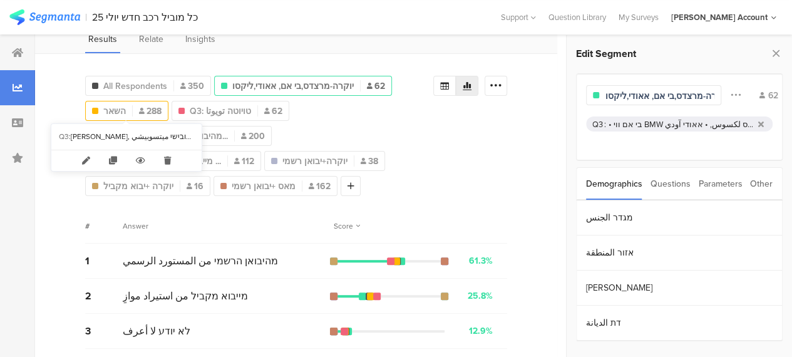
click at [117, 112] on span "השאר" at bounding box center [114, 111] width 23 height 13
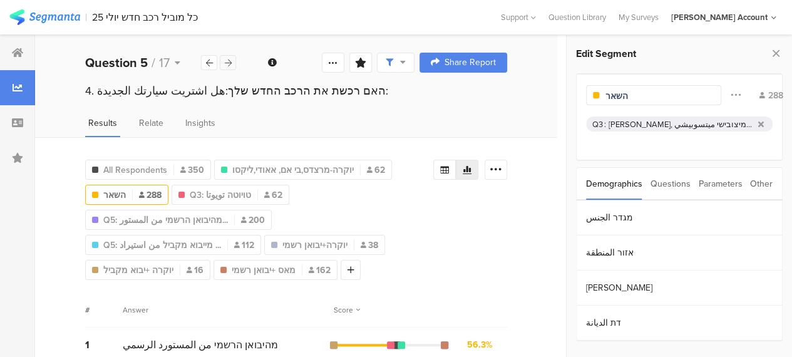
click at [231, 63] on icon at bounding box center [228, 63] width 7 height 8
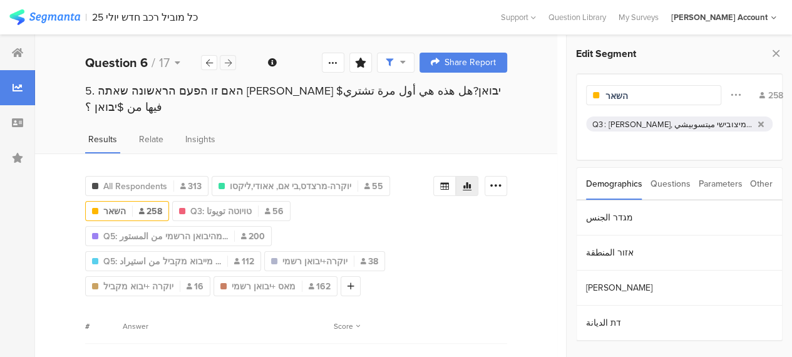
click at [231, 63] on icon at bounding box center [228, 63] width 7 height 8
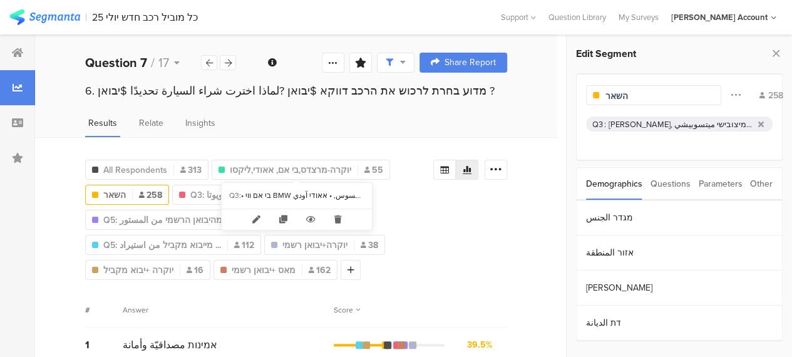
scroll to position [125, 0]
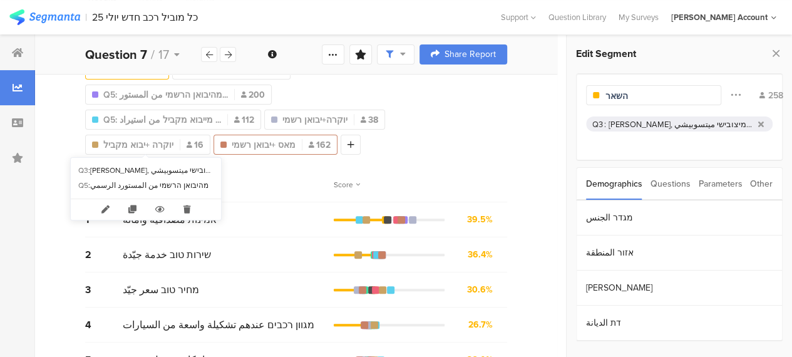
click at [232, 145] on span "מאס +יבואן רשמי" at bounding box center [264, 144] width 64 height 13
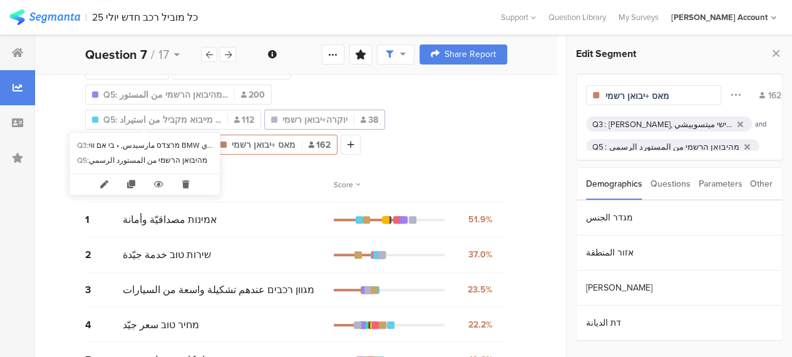
click at [265, 118] on div "יוקרה+יבואן רשמי 38" at bounding box center [325, 119] width 120 height 13
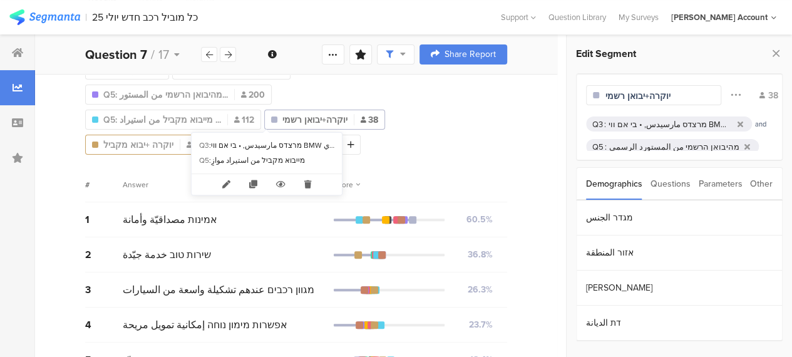
click at [174, 138] on span "יוקרה +יבוא מקביל" at bounding box center [138, 144] width 70 height 13
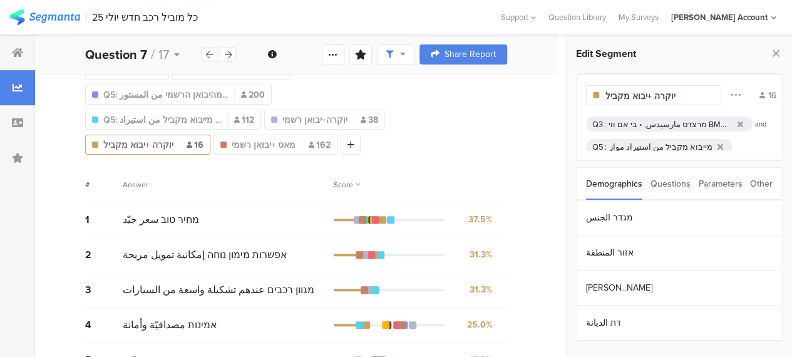
click at [338, 140] on div "All Respondents 313 יוקרה-מרצדס,בי אם, [PERSON_NAME],ליקסו 55 השאר 258 Q3: טויו…" at bounding box center [259, 91] width 348 height 125
click at [214, 145] on div "מאס +יבואן רשמי 162" at bounding box center [275, 144] width 123 height 13
type input "מאס +יבואן רשמי"
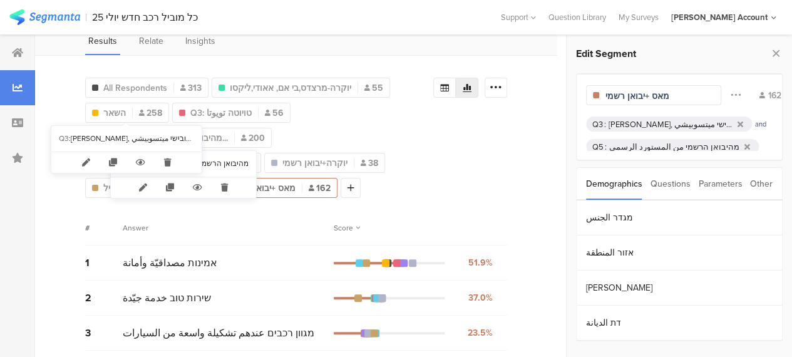
scroll to position [63, 0]
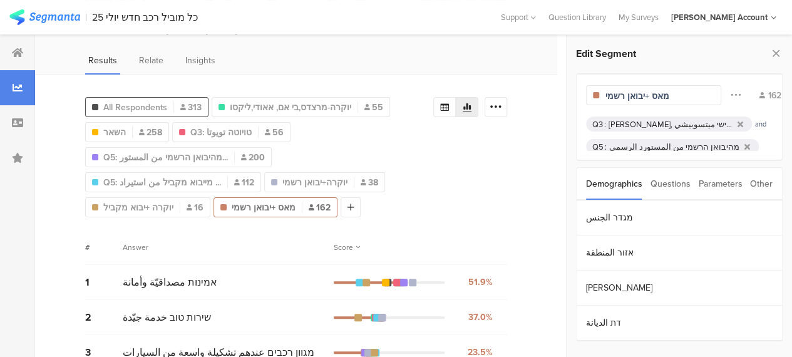
click at [130, 103] on span "All Respondents" at bounding box center [135, 107] width 64 height 13
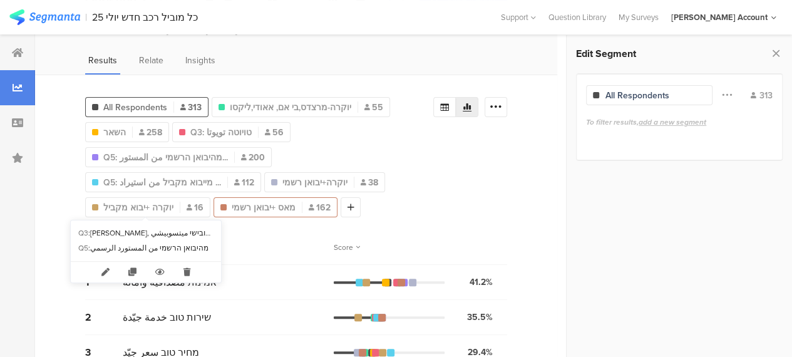
click at [232, 206] on span "מאס +יבואן רשמי" at bounding box center [264, 207] width 64 height 13
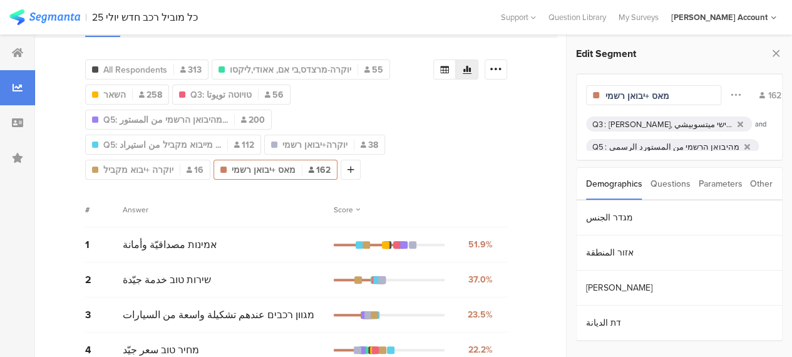
scroll to position [125, 0]
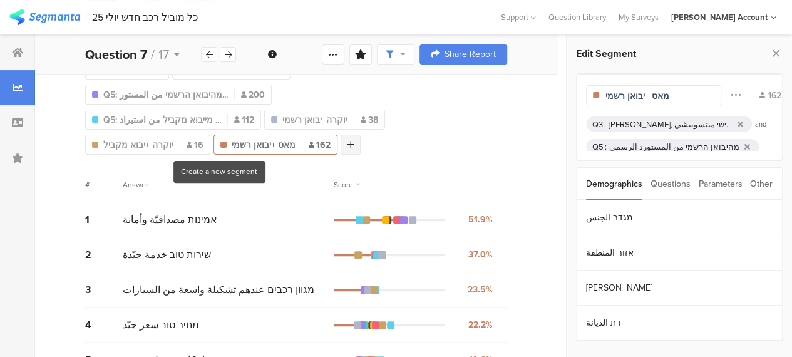
click at [348, 144] on icon at bounding box center [351, 144] width 7 height 9
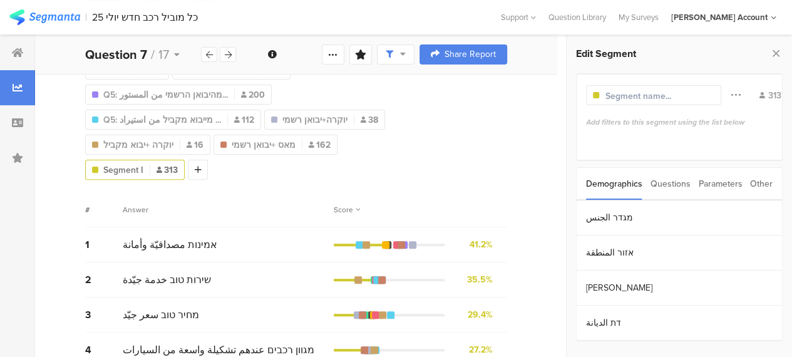
click at [422, 163] on div "All Respondents 313 יוקרה-מרצדס,בי אם, [PERSON_NAME],ליקסו 55 השאר 258 Q3: טויו…" at bounding box center [296, 282] width 522 height 541
click at [710, 182] on div "Parameters" at bounding box center [720, 184] width 44 height 32
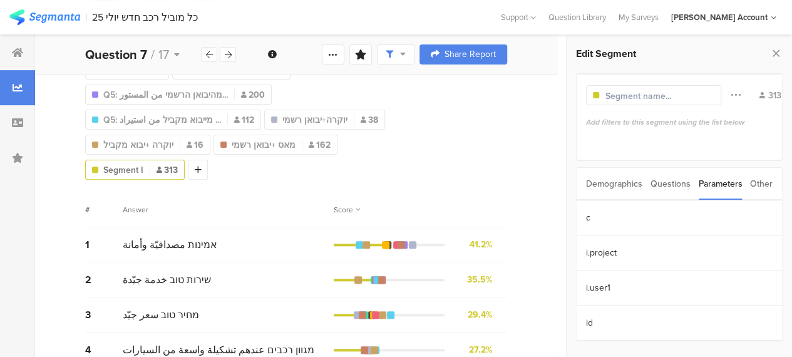
click at [675, 182] on div "Questions" at bounding box center [671, 184] width 40 height 32
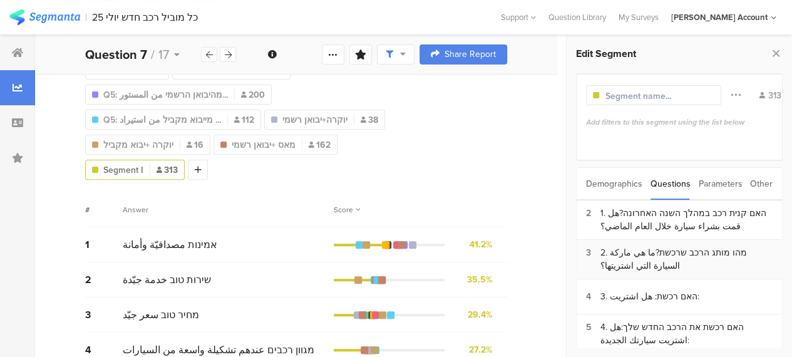
click at [640, 254] on div "2. מהו מותג הרכב שרכשת?ما هي ماركة السيارة التي اشتريتها؟" at bounding box center [687, 259] width 172 height 26
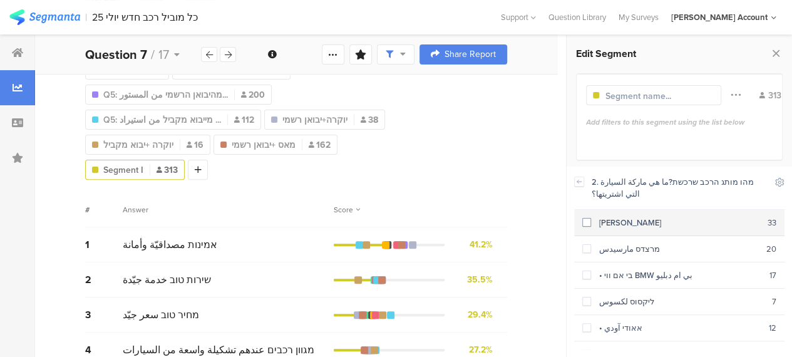
click at [587, 221] on span at bounding box center [587, 222] width 9 height 9
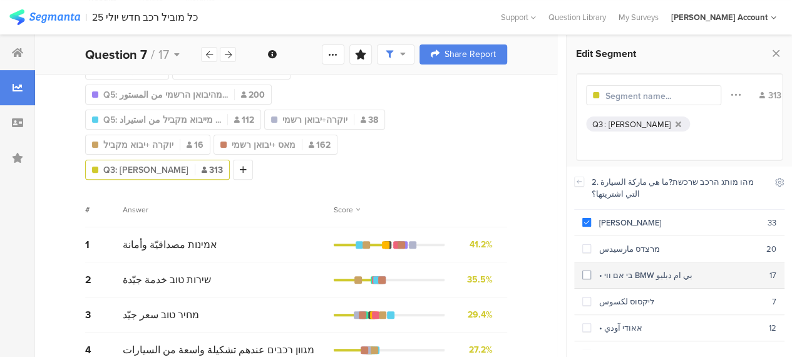
scroll to position [100, 0]
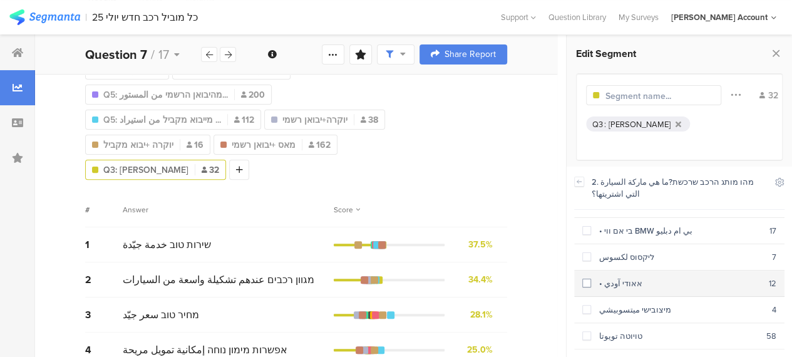
scroll to position [63, 0]
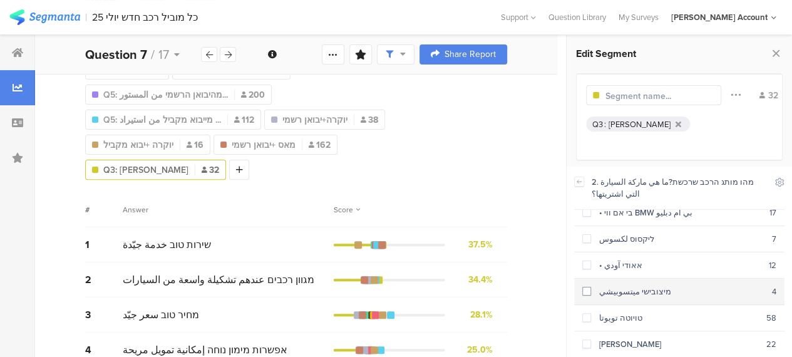
click at [589, 289] on span at bounding box center [587, 291] width 9 height 9
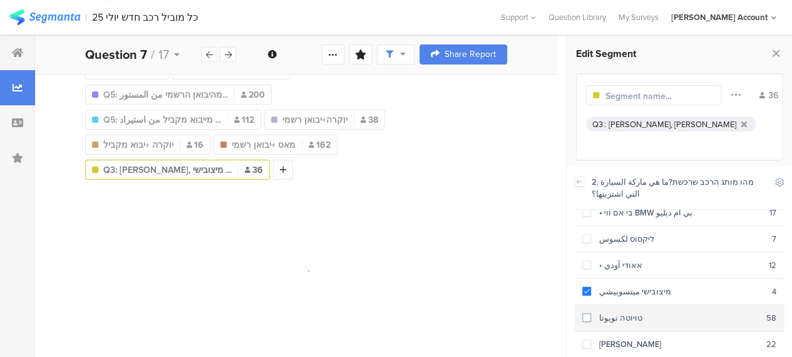
click at [589, 314] on span at bounding box center [587, 317] width 9 height 9
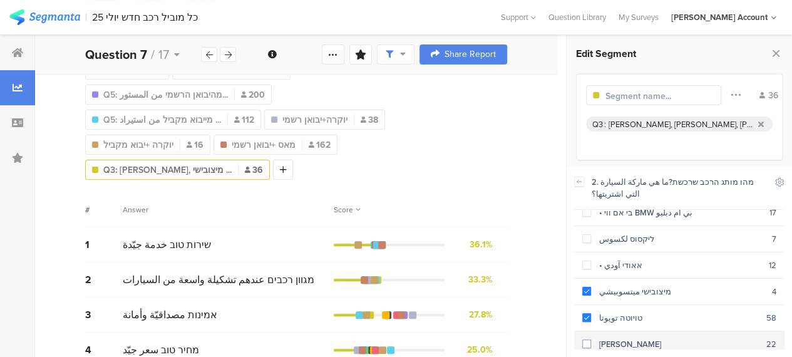
scroll to position [100, 0]
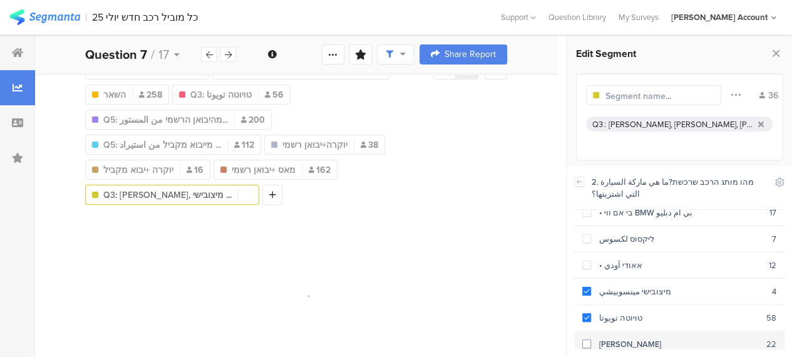
click at [590, 338] on label at bounding box center [587, 344] width 9 height 13
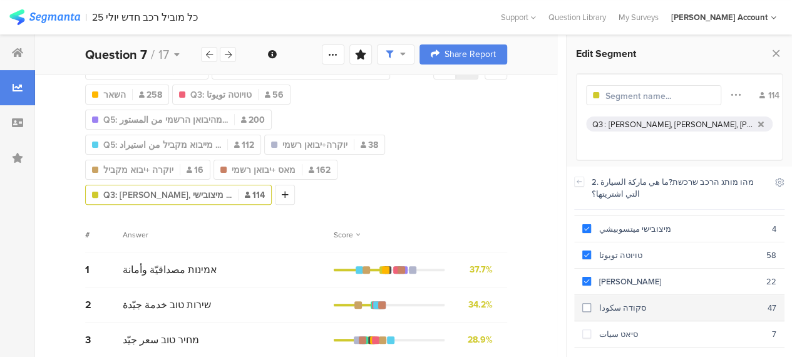
click at [609, 302] on div "סקודה سكودا" at bounding box center [679, 308] width 177 height 12
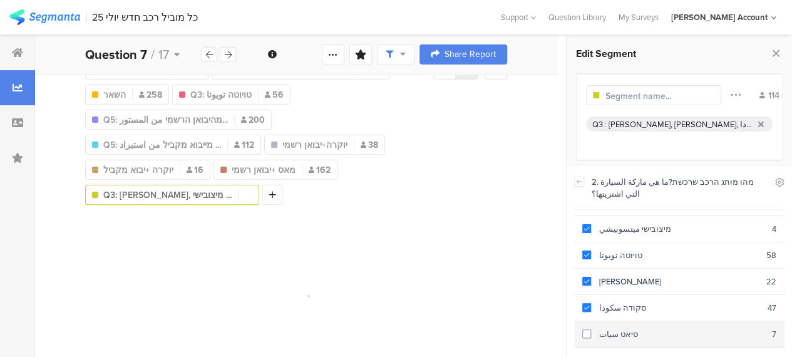
click at [634, 328] on div "סיאט سيات" at bounding box center [681, 334] width 181 height 12
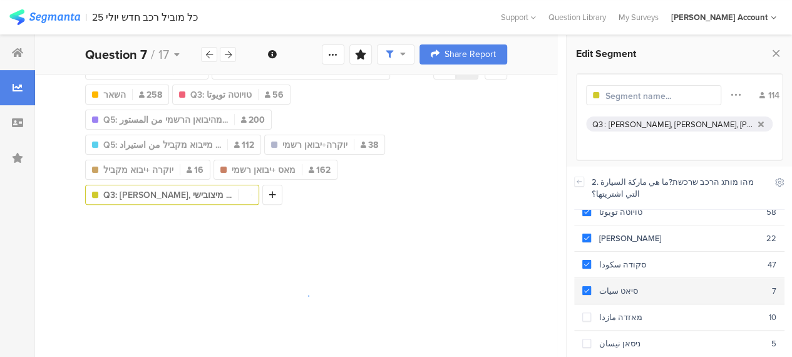
scroll to position [188, 0]
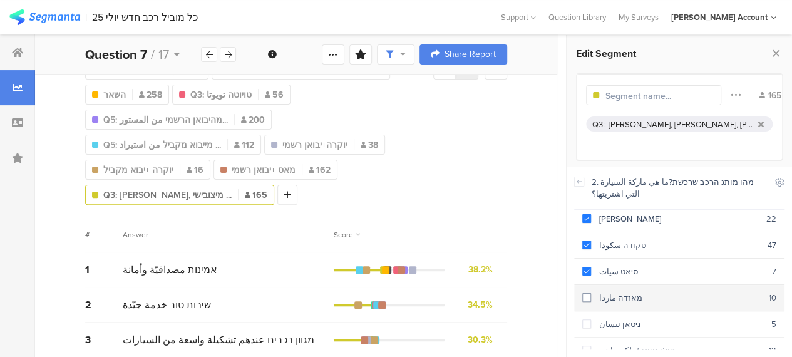
click at [615, 292] on div "מאזדה مازدا" at bounding box center [680, 298] width 178 height 12
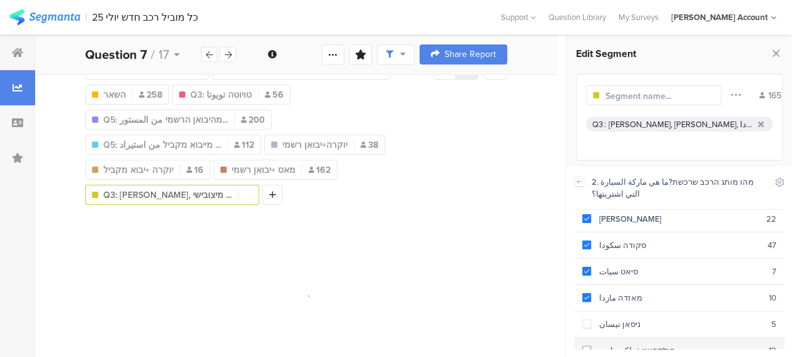
drag, startPoint x: 613, startPoint y: 310, endPoint x: 616, endPoint y: 330, distance: 20.4
click at [613, 318] on div "ניסאן نيسان" at bounding box center [681, 324] width 180 height 12
click at [618, 345] on div "פולקסווגן فولكسواجن" at bounding box center [680, 351] width 178 height 12
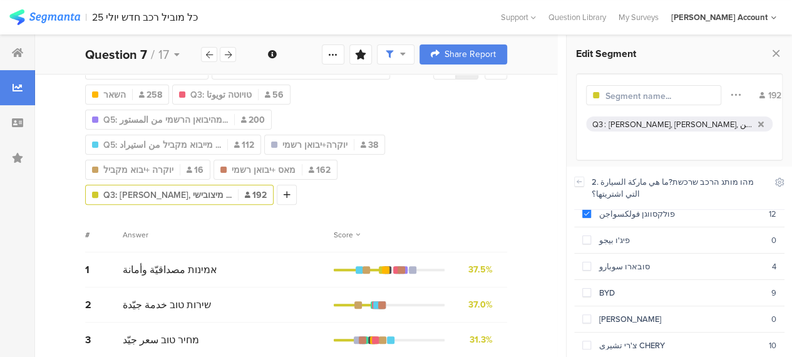
scroll to position [313, 0]
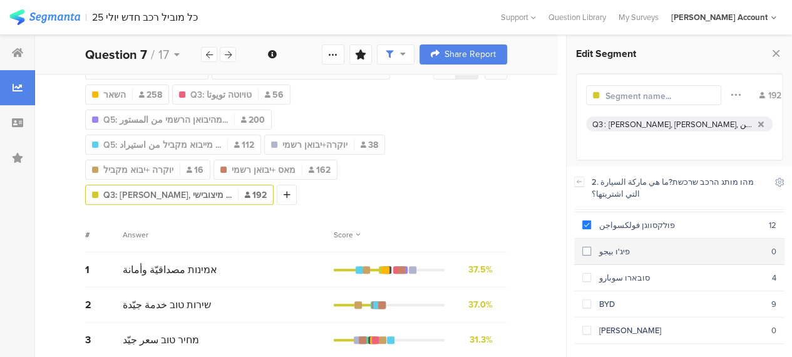
click at [606, 246] on div "פיג'ו بيجو" at bounding box center [681, 252] width 180 height 12
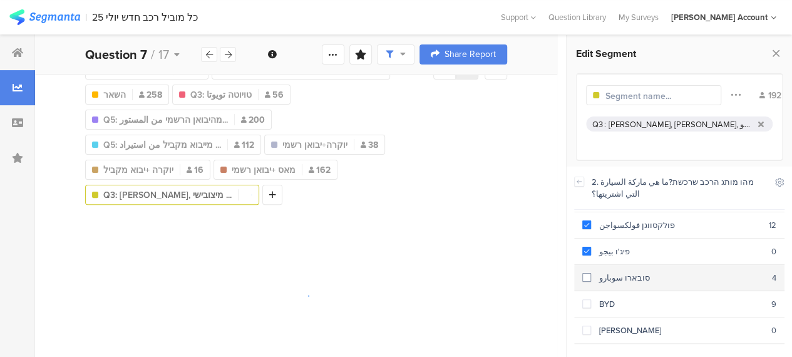
click at [608, 272] on div "סובארו سوبارو" at bounding box center [681, 278] width 181 height 12
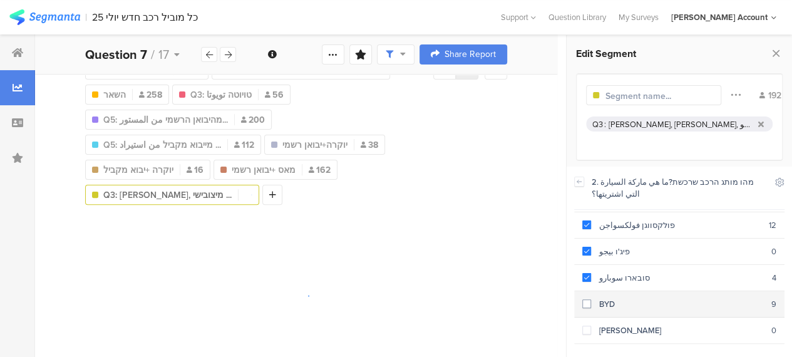
click at [608, 298] on div "BYD" at bounding box center [681, 304] width 180 height 12
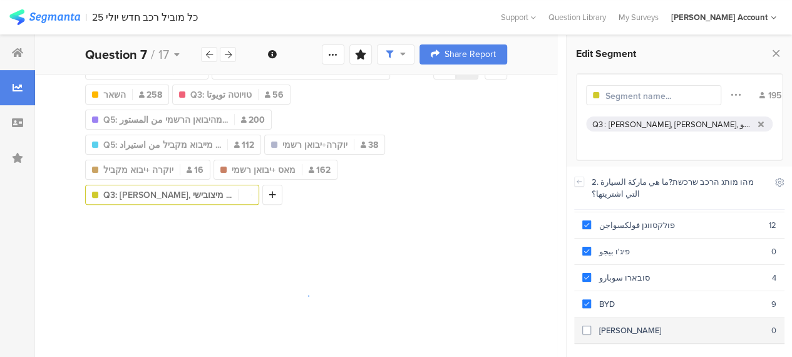
click at [608, 324] on div "[PERSON_NAME]" at bounding box center [681, 330] width 180 height 12
click at [611, 351] on div "צ'רי تشيري CHERY" at bounding box center [680, 357] width 178 height 12
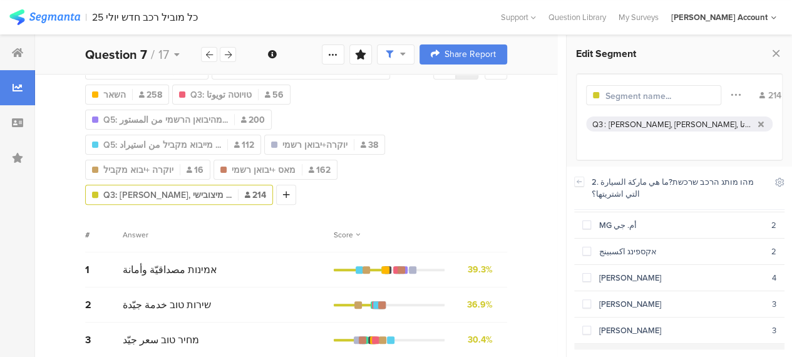
scroll to position [408, 0]
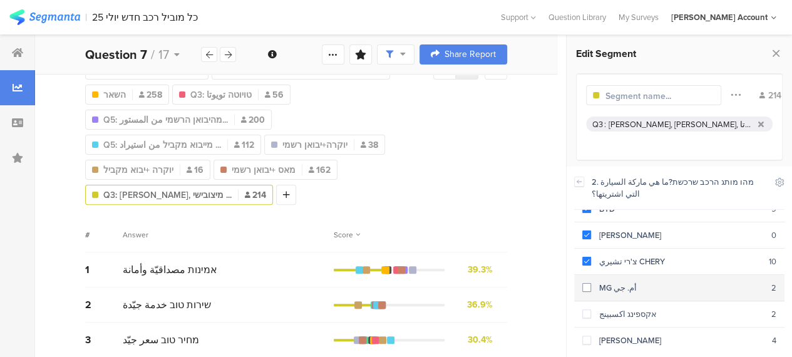
drag, startPoint x: 615, startPoint y: 274, endPoint x: 616, endPoint y: 283, distance: 8.8
click at [615, 282] on div "MG أم. جي" at bounding box center [681, 288] width 180 height 12
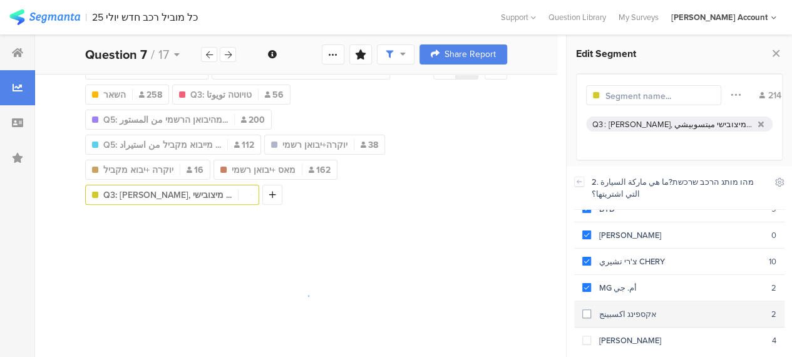
click at [616, 308] on div "אקספינג اكسبينج" at bounding box center [681, 314] width 180 height 12
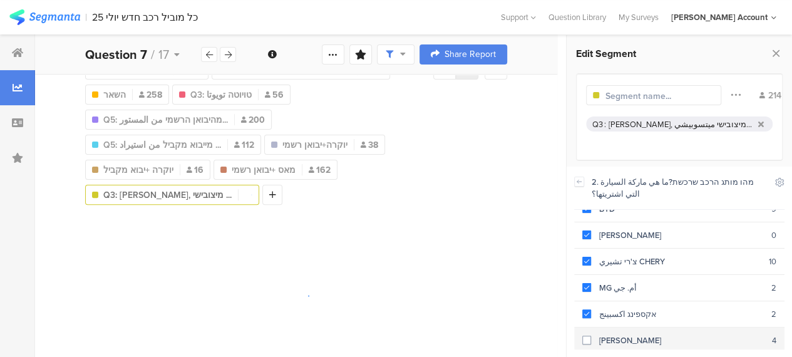
click at [615, 335] on div "[PERSON_NAME]" at bounding box center [681, 341] width 181 height 12
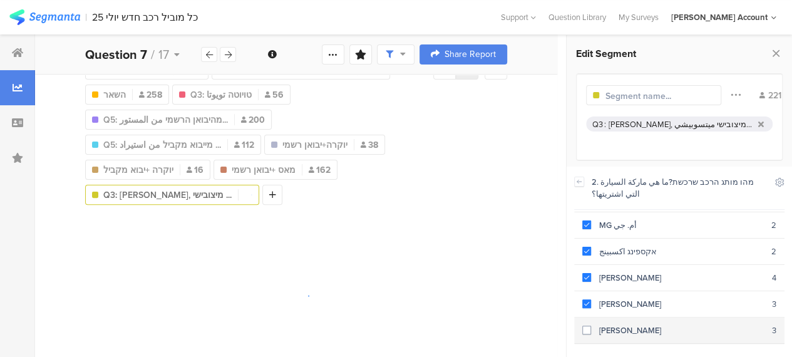
click at [614, 324] on div "[PERSON_NAME]" at bounding box center [681, 330] width 181 height 12
click at [614, 351] on div "אחר לכתוב اكتب" at bounding box center [679, 357] width 176 height 12
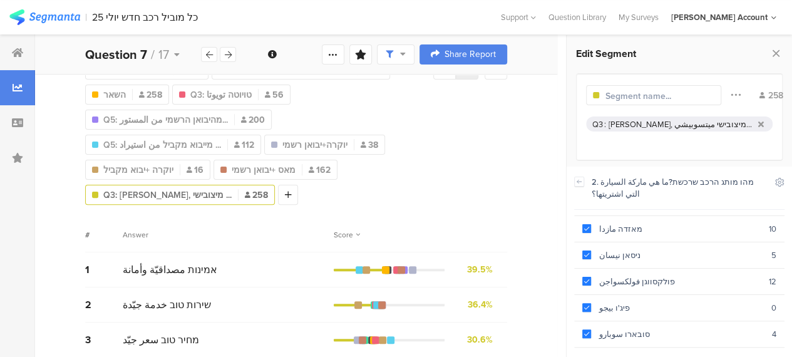
scroll to position [227, 0]
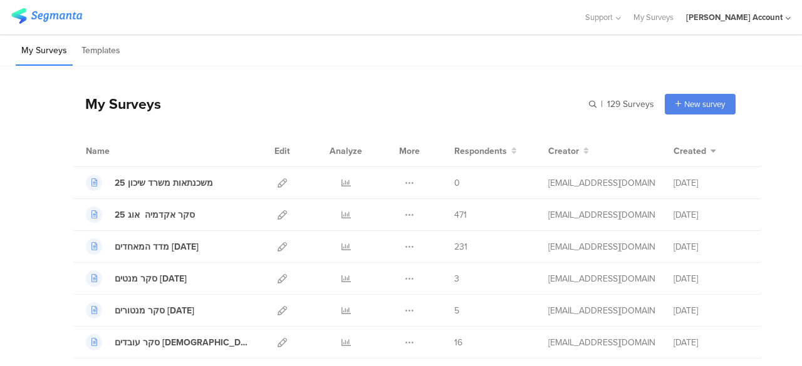
scroll to position [313, 0]
